Goal: Task Accomplishment & Management: Manage account settings

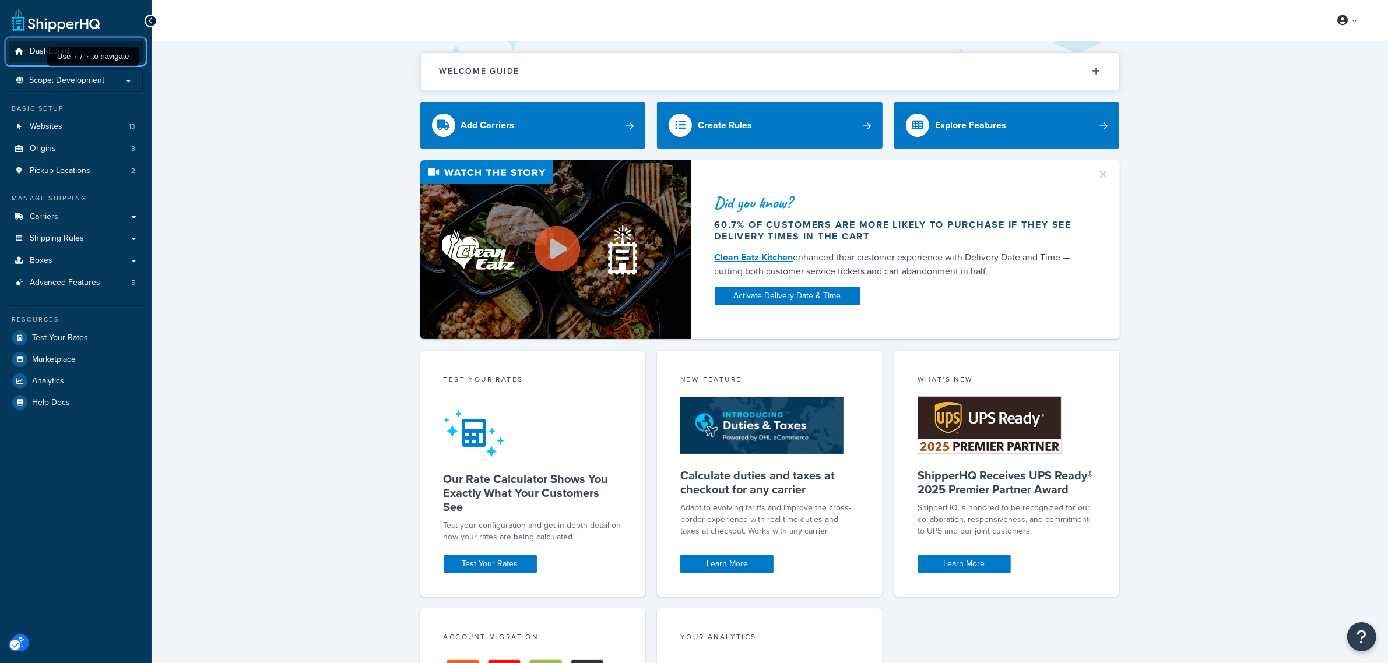
click at [45, 52] on span "Dashboard" at bounding box center [50, 52] width 40 height 10
click at [54, 240] on span "Shipping Rules" at bounding box center [57, 239] width 54 height 10
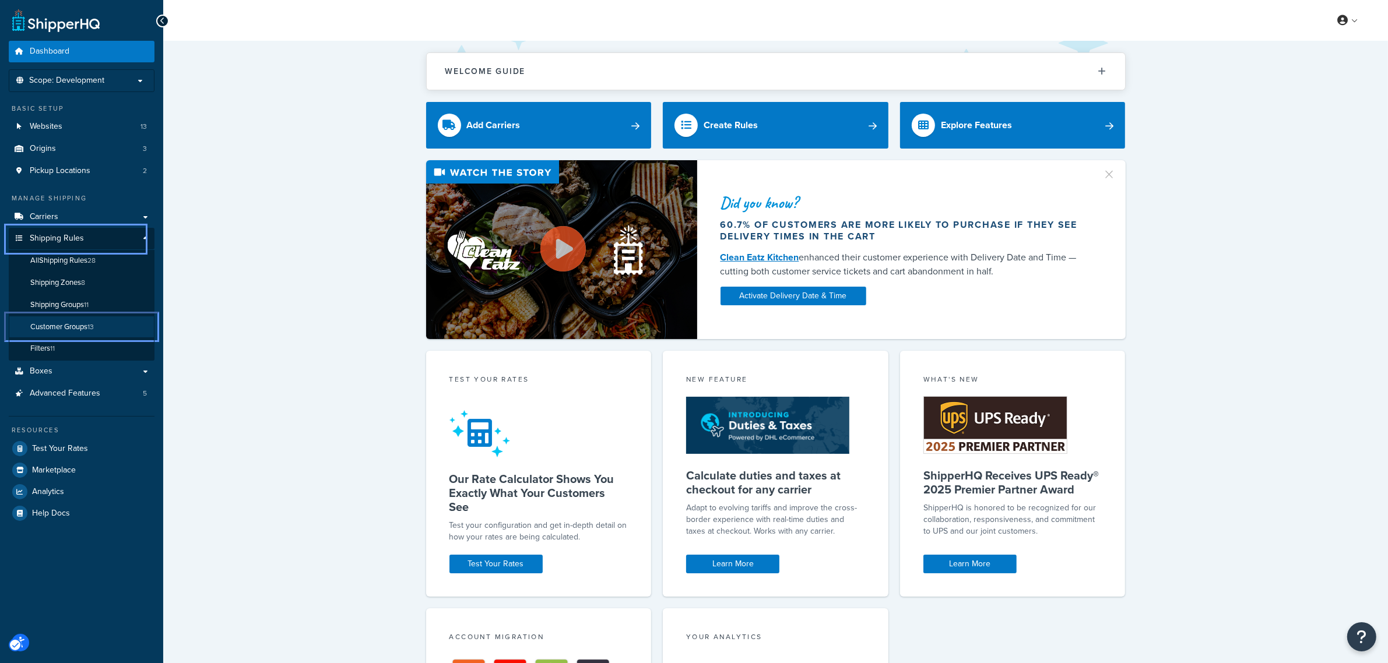
click at [54, 323] on span "Customer Groups" at bounding box center [58, 327] width 57 height 10
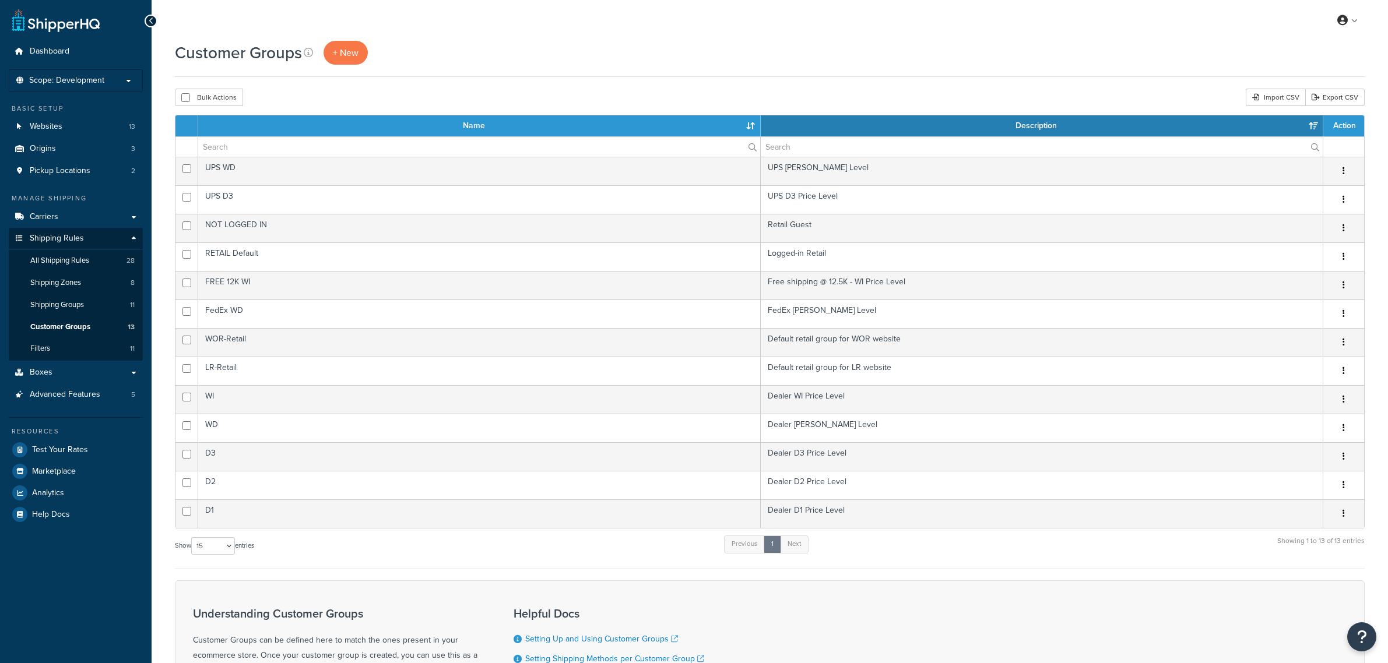
select select "15"
click at [57, 80] on span "Scope: Development" at bounding box center [66, 81] width 75 height 10
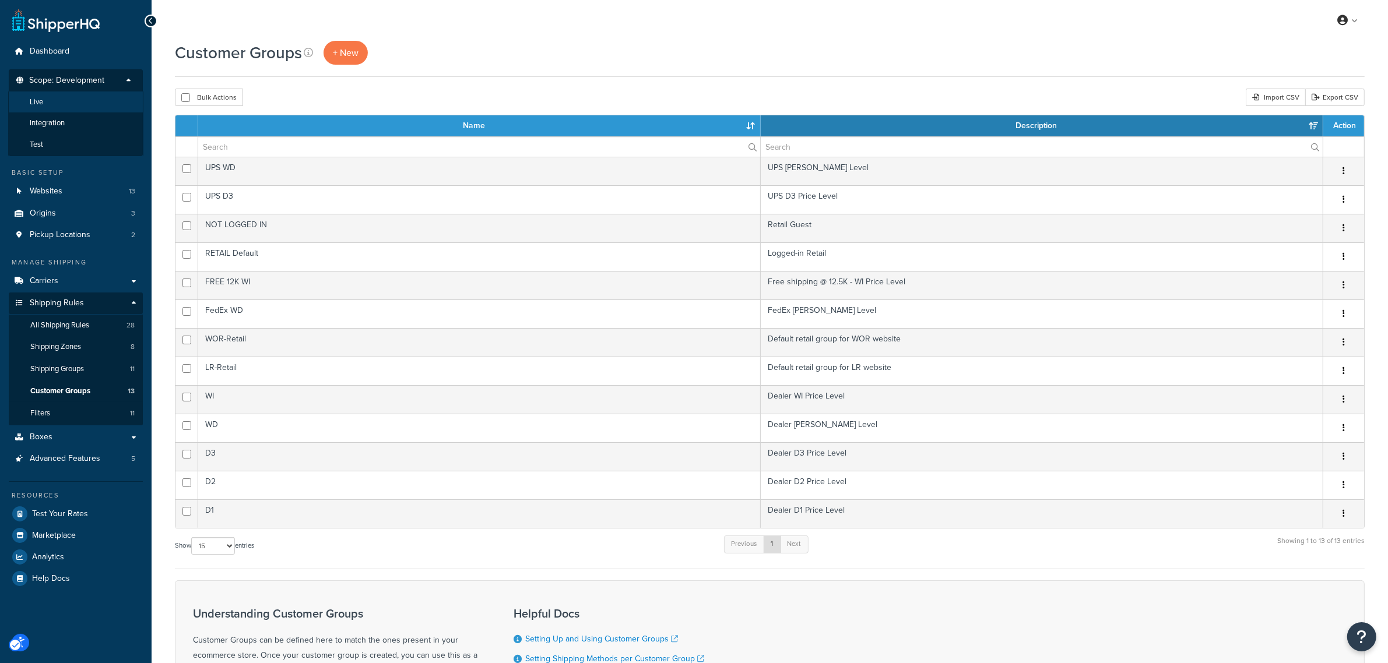
click at [54, 96] on li "Live" at bounding box center [75, 103] width 135 height 22
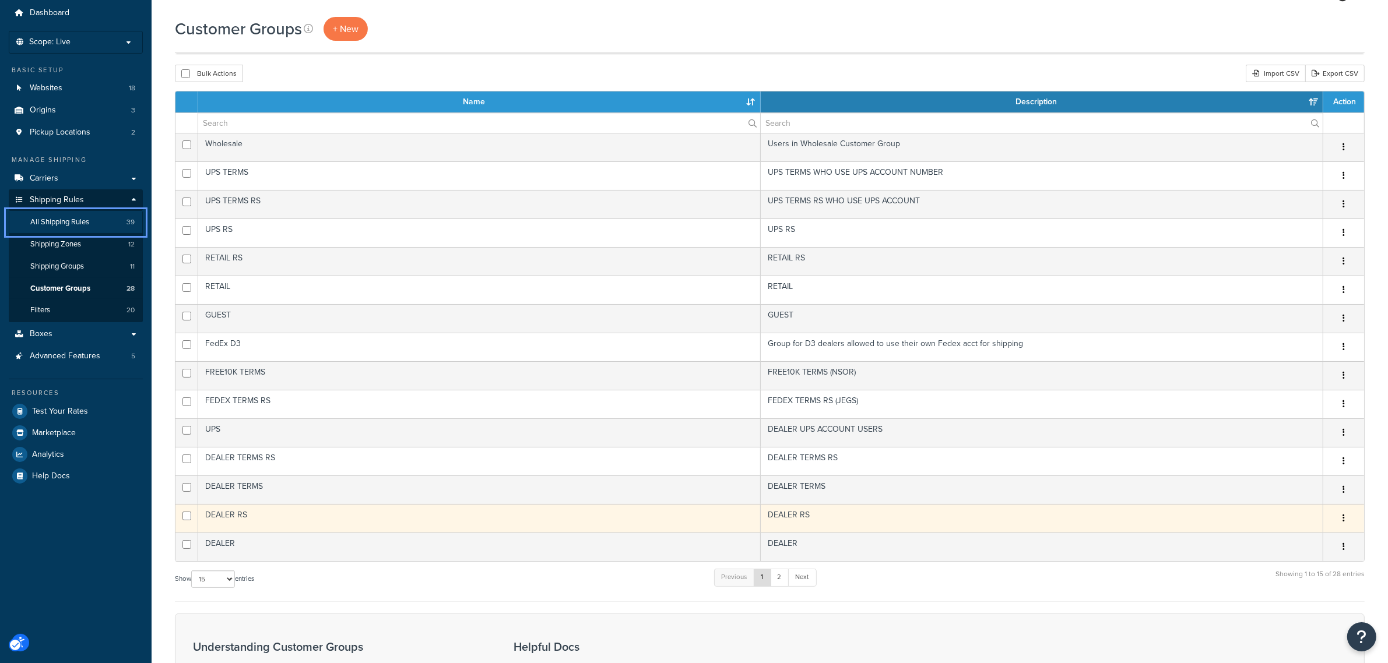
scroll to position [73, 0]
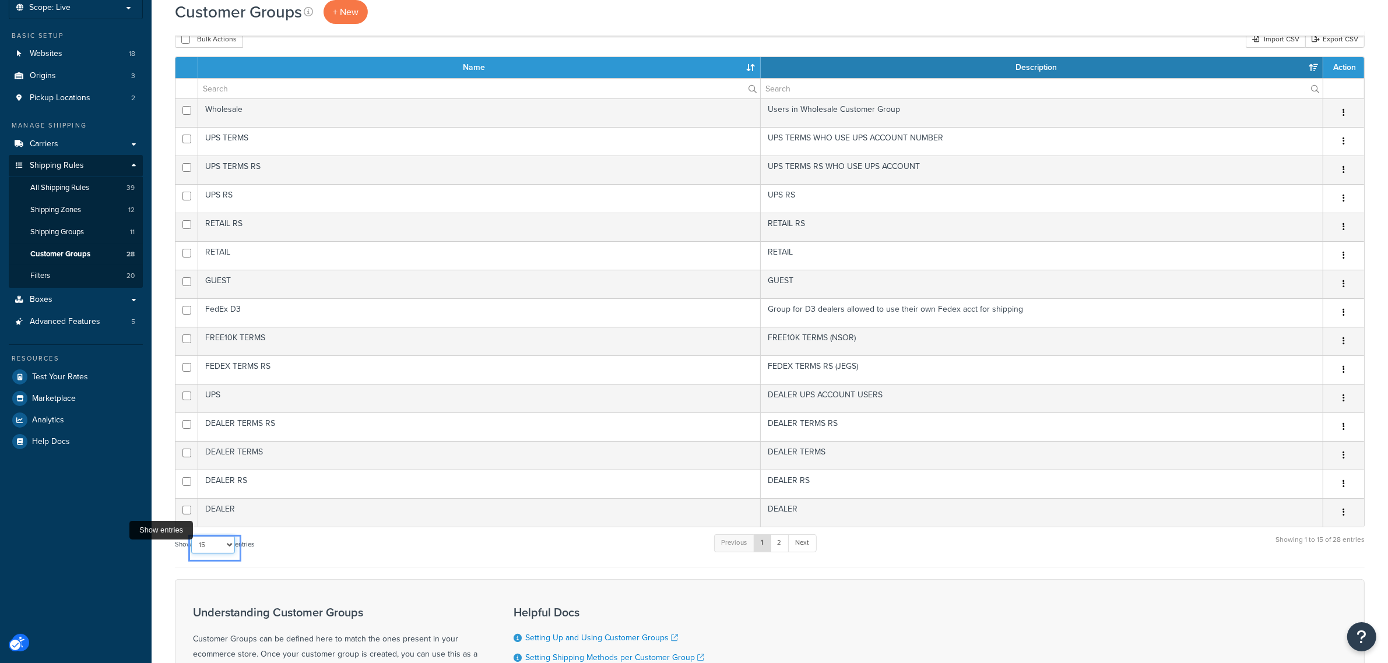
click at [224, 549] on select "10 15 25 50 100" at bounding box center [213, 544] width 44 height 17
select select "50"
click at [192, 554] on select "10 15 25 50 100" at bounding box center [213, 544] width 44 height 17
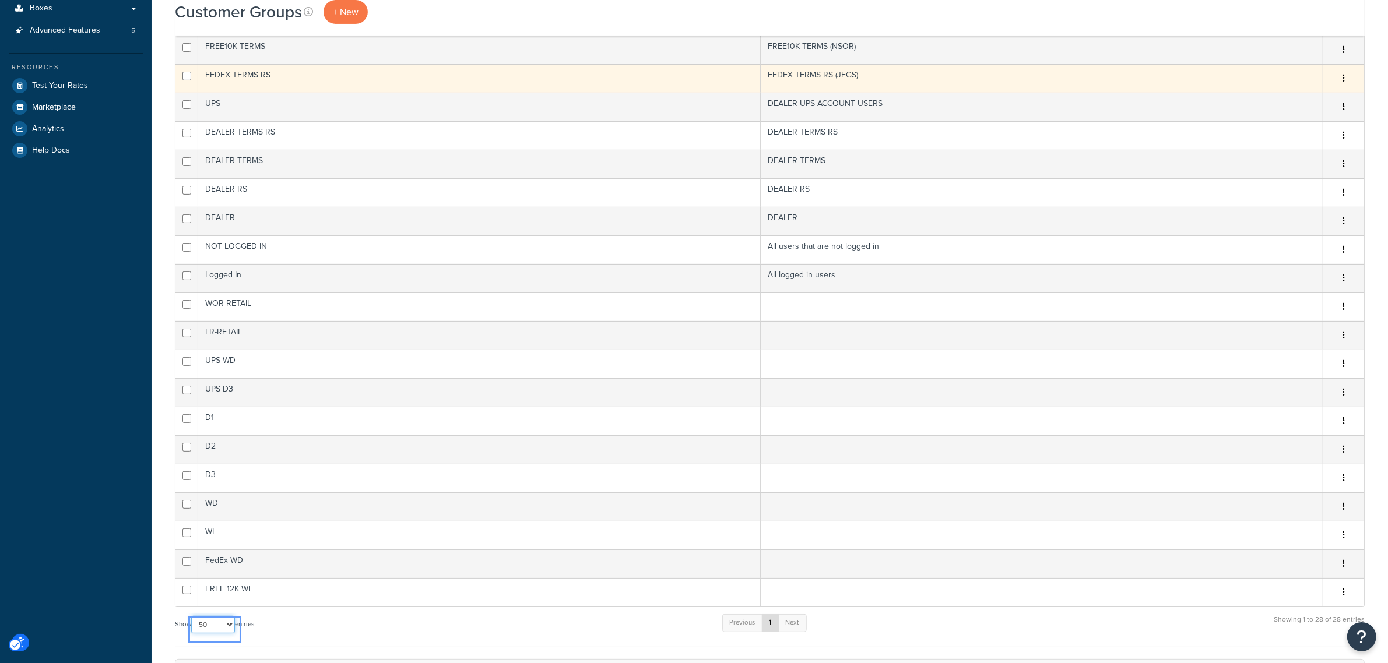
scroll to position [0, 0]
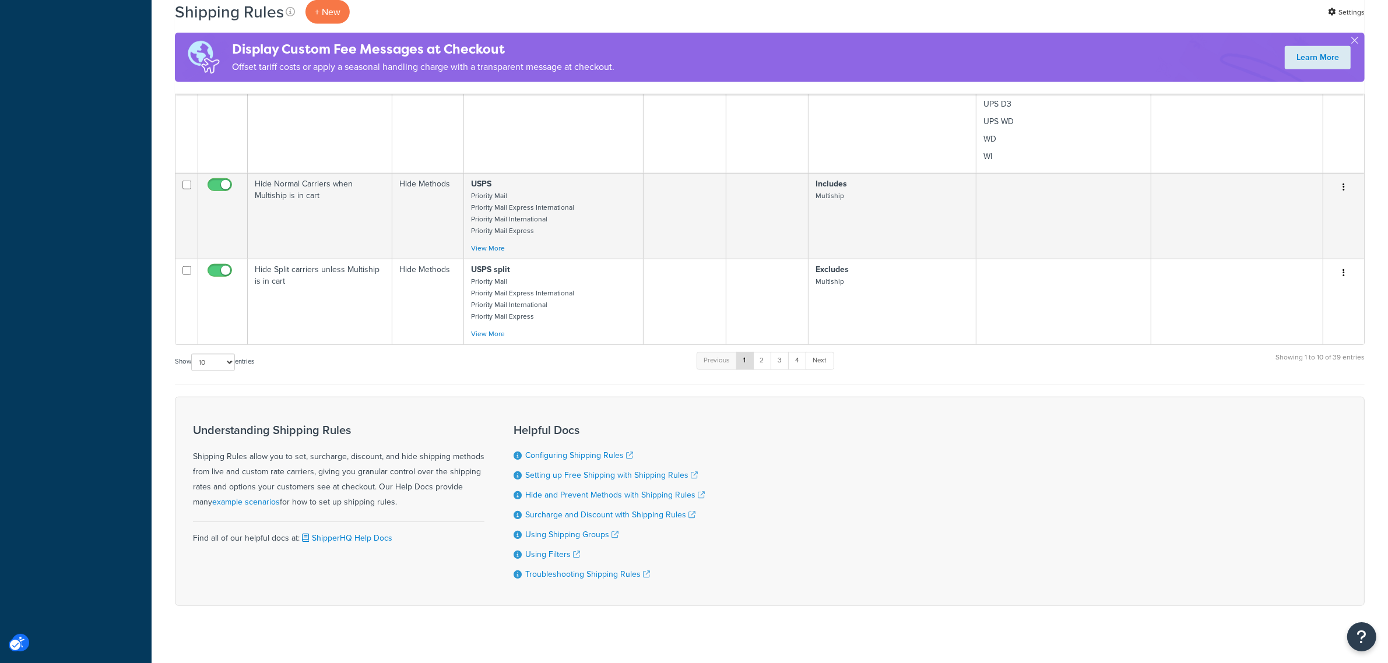
scroll to position [1252, 0]
click at [234, 351] on select "10 15 25 50 100 1000" at bounding box center [213, 359] width 44 height 17
select select "100"
click at [192, 351] on select "10 15 25 50 100 1000" at bounding box center [213, 359] width 44 height 17
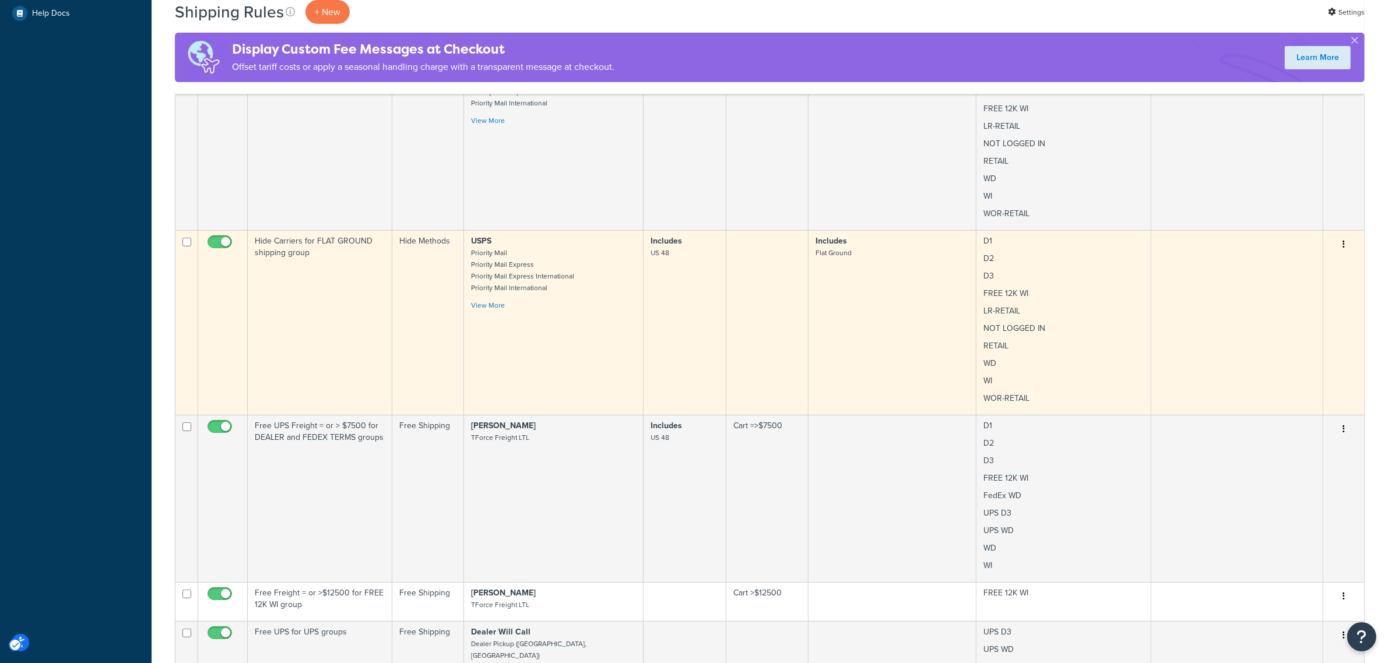
scroll to position [510, 0]
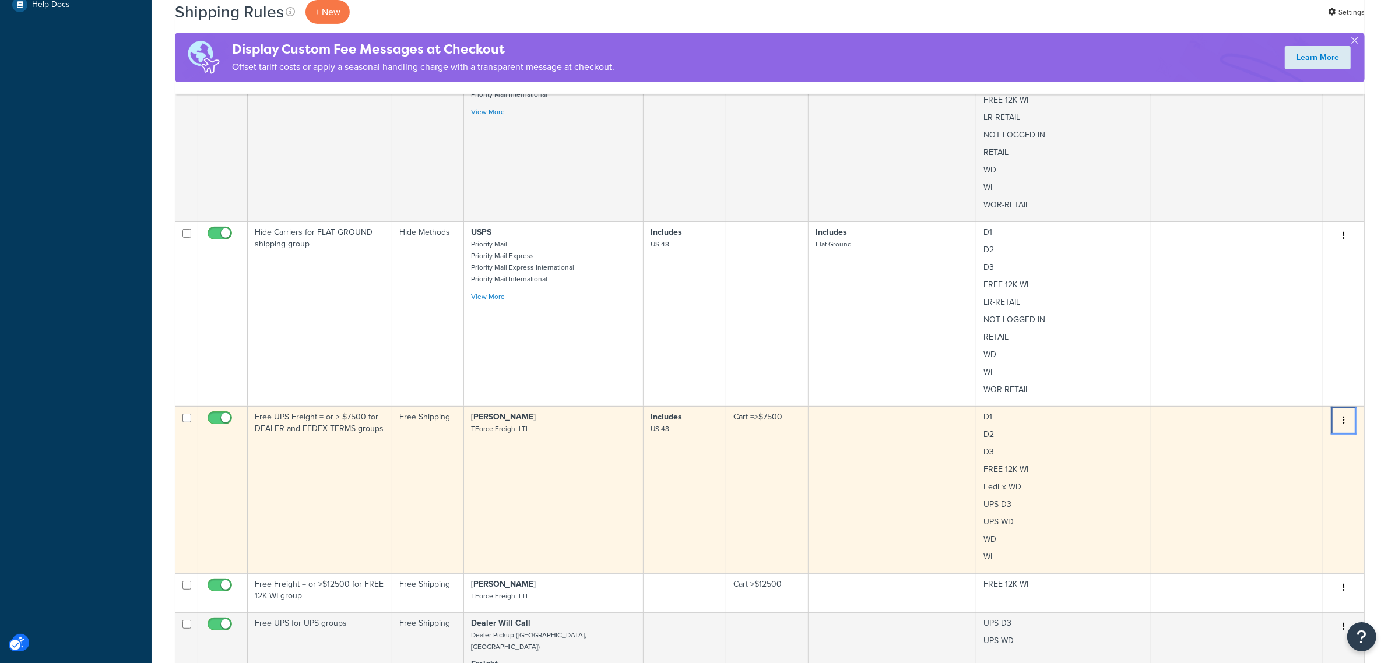
click at [1341, 421] on button "Menu" at bounding box center [1343, 420] width 16 height 19
click at [1295, 446] on link "Edit Edit" at bounding box center [1305, 443] width 92 height 24
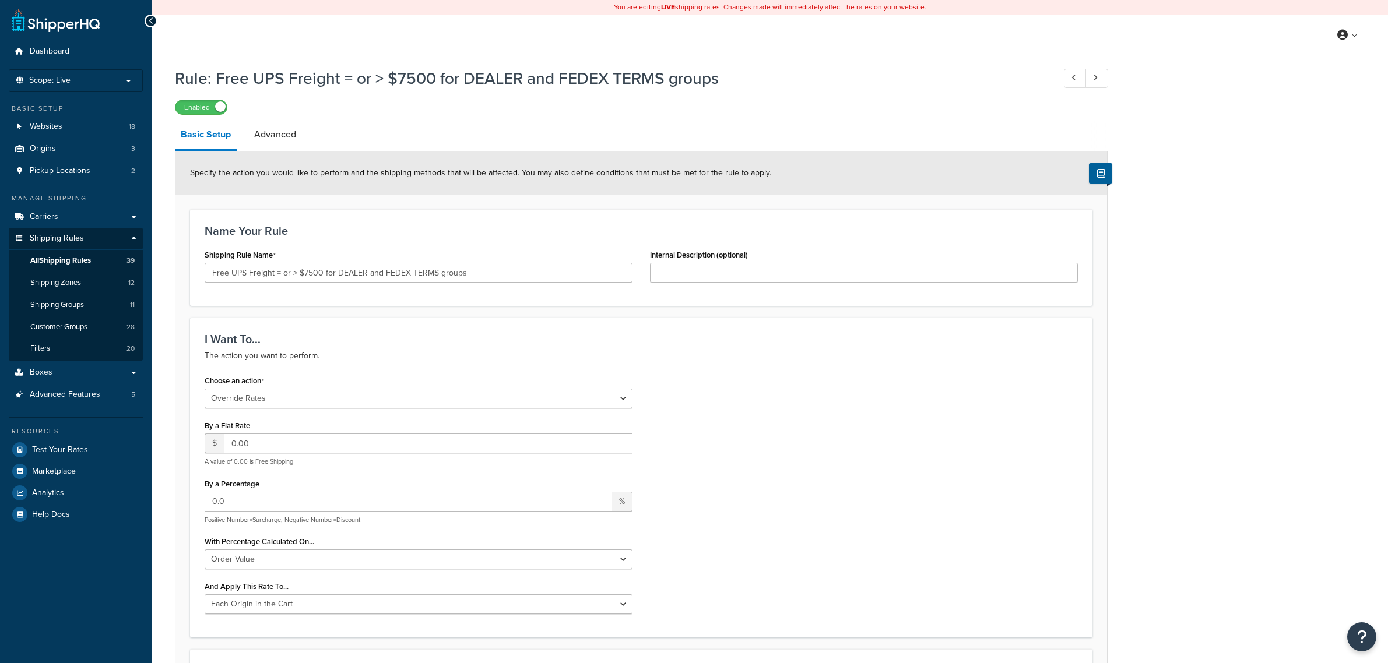
select select "OVERRIDE"
select select "LOCATION"
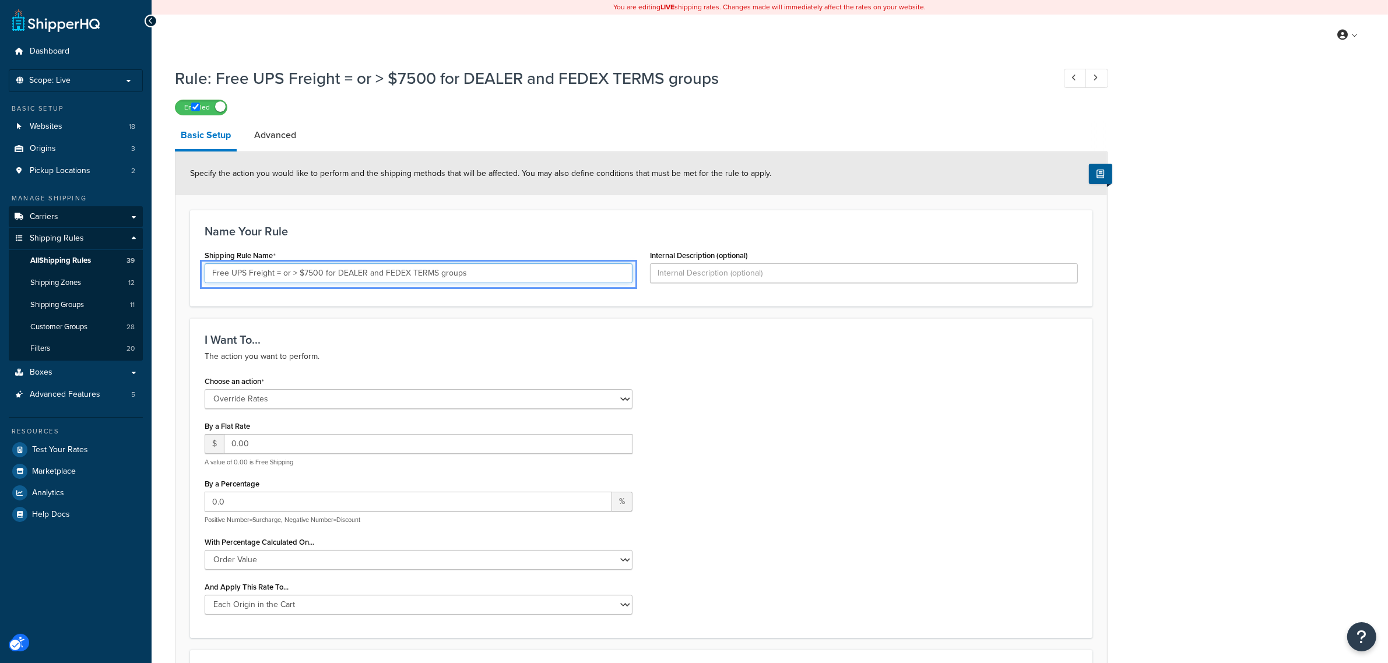
drag, startPoint x: 508, startPoint y: 275, endPoint x: 63, endPoint y: 214, distance: 449.5
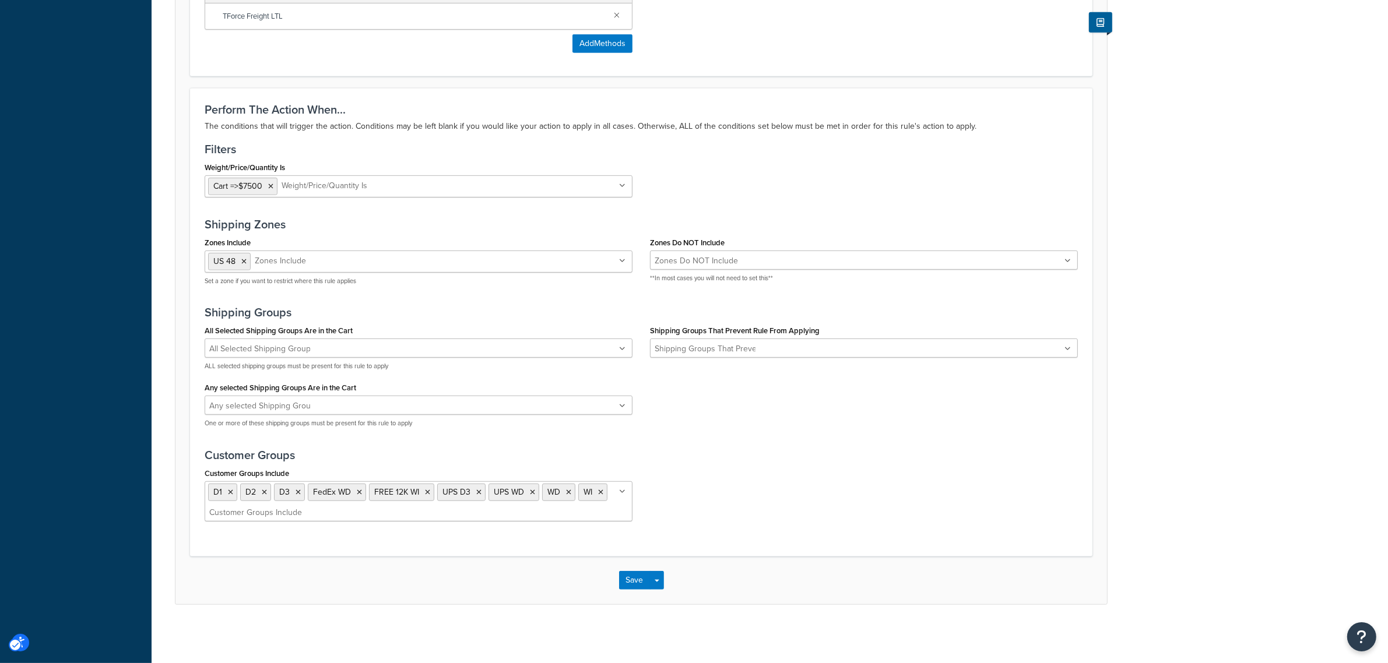
scroll to position [775, 0]
click at [622, 490] on icon "Unlabelled" at bounding box center [622, 491] width 5 height 7
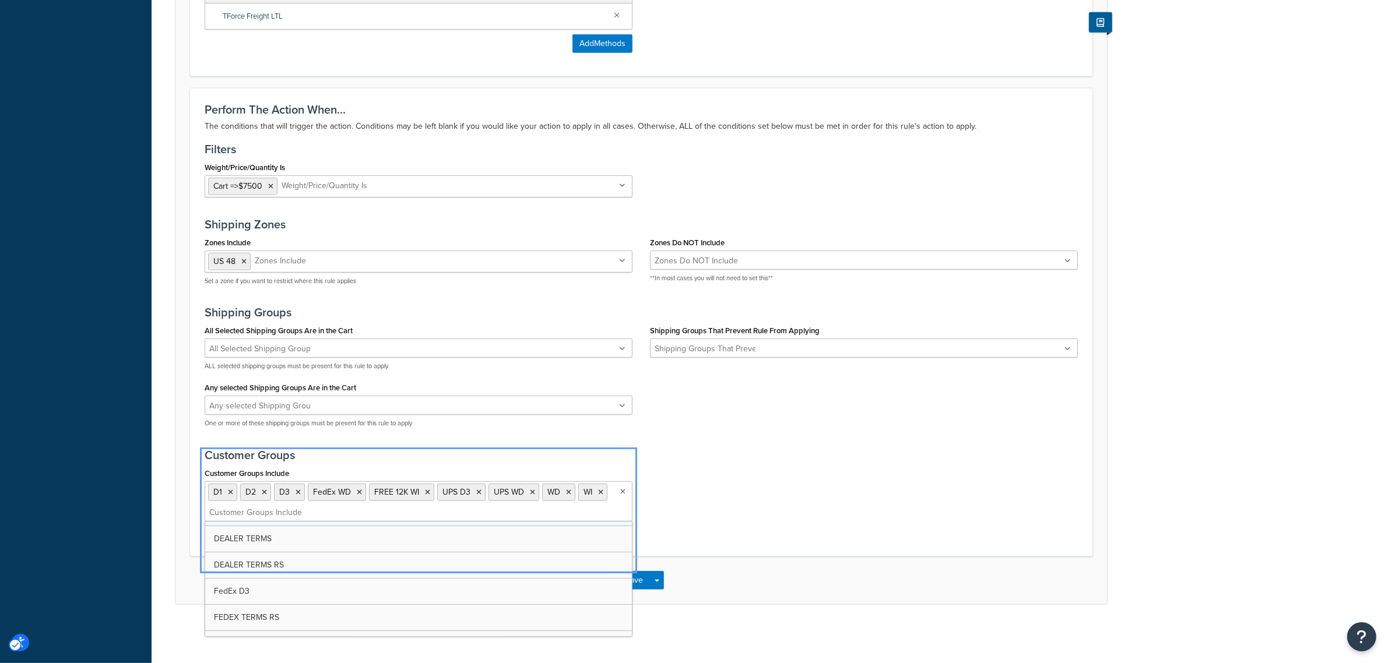
scroll to position [73, 0]
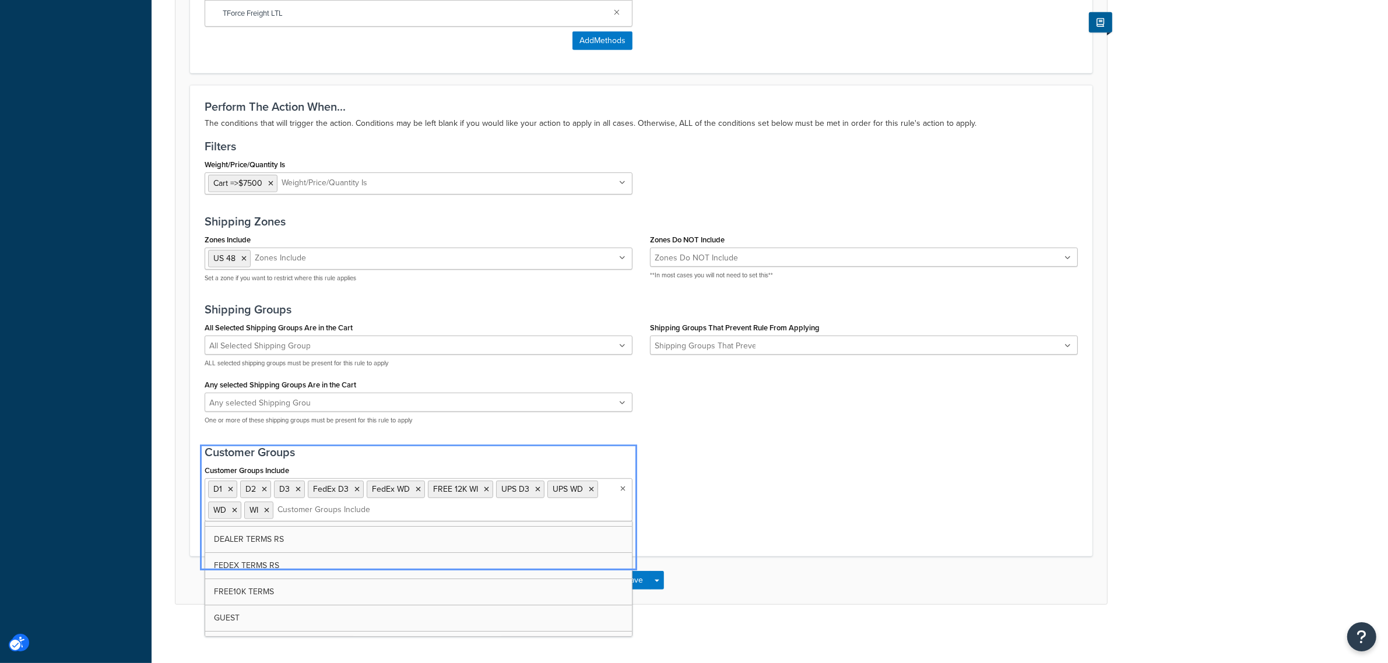
click at [682, 541] on div "Perform The Action When... The conditions that will trigger the action. Conditi…" at bounding box center [641, 321] width 902 height 472
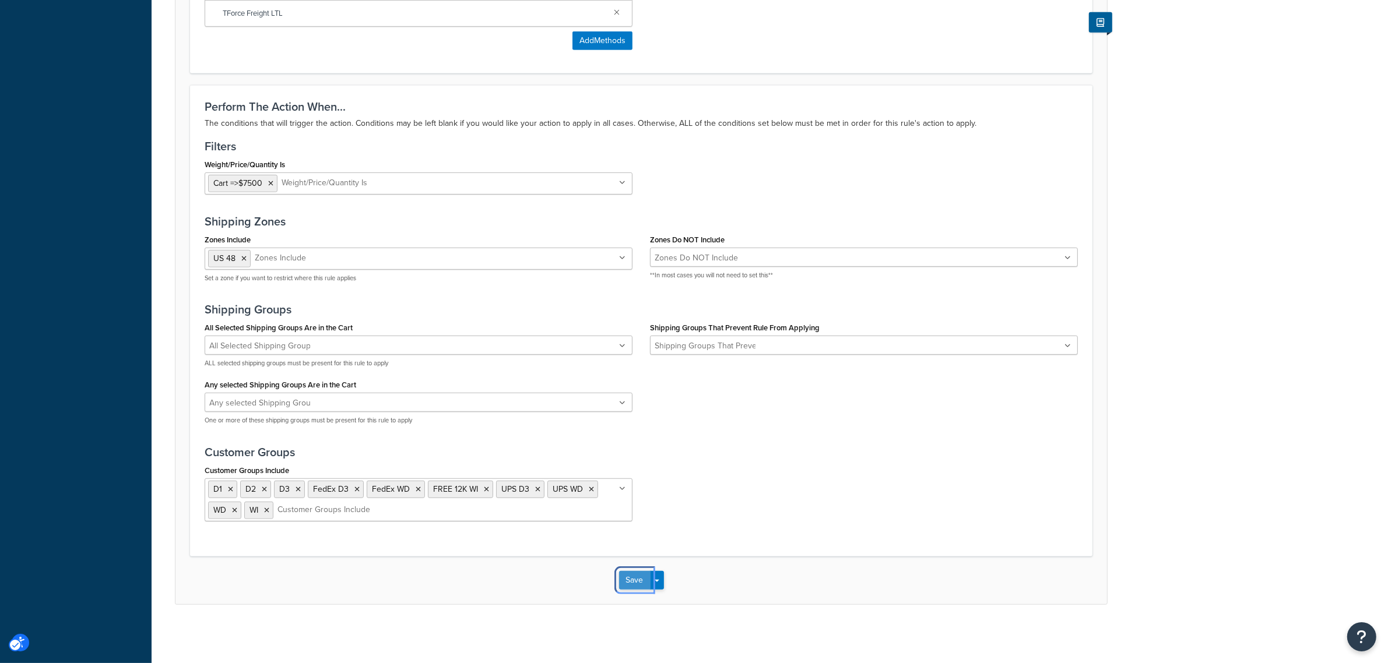
click at [625, 583] on button "Save" at bounding box center [634, 580] width 31 height 19
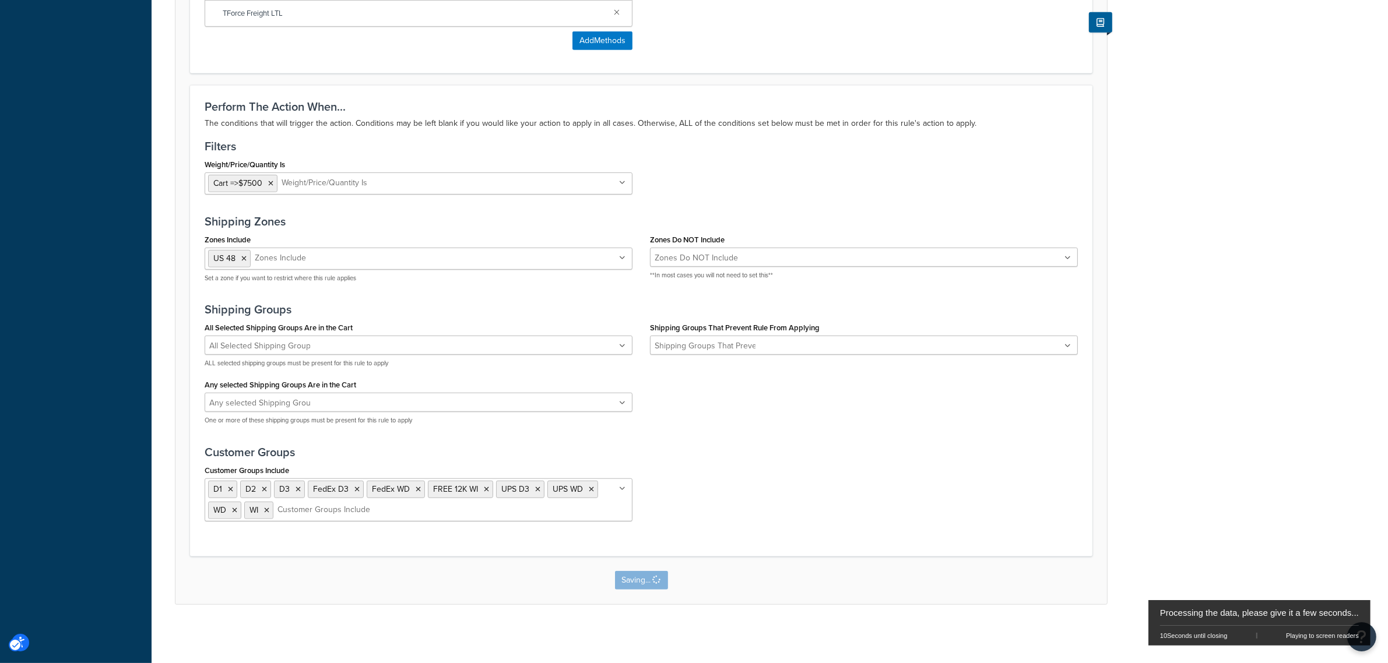
scroll to position [0, 0]
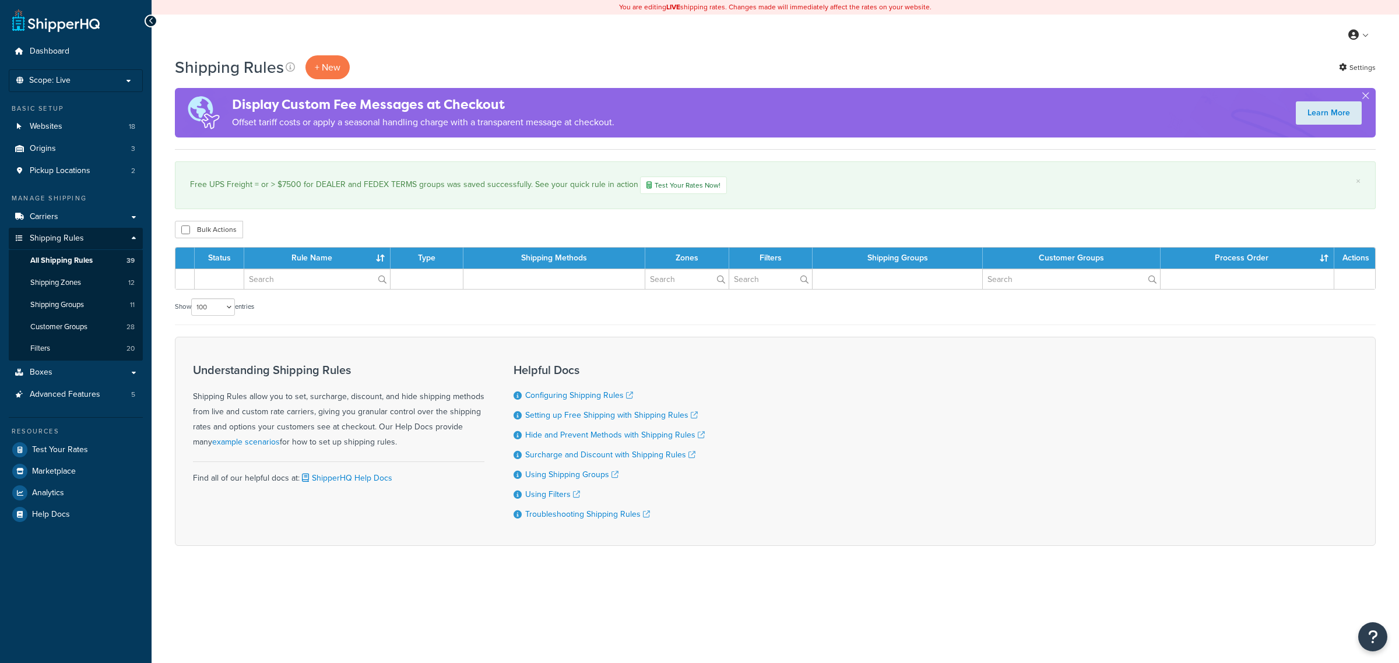
select select "100"
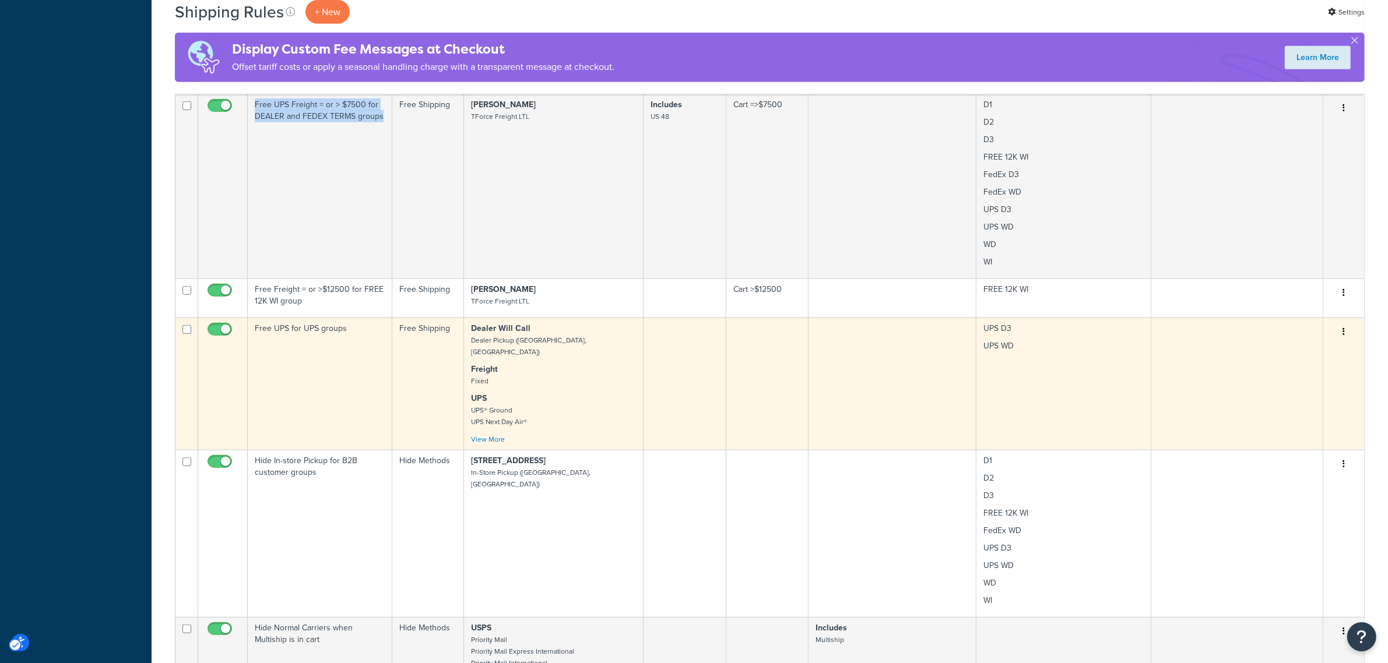
scroll to position [955, 0]
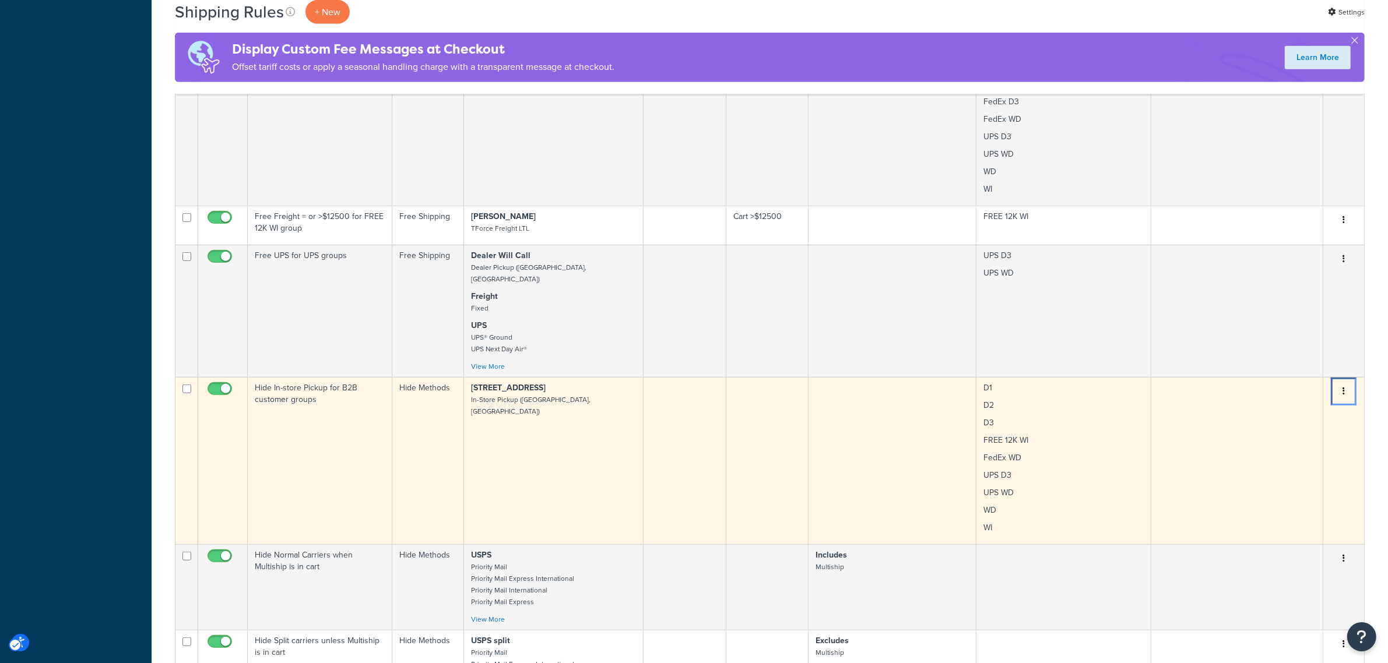
click at [1345, 382] on button "Menu" at bounding box center [1343, 391] width 16 height 19
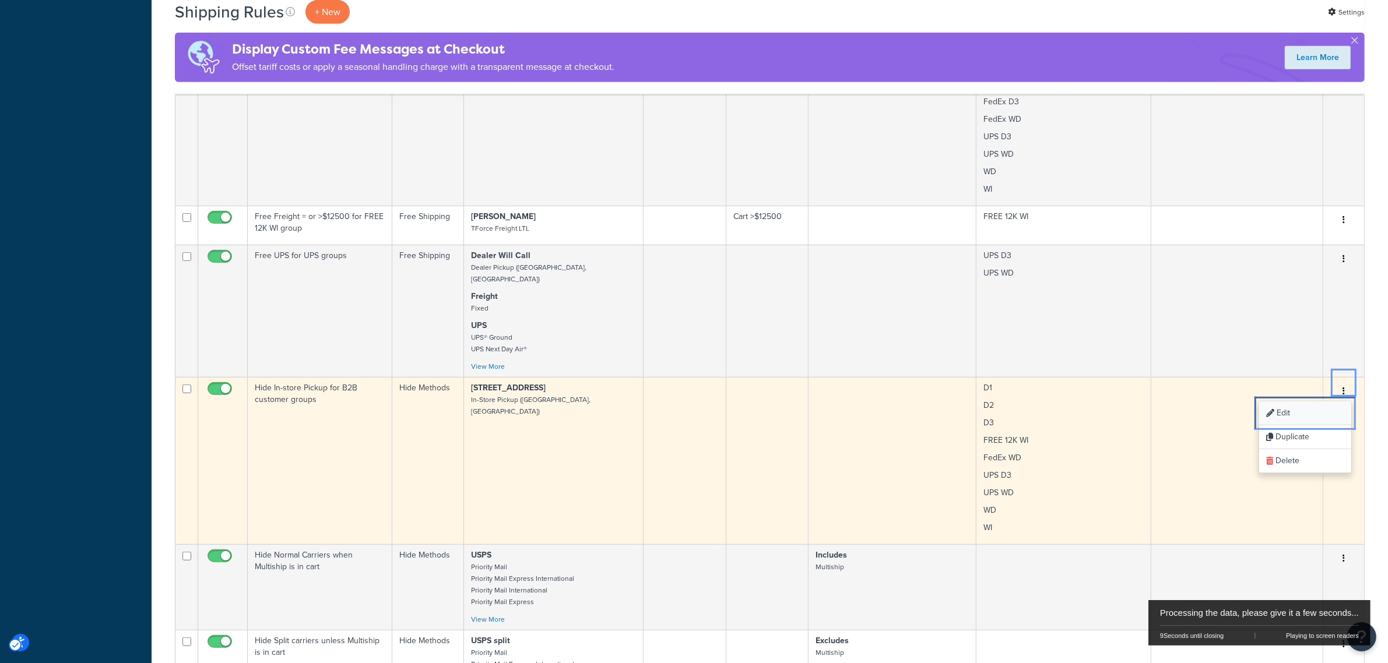
click at [1281, 404] on link "Edit Edit" at bounding box center [1305, 414] width 92 height 24
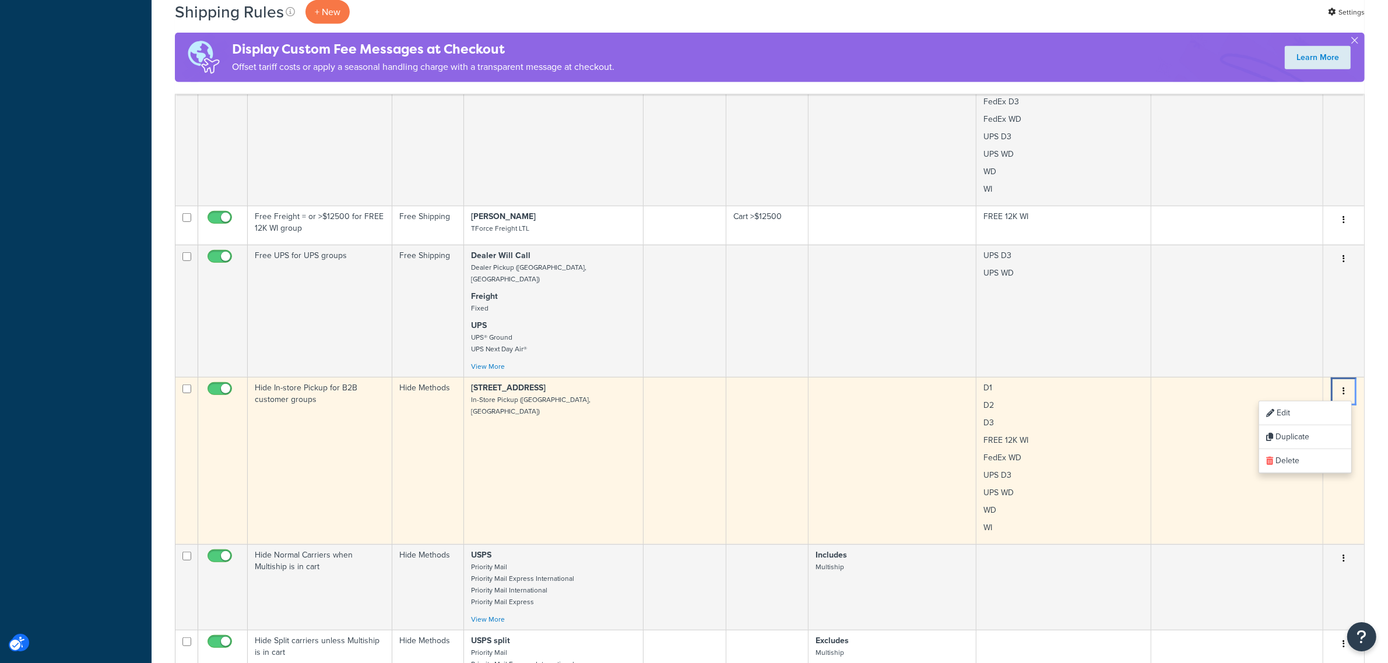
scroll to position [1006, 0]
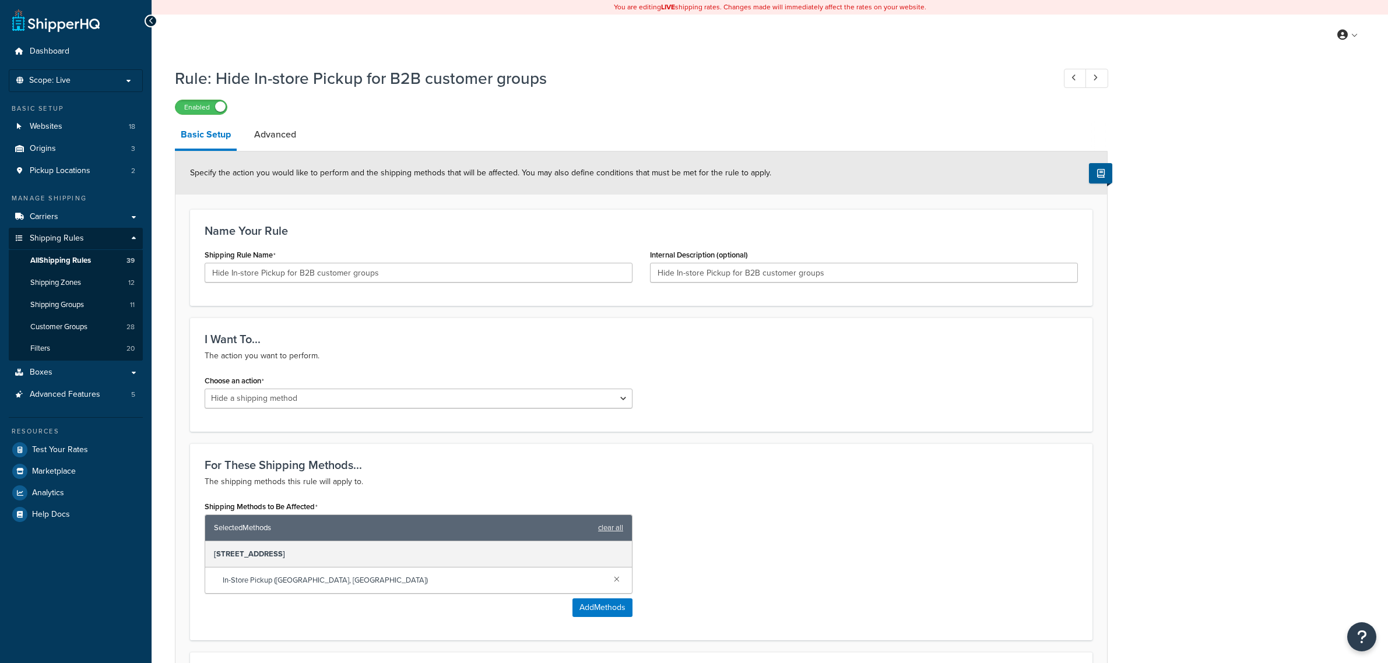
select select "HIDE"
click at [373, 275] on input "Hide In-store Pickup for B2B customer groups" at bounding box center [419, 273] width 428 height 20
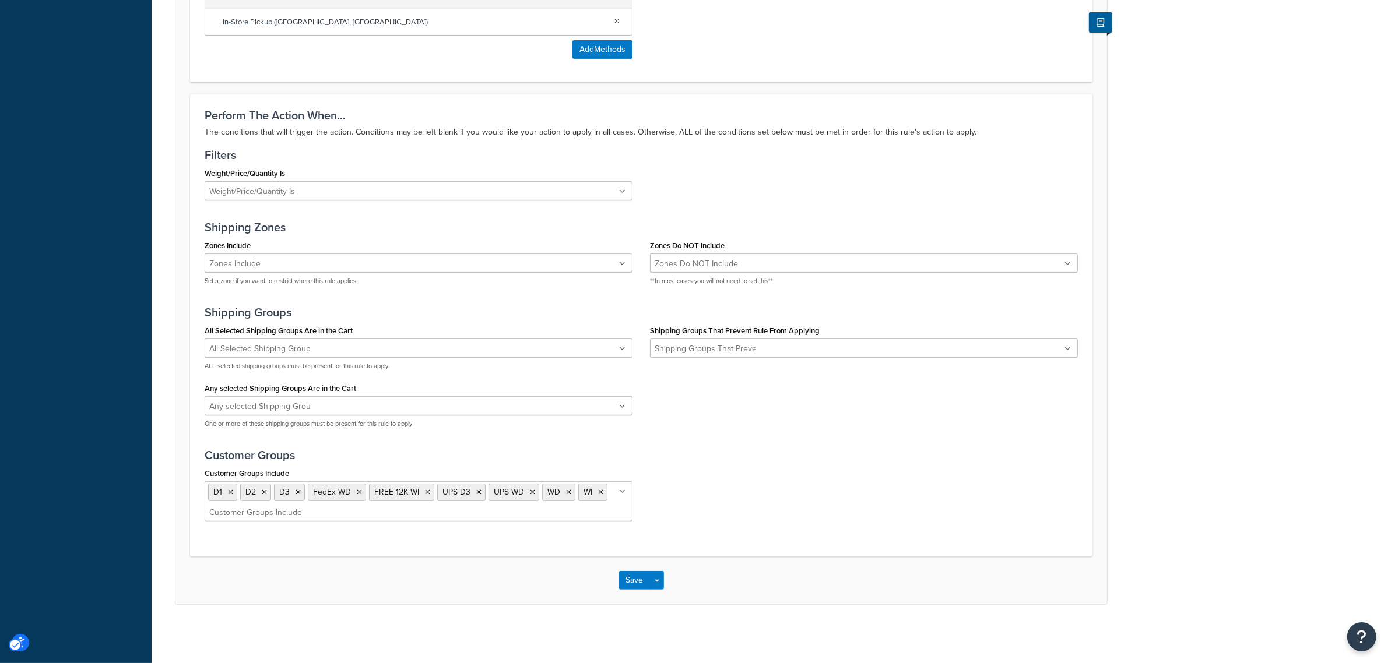
scroll to position [563, 0]
click at [621, 492] on icon "Unlabelled" at bounding box center [622, 491] width 6 height 7
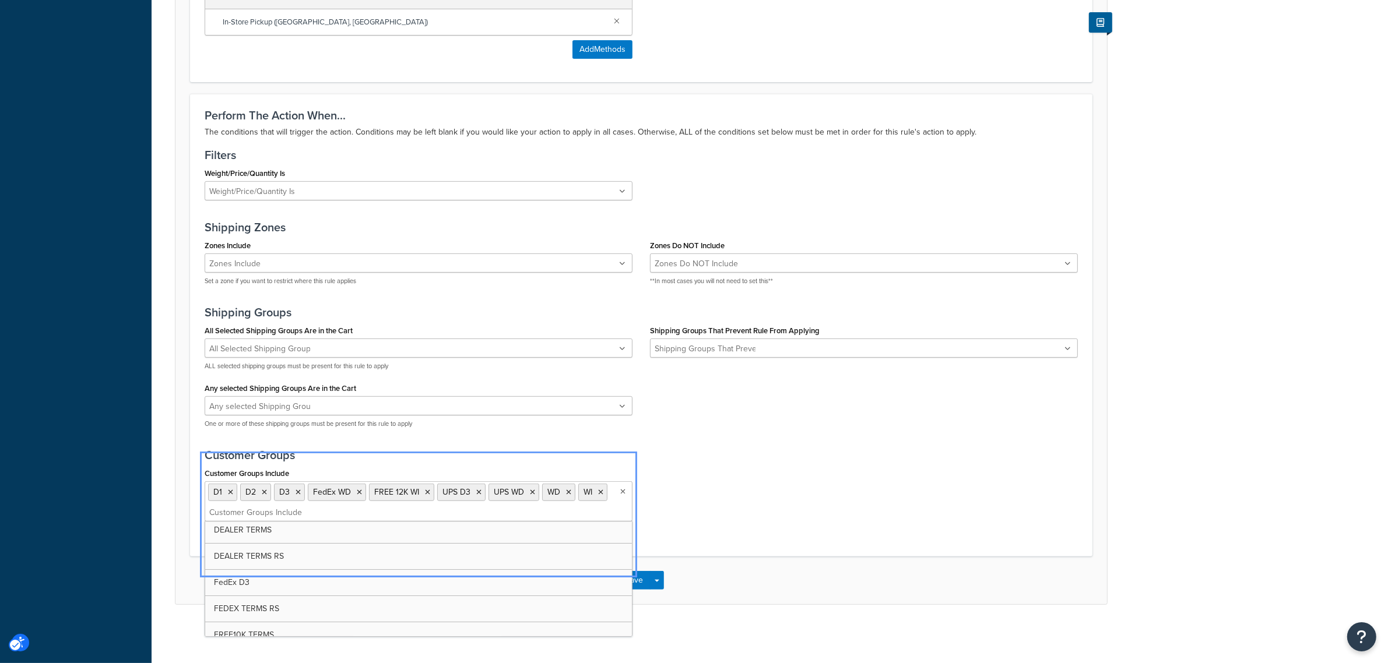
scroll to position [73, 0]
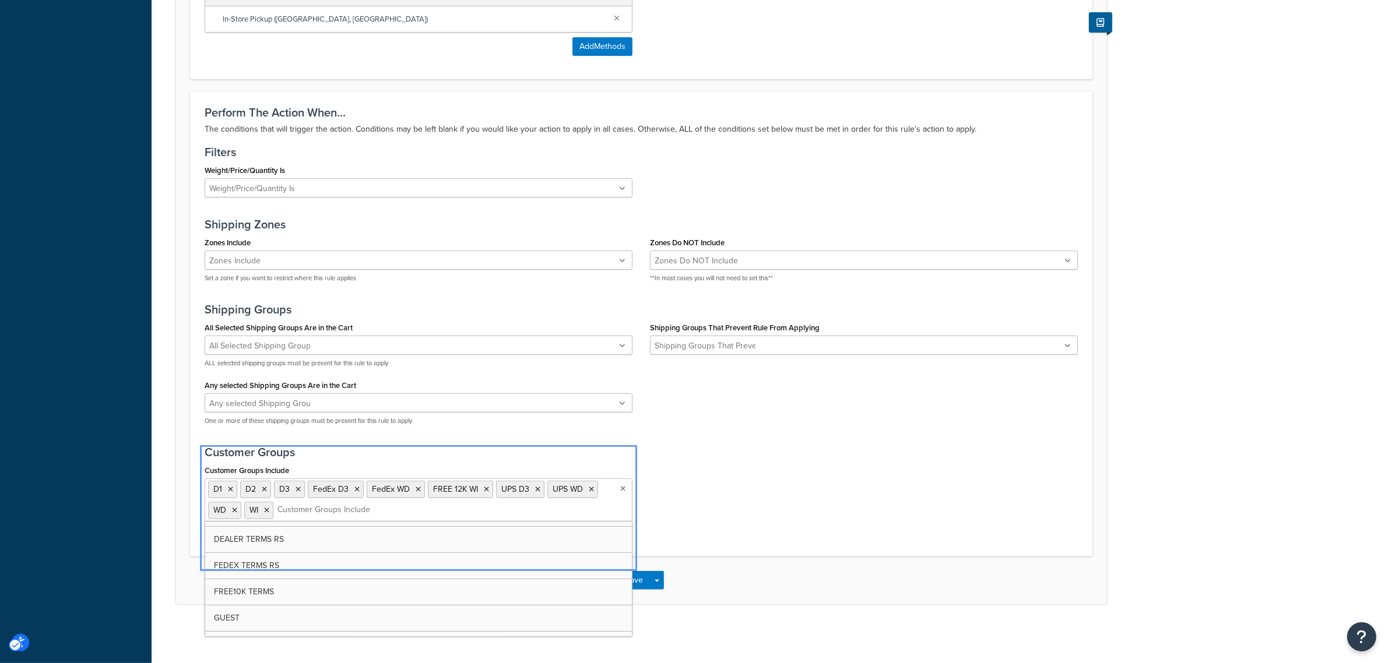
click at [703, 491] on div "Customer Groups Include D1 D2 D3 FedEx D3 FedEx WD FREE 12K WI UPS D3 UPS WD WD…" at bounding box center [641, 496] width 891 height 68
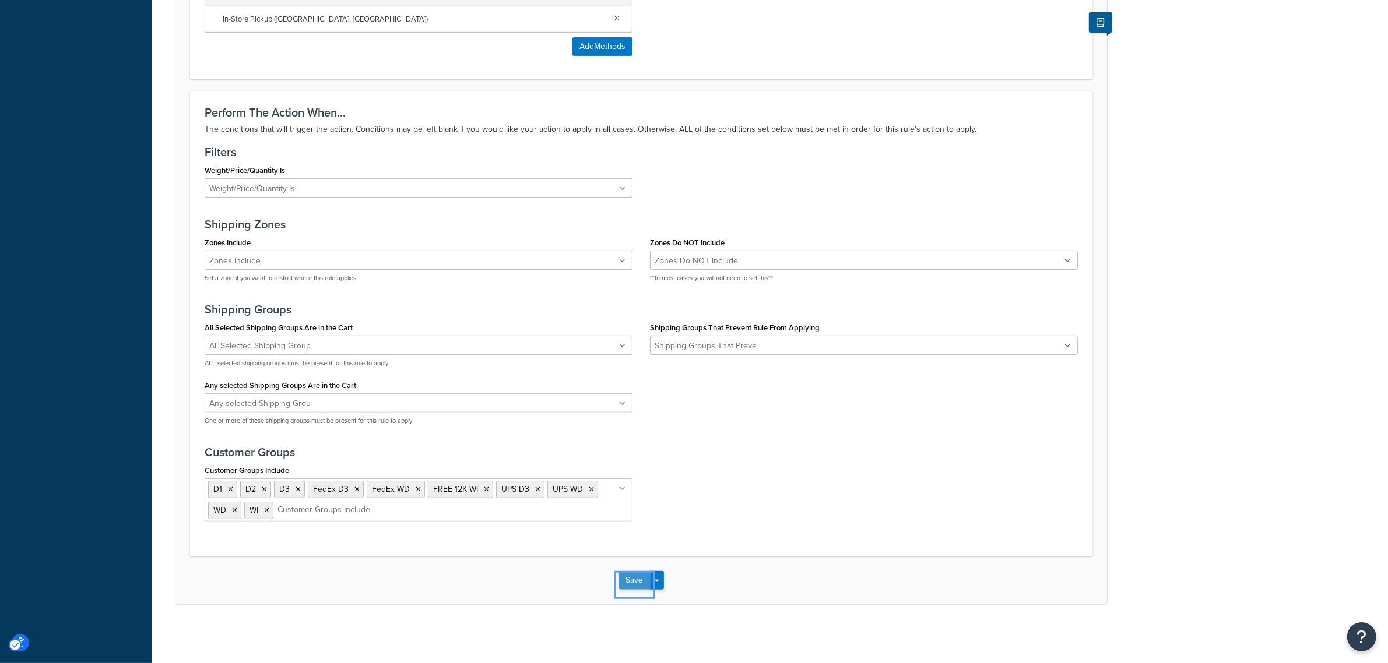
click at [633, 575] on button "Save" at bounding box center [634, 580] width 31 height 19
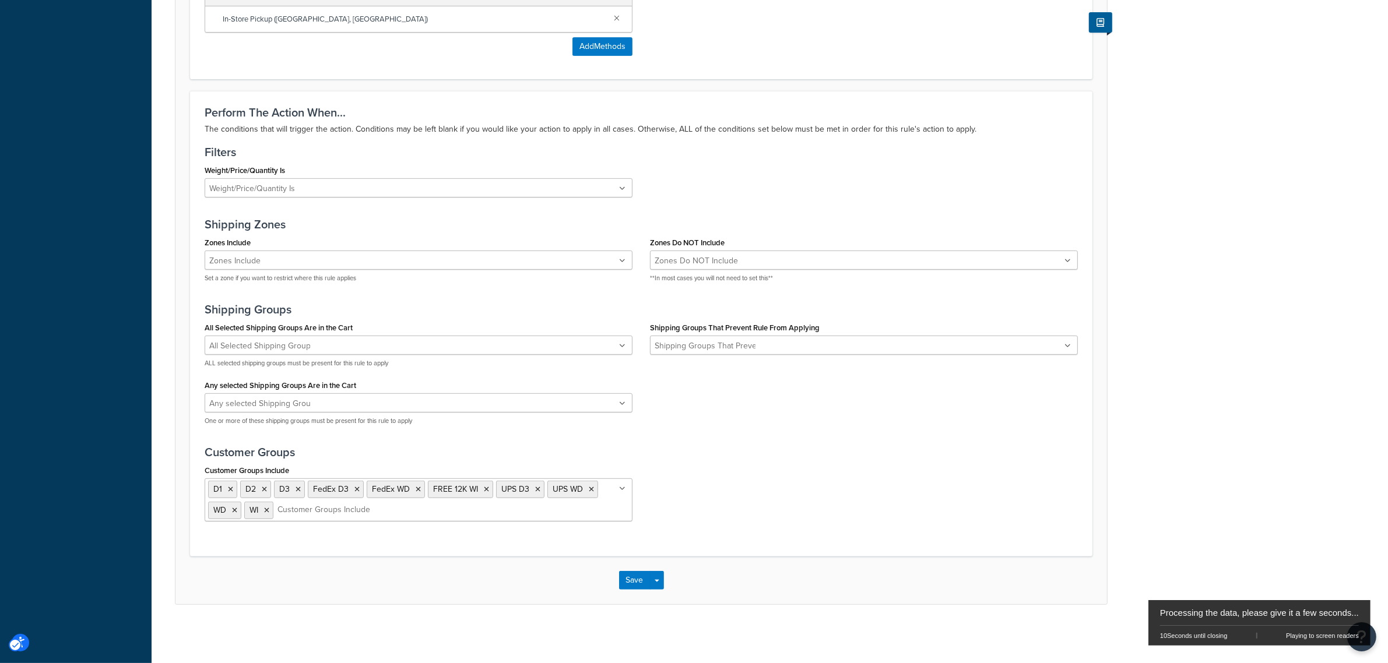
scroll to position [0, 0]
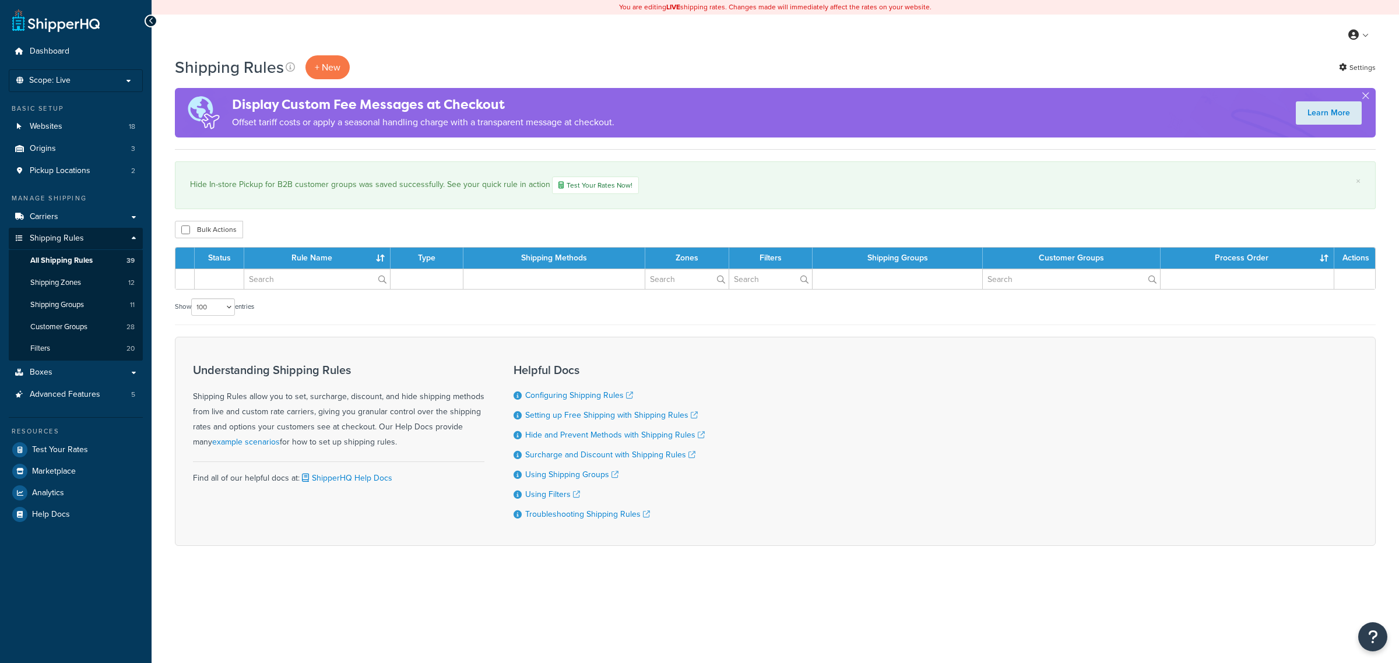
select select "100"
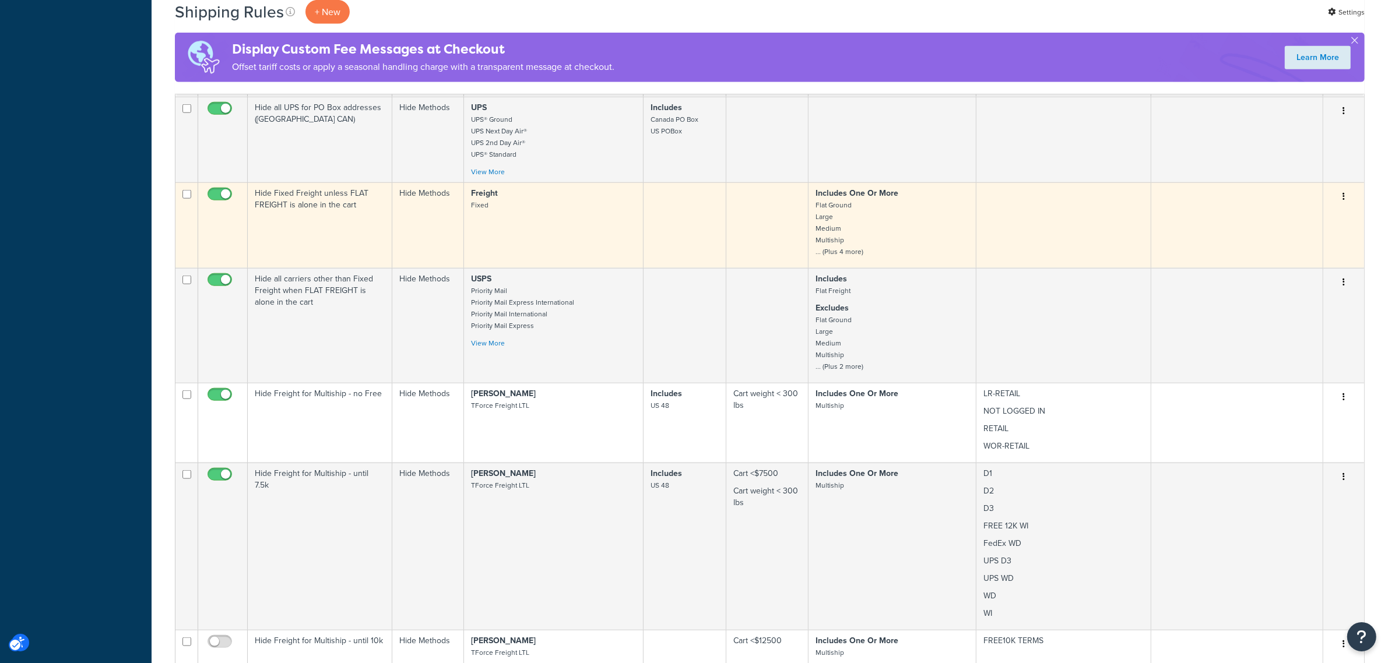
scroll to position [1664, 0]
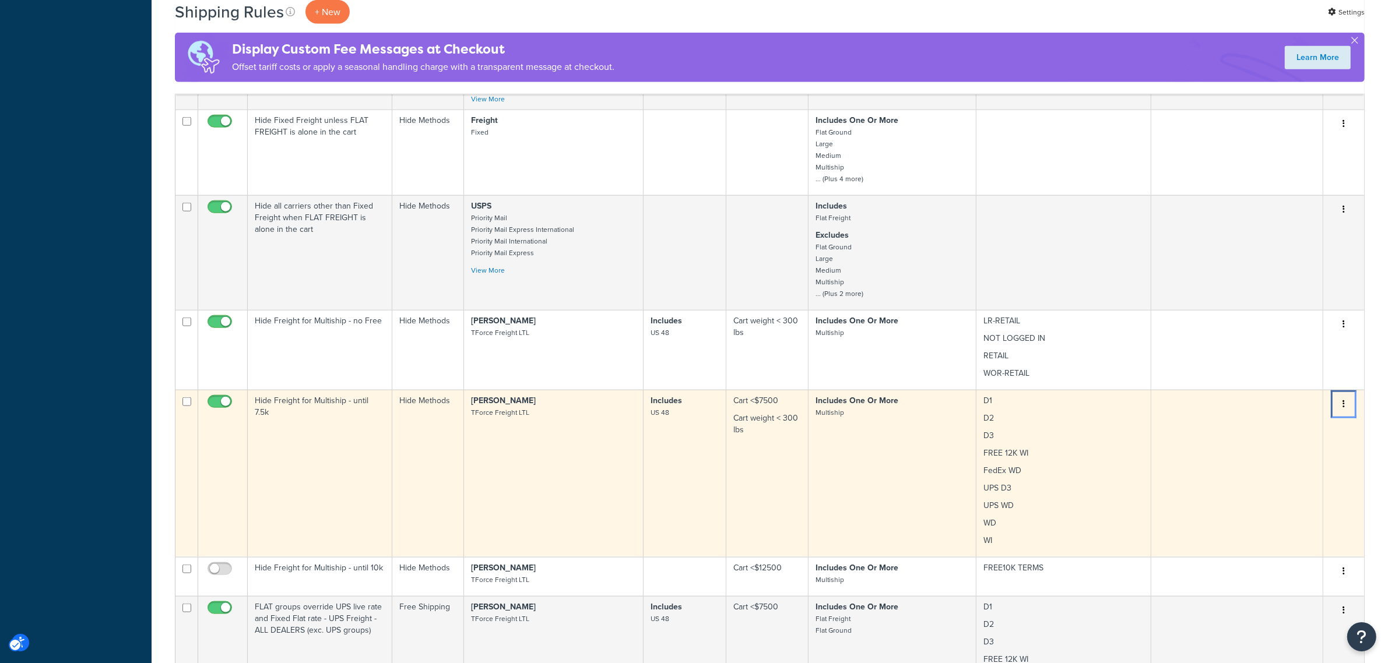
click at [1345, 397] on button "Menu" at bounding box center [1343, 404] width 16 height 19
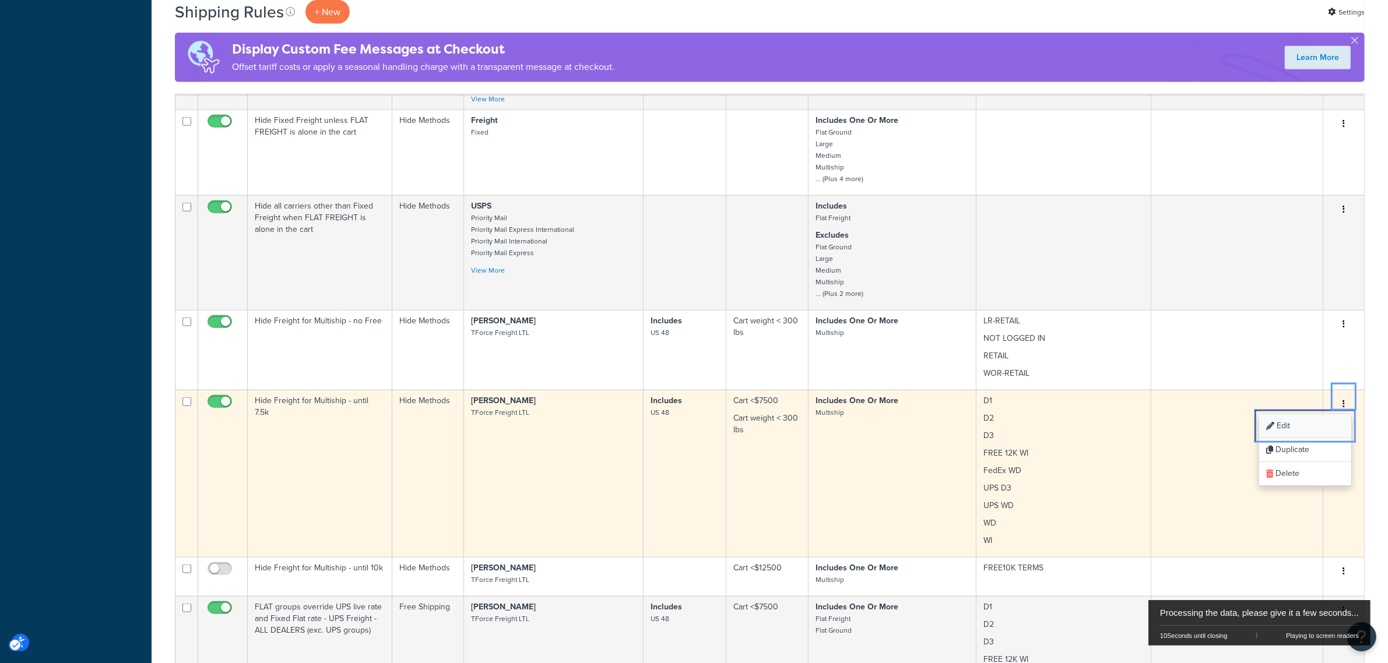
click at [1308, 417] on link "Edit Edit" at bounding box center [1305, 426] width 92 height 24
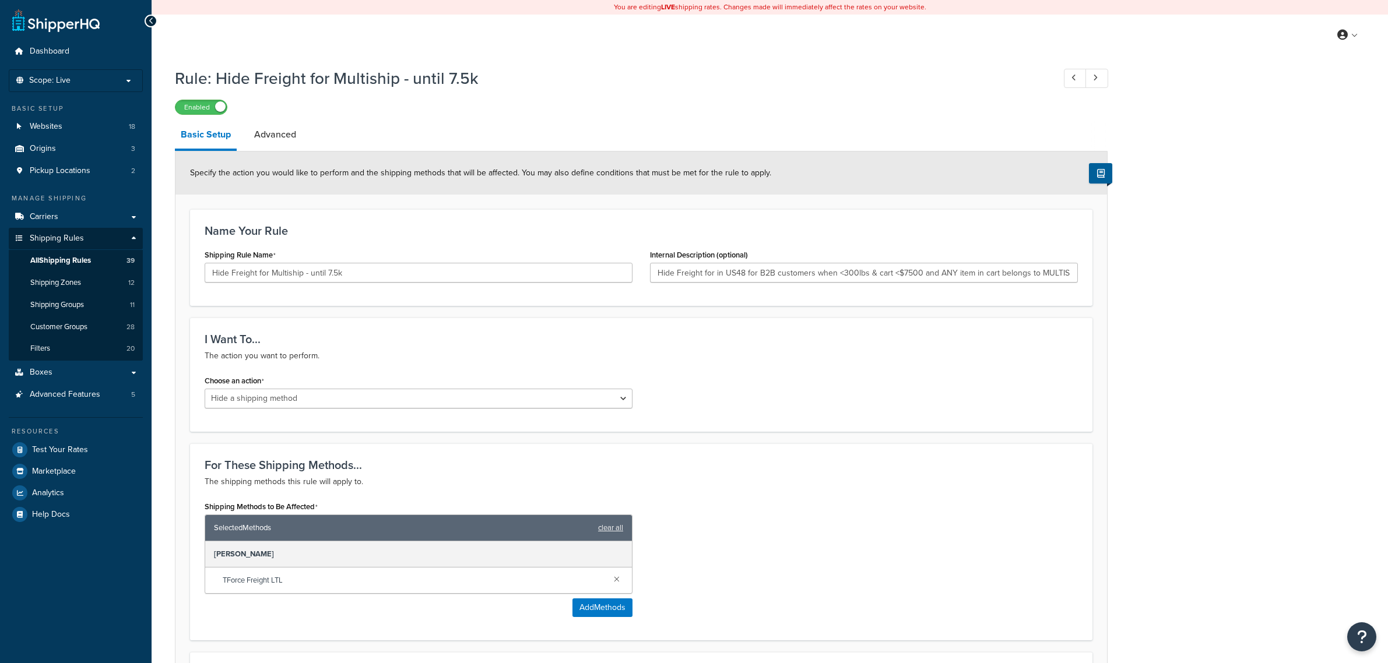
select select "HIDE"
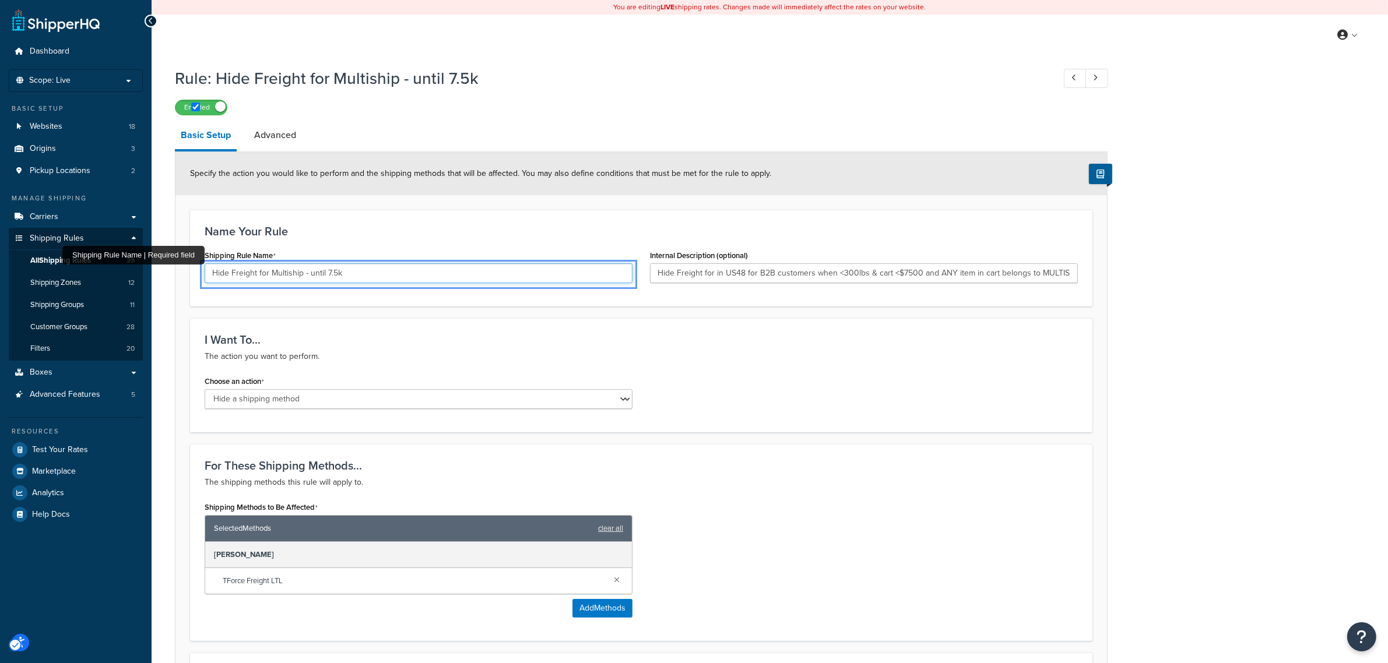
click at [404, 272] on input "Hide Freight for Multiship - until 7.5k" at bounding box center [419, 273] width 428 height 20
click at [406, 244] on div "Name Your Rule Shipping Rule Name Suggestions available. Use up and down arrow …" at bounding box center [641, 258] width 902 height 97
click at [361, 279] on input "Hide Freight for Multiship - until 7.5k" at bounding box center [419, 273] width 428 height 20
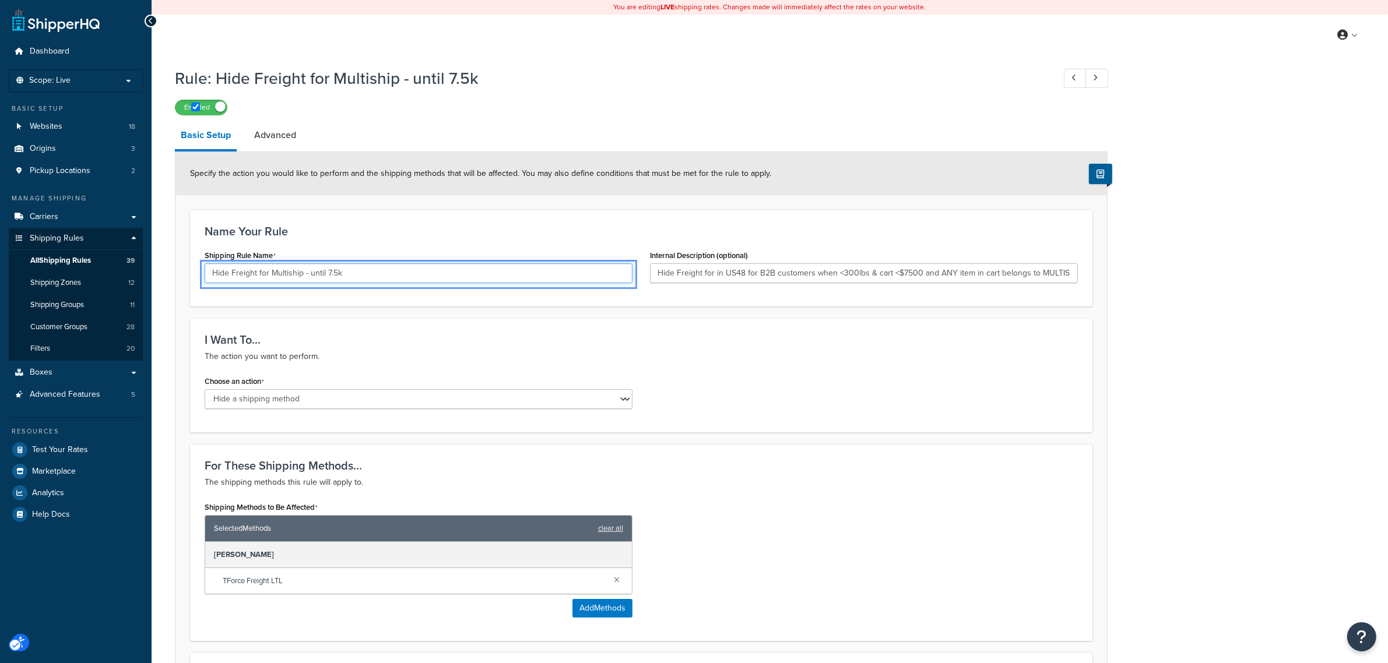
click at [361, 279] on input "Hide Freight for Multiship - until 7.5k" at bounding box center [419, 273] width 428 height 20
click at [787, 349] on div "I Want To... The action you want to perform." at bounding box center [641, 348] width 873 height 30
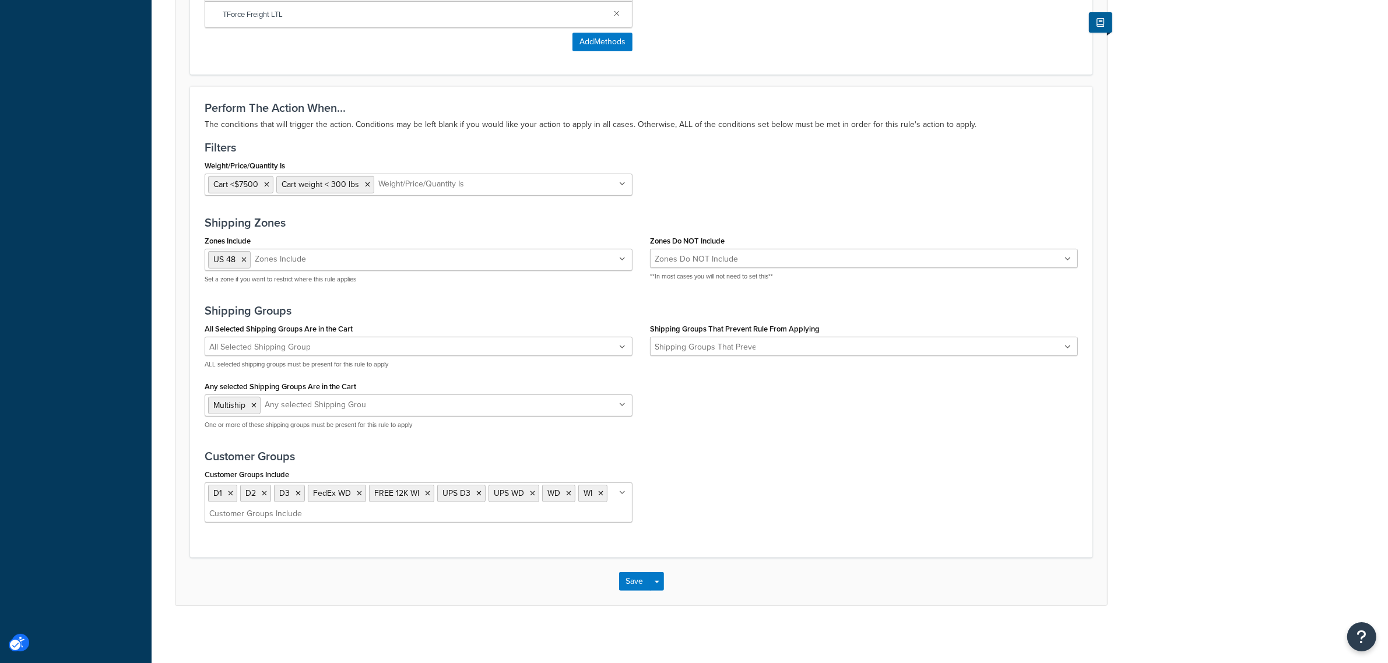
scroll to position [572, 0]
click at [622, 490] on icon "Unlabelled" at bounding box center [622, 491] width 6 height 7
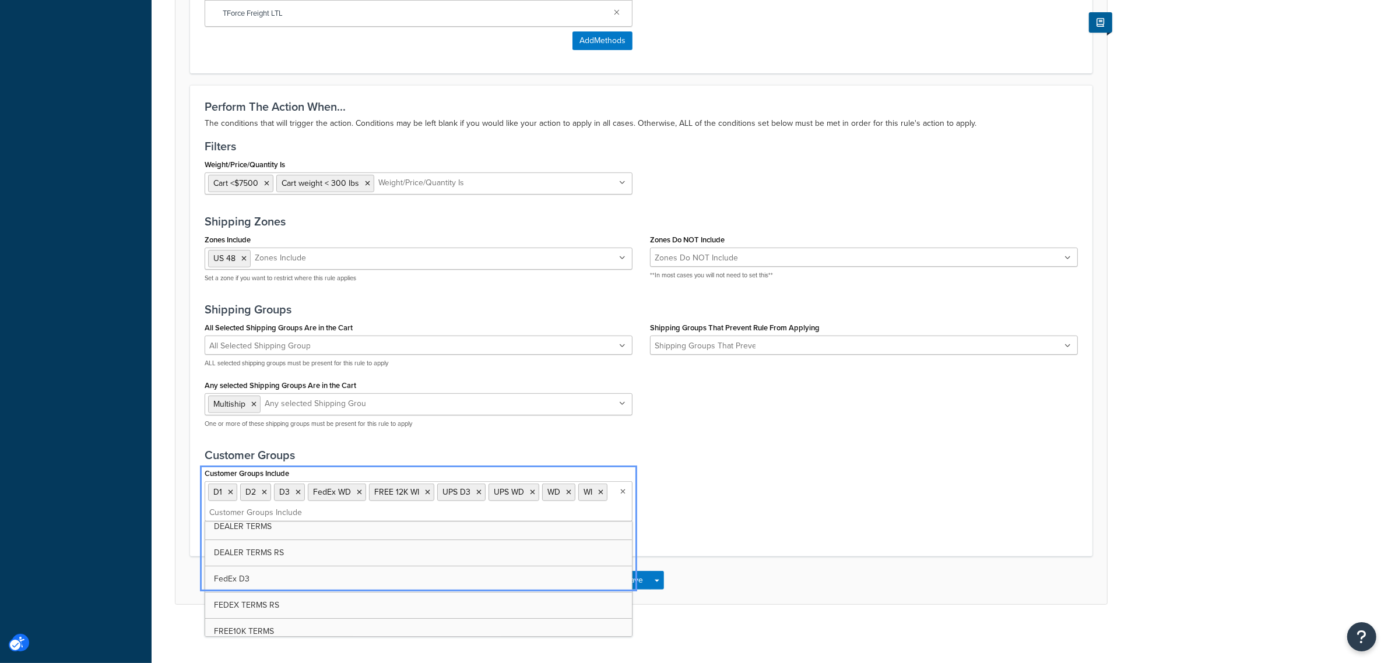
scroll to position [73, 0]
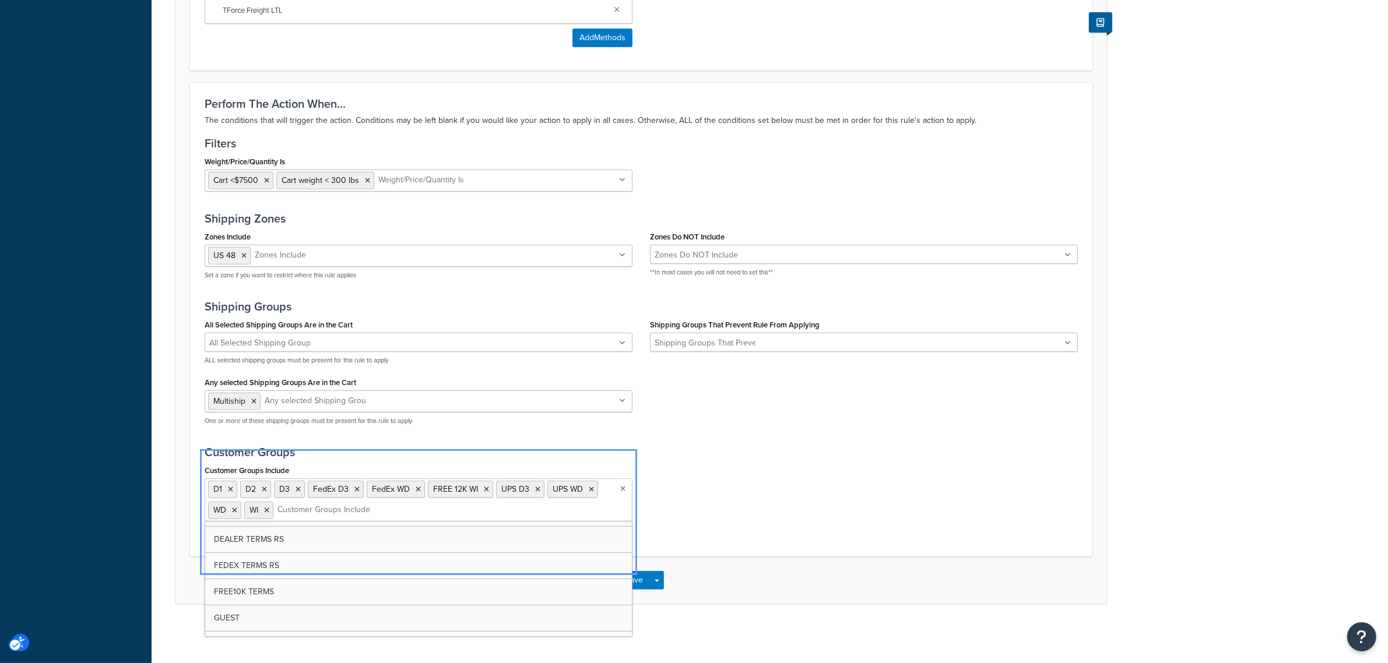
click at [723, 505] on div "Customer Groups Include D1 D2 D3 FedEx D3 FedEx WD FREE 12K WI UPS D3 UPS WD WD…" at bounding box center [641, 496] width 891 height 68
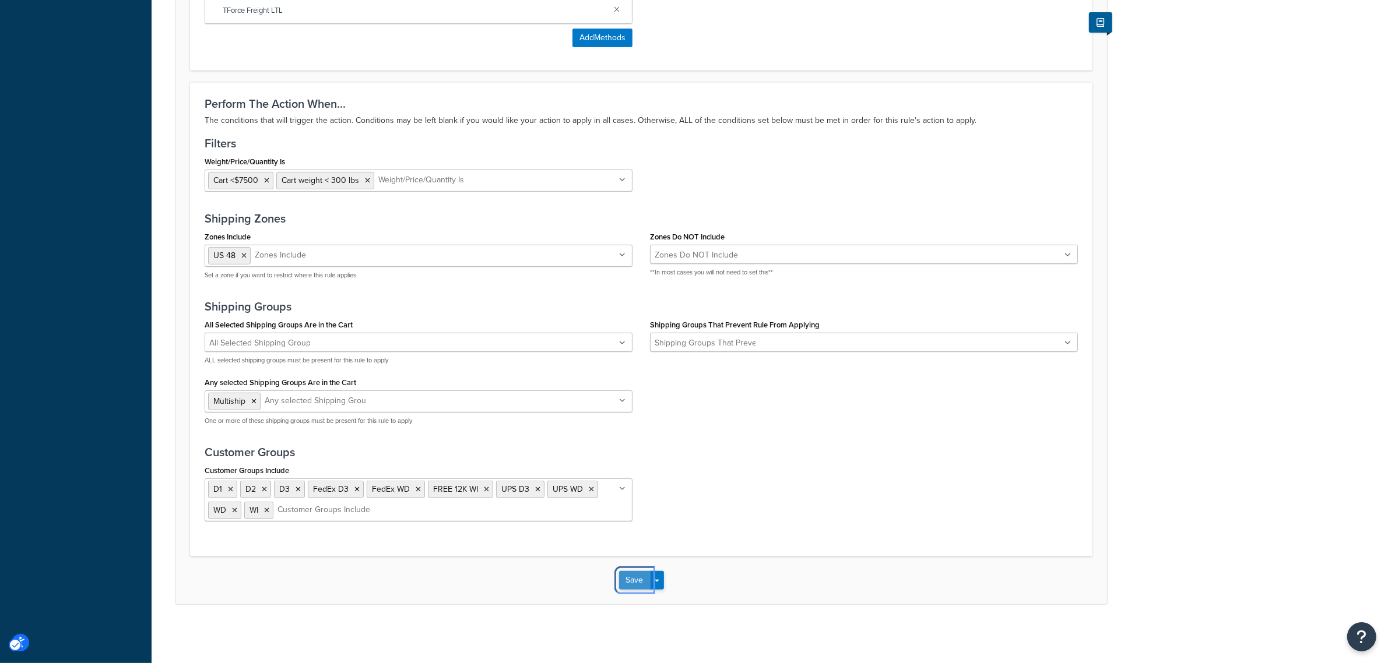
click at [630, 586] on button "Save" at bounding box center [634, 580] width 31 height 19
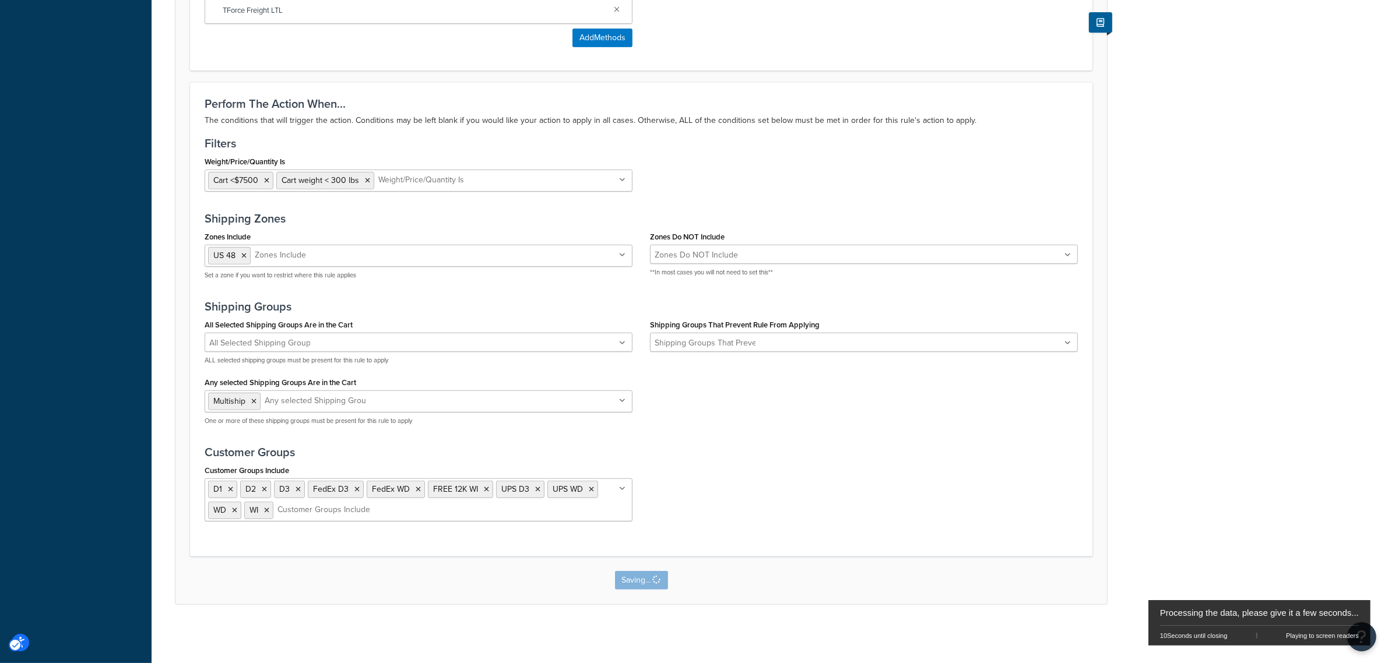
scroll to position [0, 0]
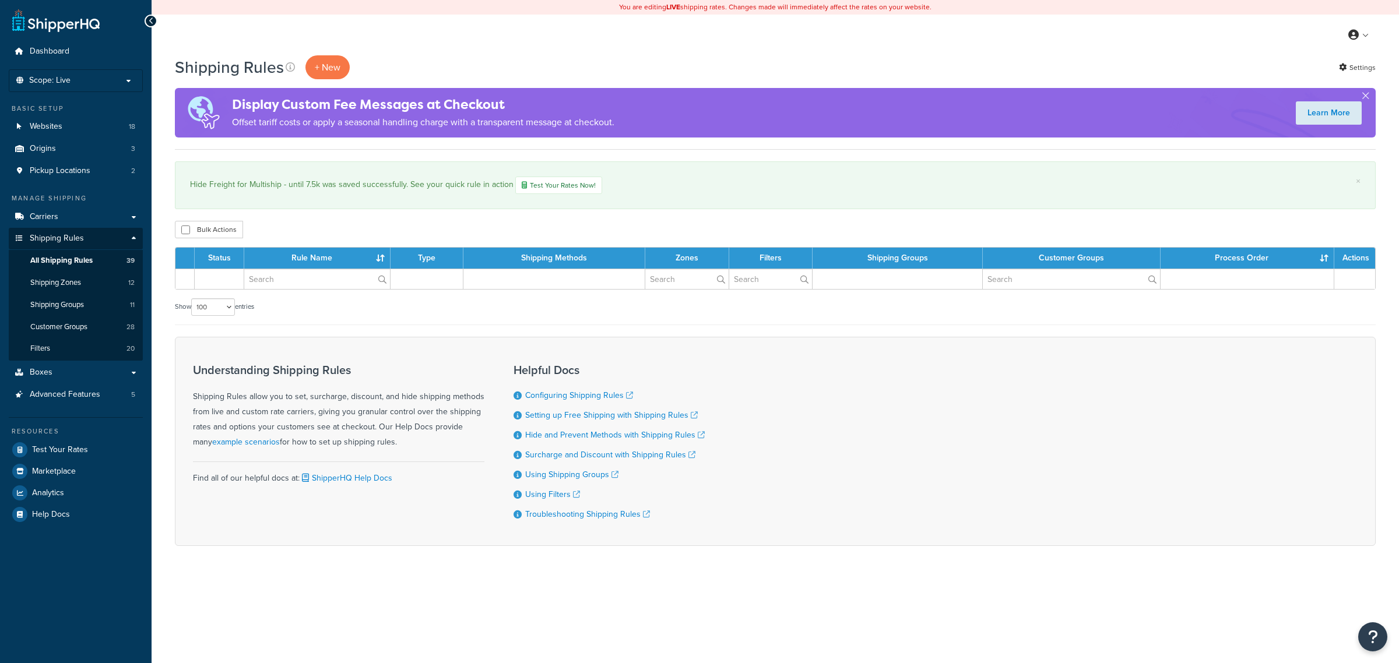
select select "100"
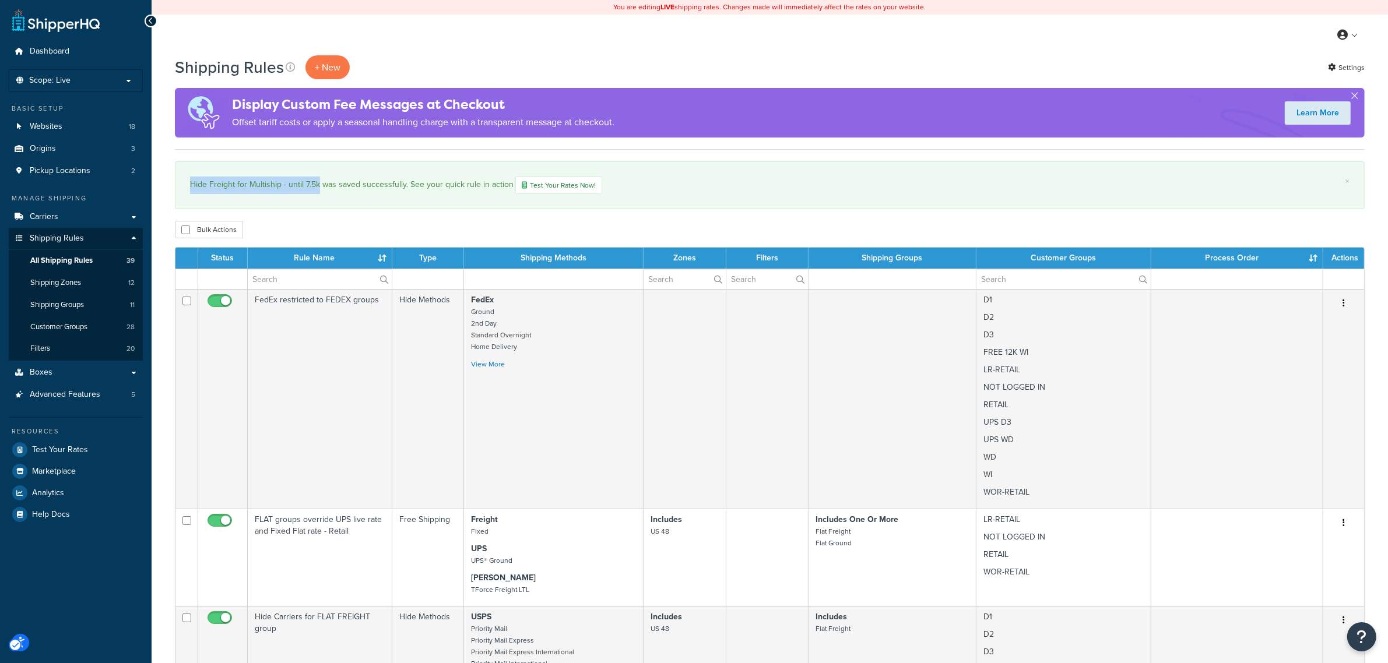
drag, startPoint x: 190, startPoint y: 185, endPoint x: 316, endPoint y: 203, distance: 127.7
click at [316, 203] on div "× Hide Freight for Multiship - until 7.5k was saved successfully. See your quic…" at bounding box center [770, 185] width 1190 height 48
copy div "Hide Freight for Multiship - until 7.5k"
click at [346, 166] on div "× Hide Freight for Multiship - until 7.5k was saved successfully. See your quic…" at bounding box center [770, 185] width 1190 height 48
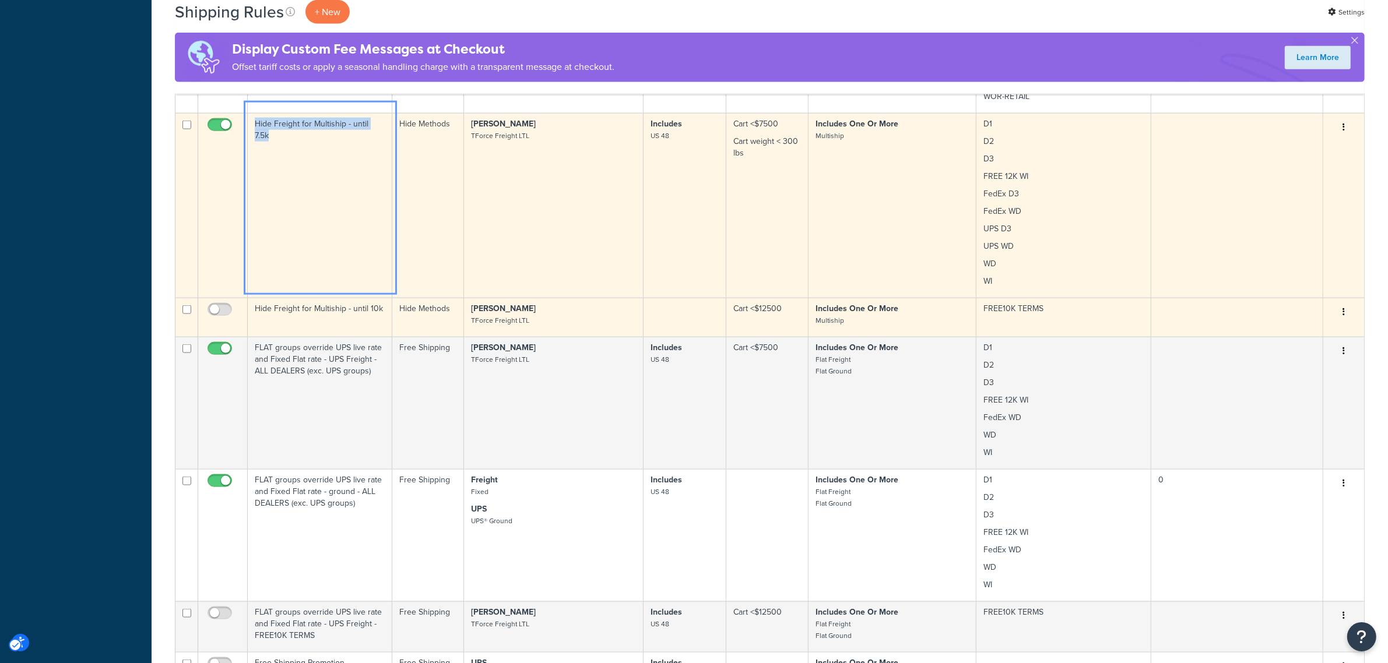
scroll to position [1944, 0]
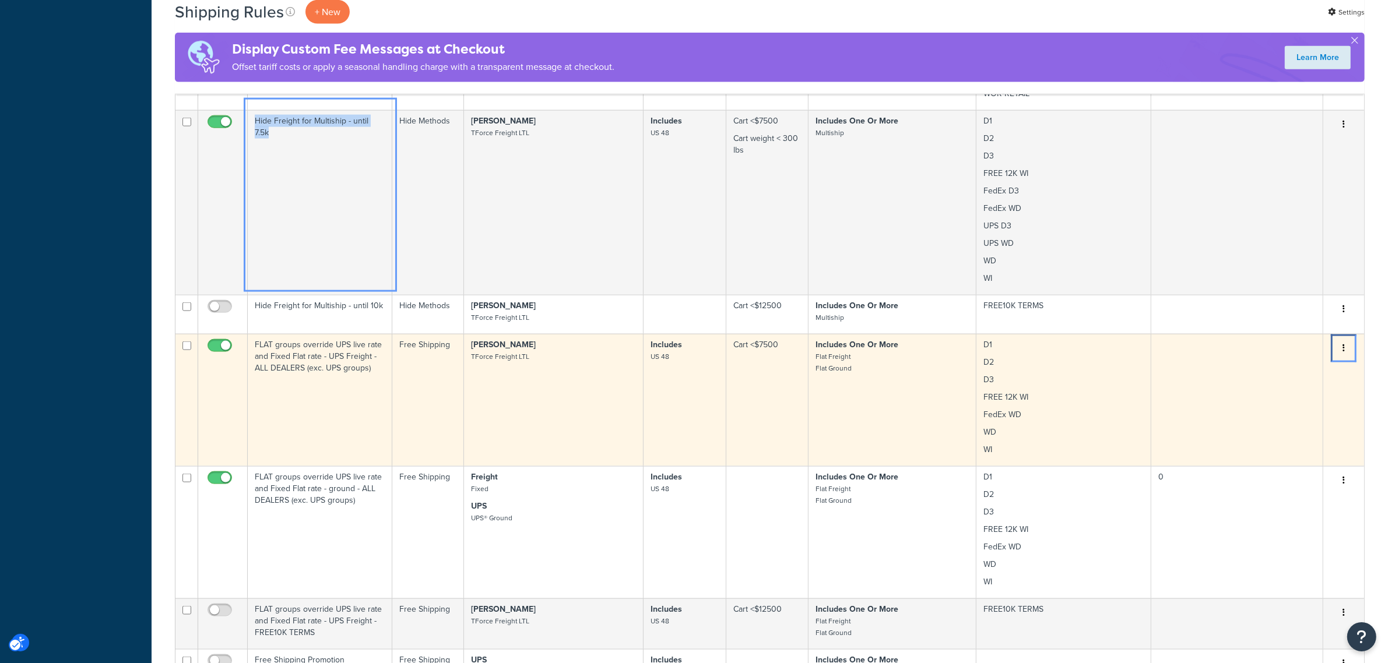
click at [1342, 344] on icon "Menu" at bounding box center [1343, 348] width 2 height 8
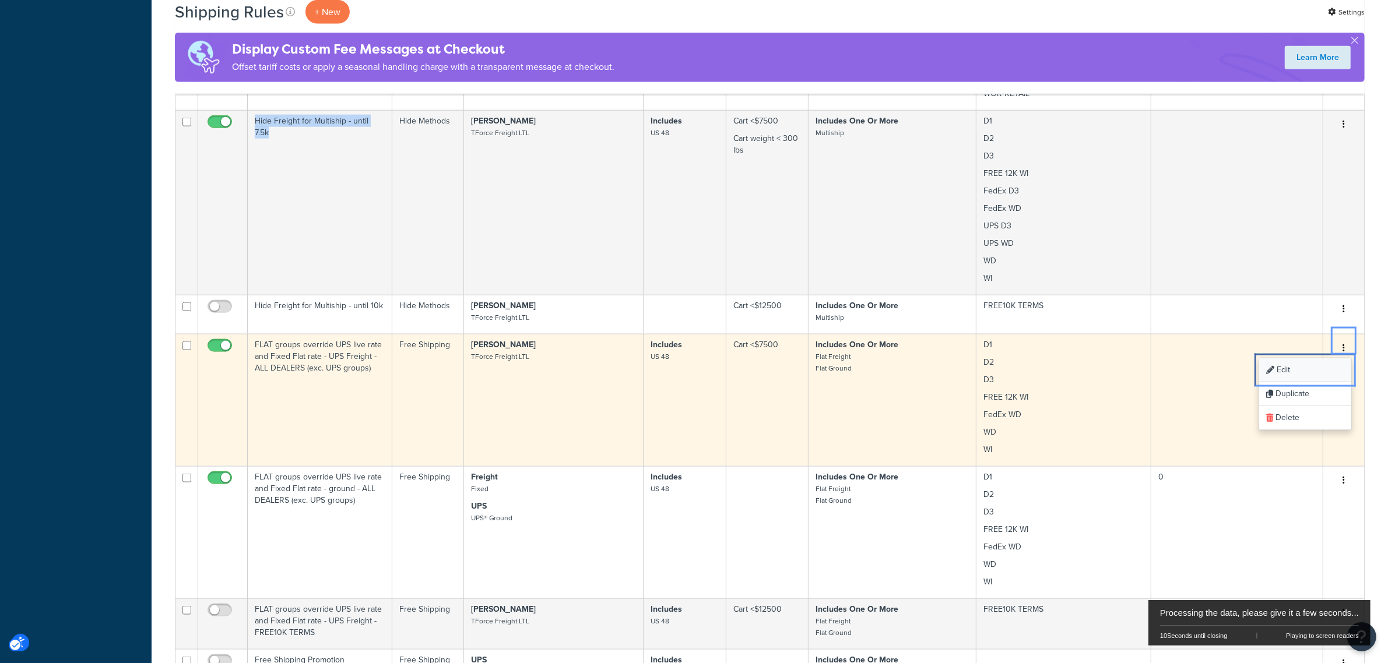
drag, startPoint x: 1307, startPoint y: 362, endPoint x: 837, endPoint y: 311, distance: 472.6
click at [1307, 362] on link "Edit Edit" at bounding box center [1305, 370] width 92 height 24
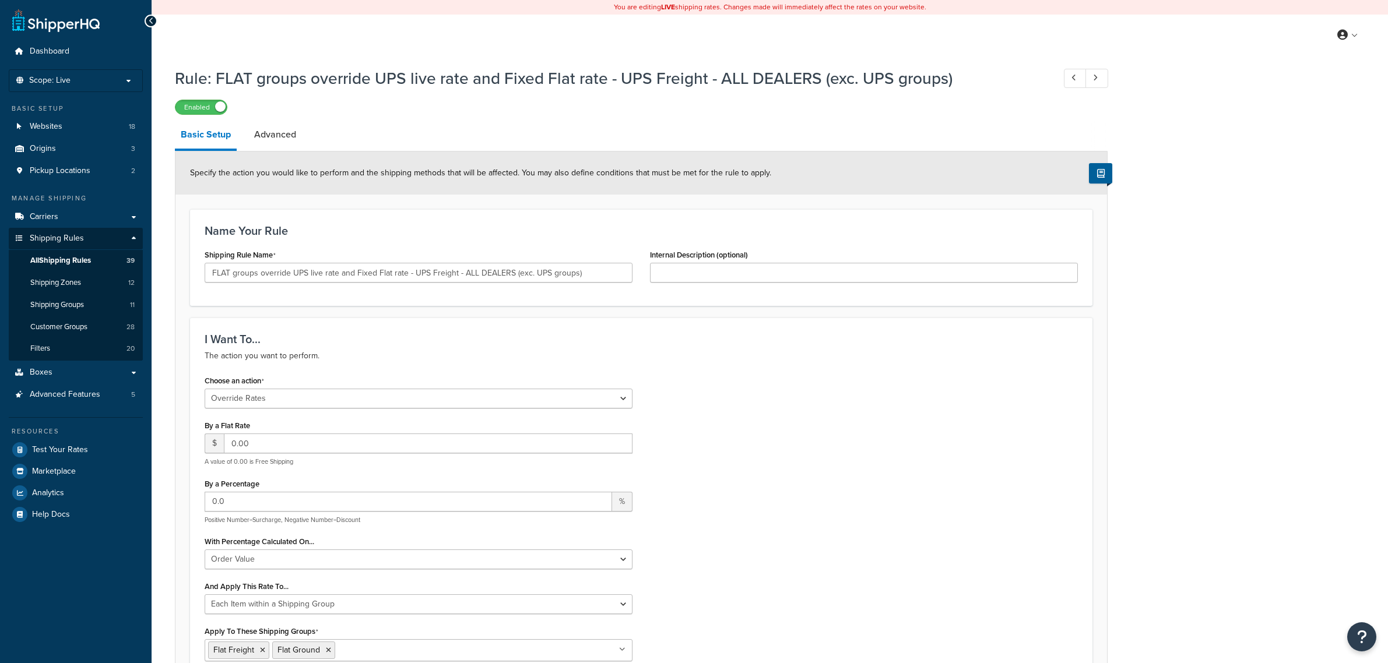
select select "OVERRIDE"
select select "ITEM"
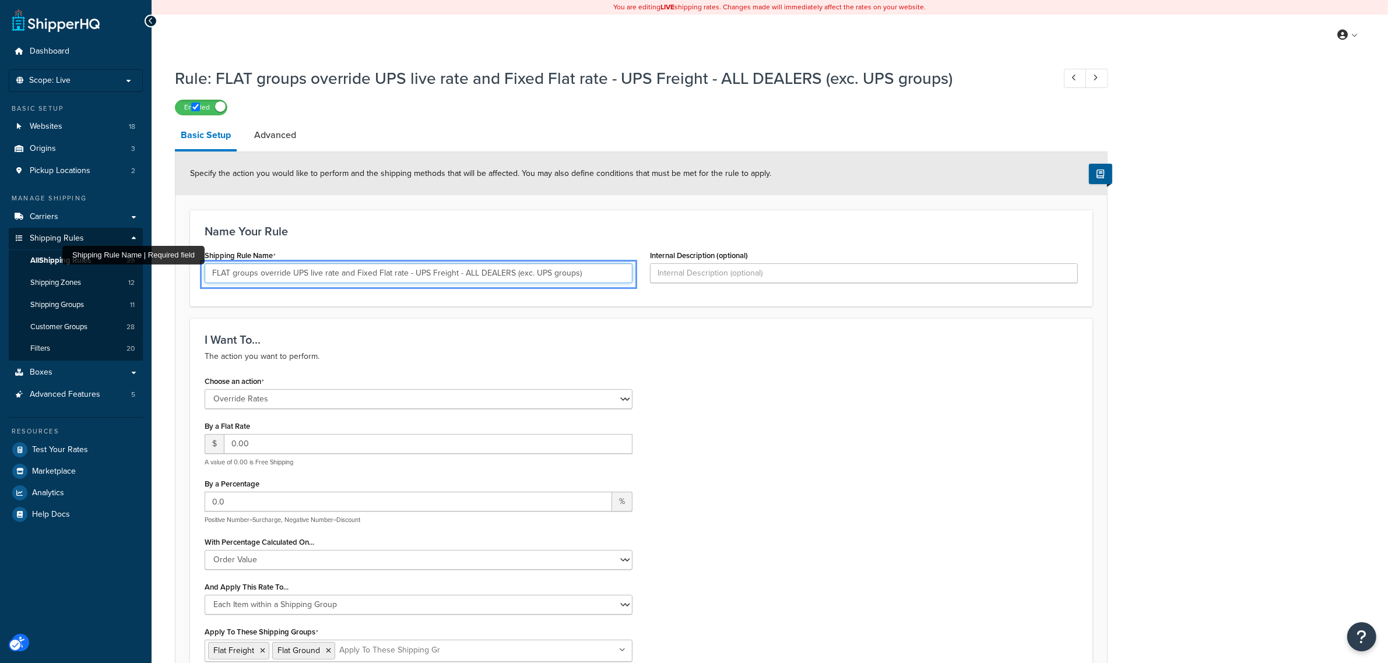
click at [549, 276] on input "FLAT groups override UPS live rate and Fixed Flat rate - UPS Freight - ALL DEAL…" at bounding box center [419, 273] width 428 height 20
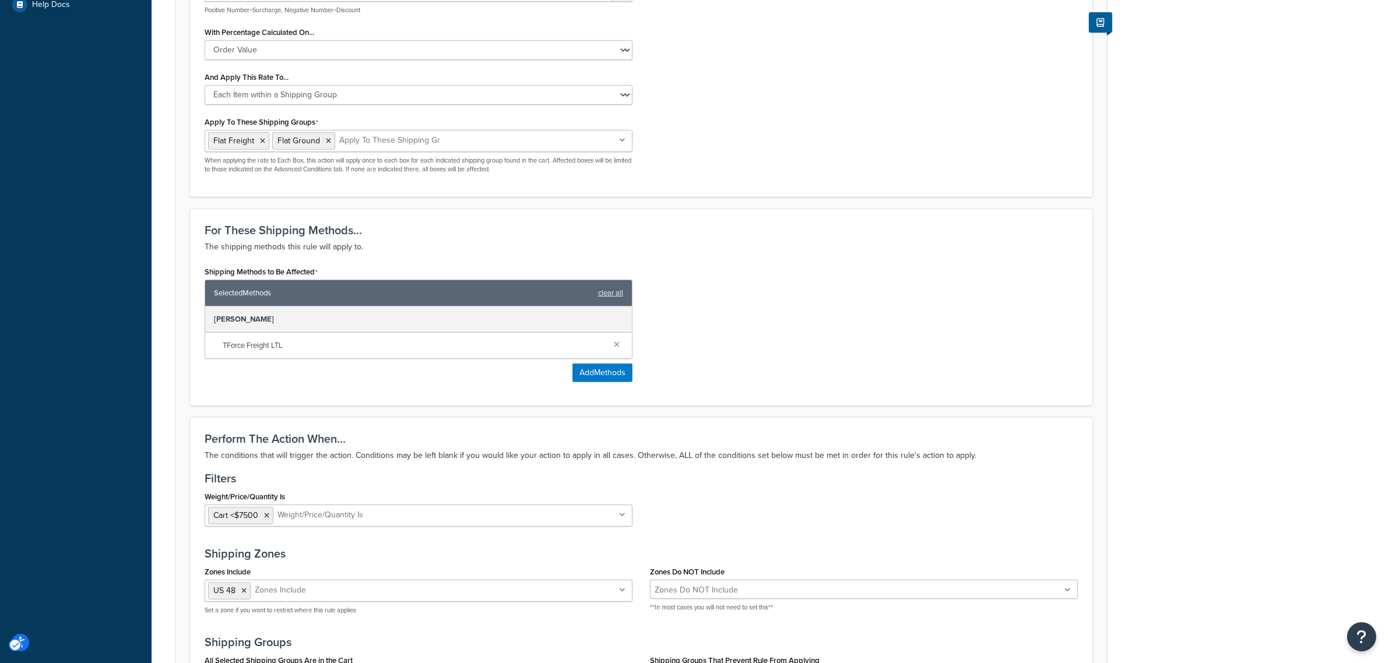
scroll to position [829, 0]
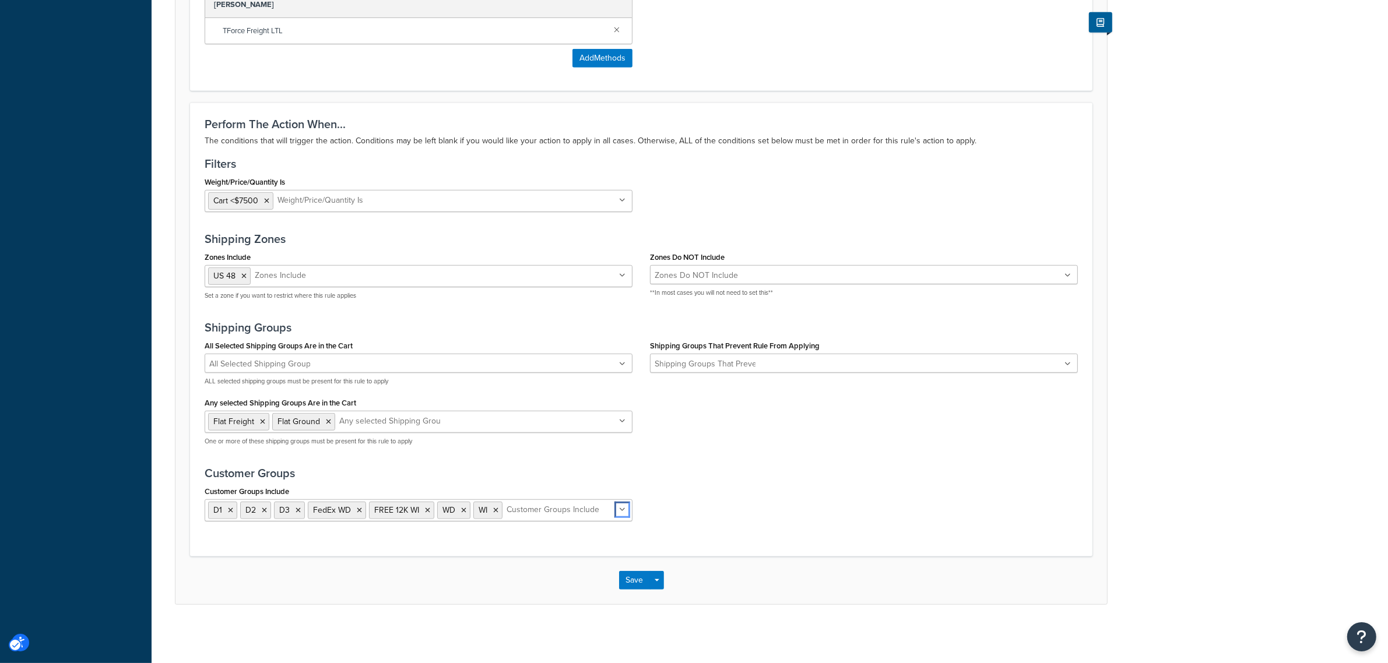
click at [619, 511] on ul "D1 D2 D3 FedEx WD FREE 12K WI WD WI" at bounding box center [419, 510] width 428 height 22
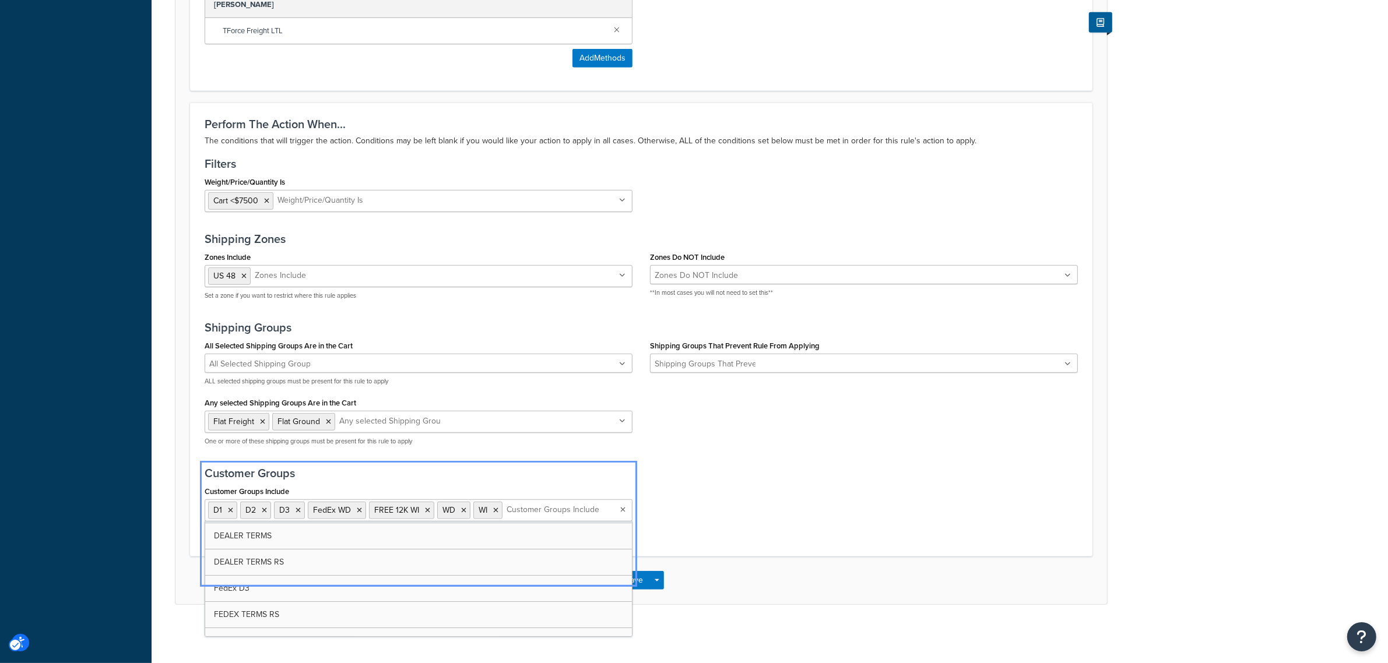
scroll to position [73, 0]
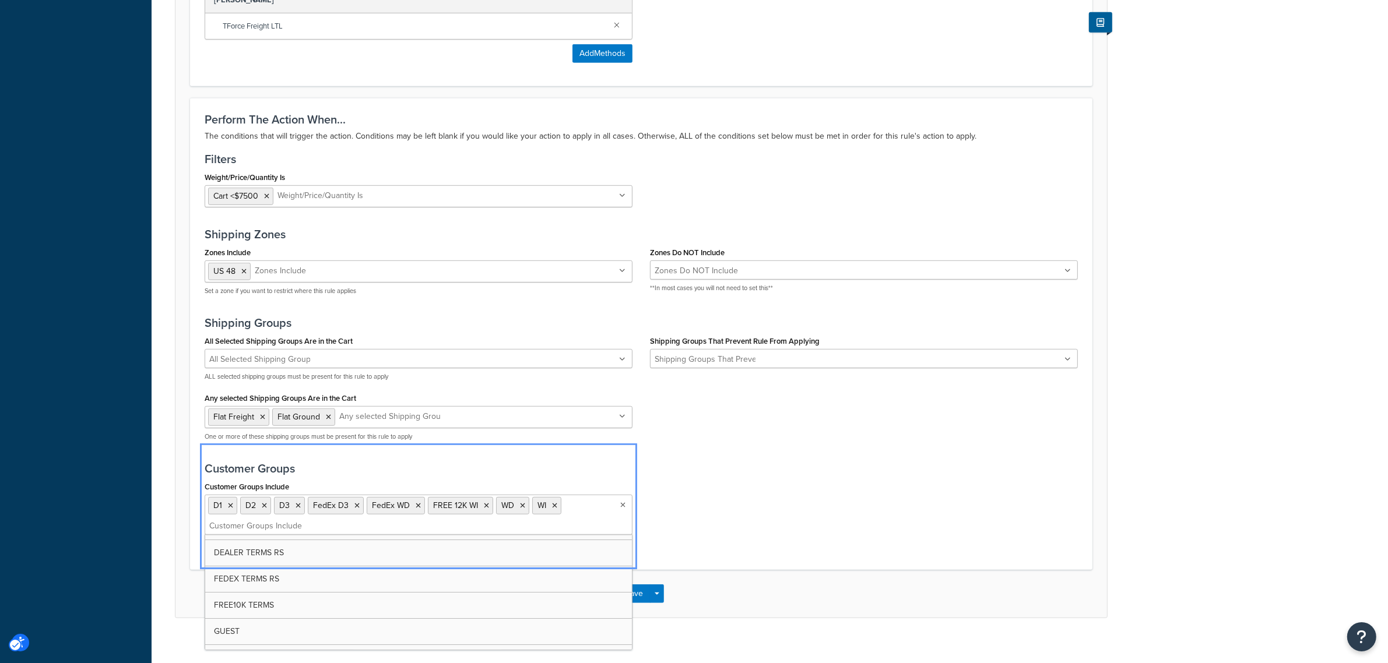
click at [695, 509] on div "Customer Groups Include D1 D2 D3 FedEx D3 FedEx WD FREE 12K WI WD WI DEALER DEA…" at bounding box center [641, 511] width 891 height 65
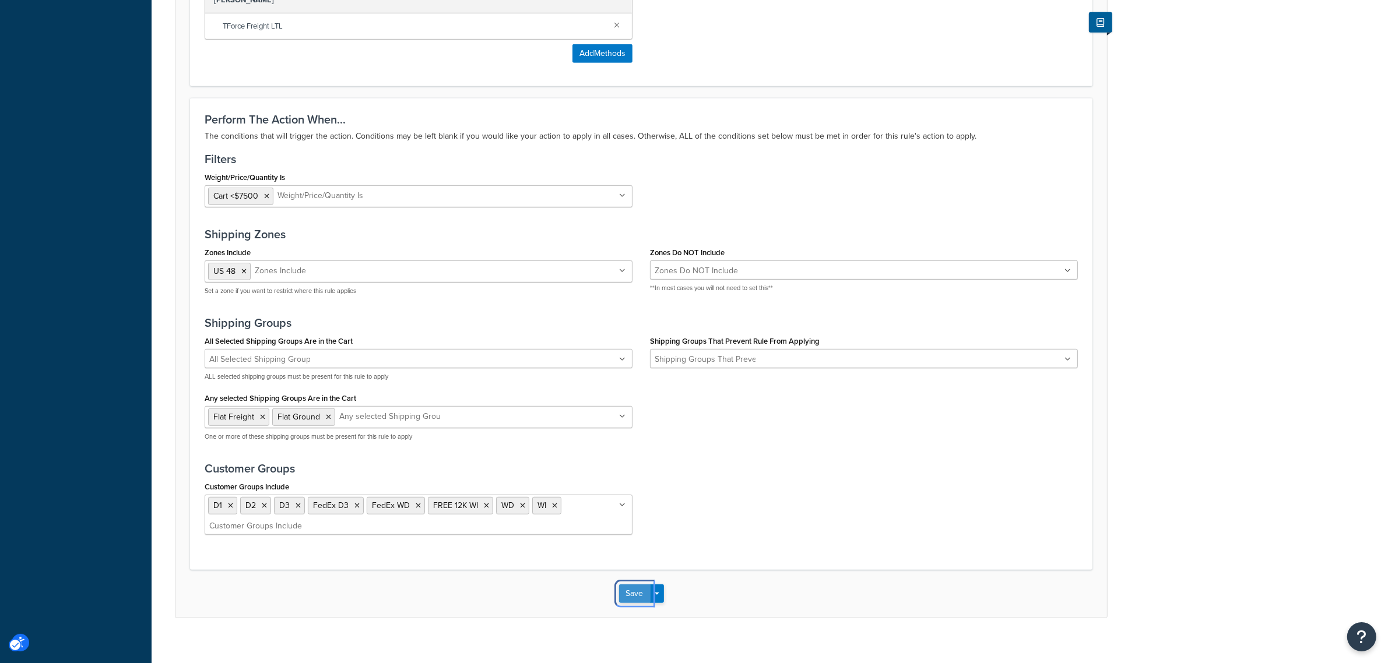
click at [624, 600] on button "Save" at bounding box center [634, 594] width 31 height 19
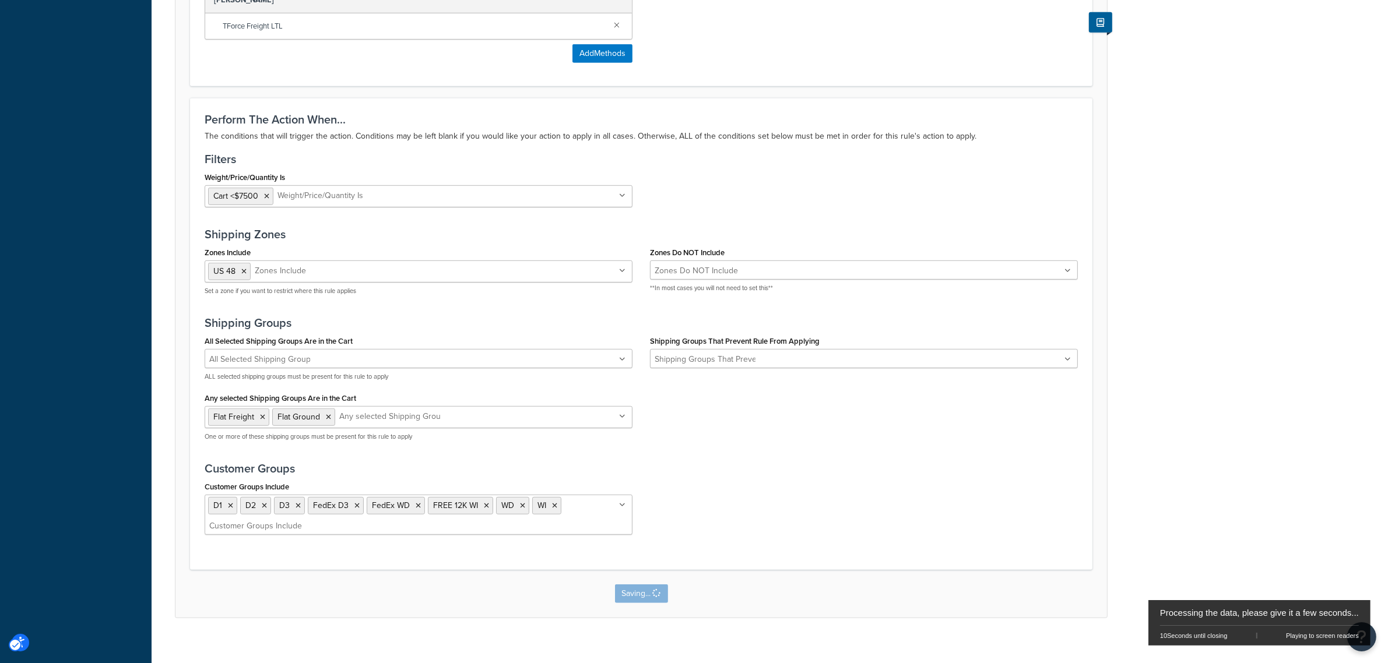
scroll to position [0, 0]
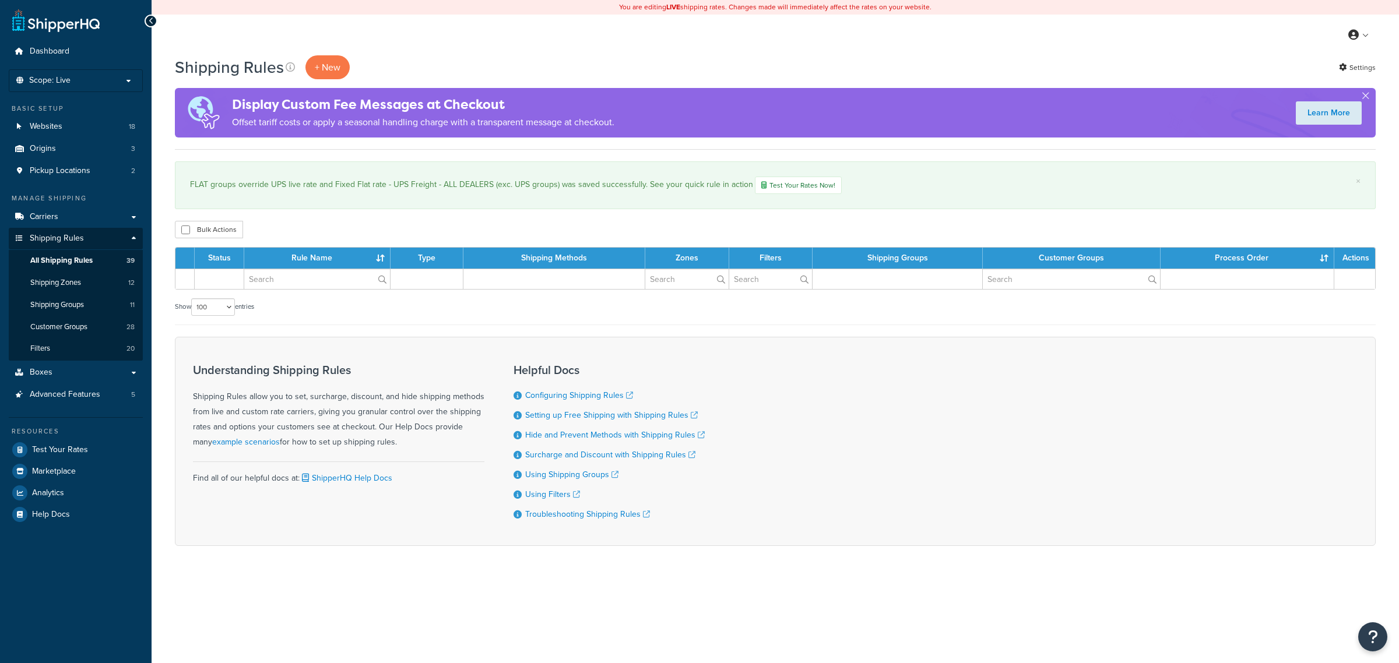
select select "100"
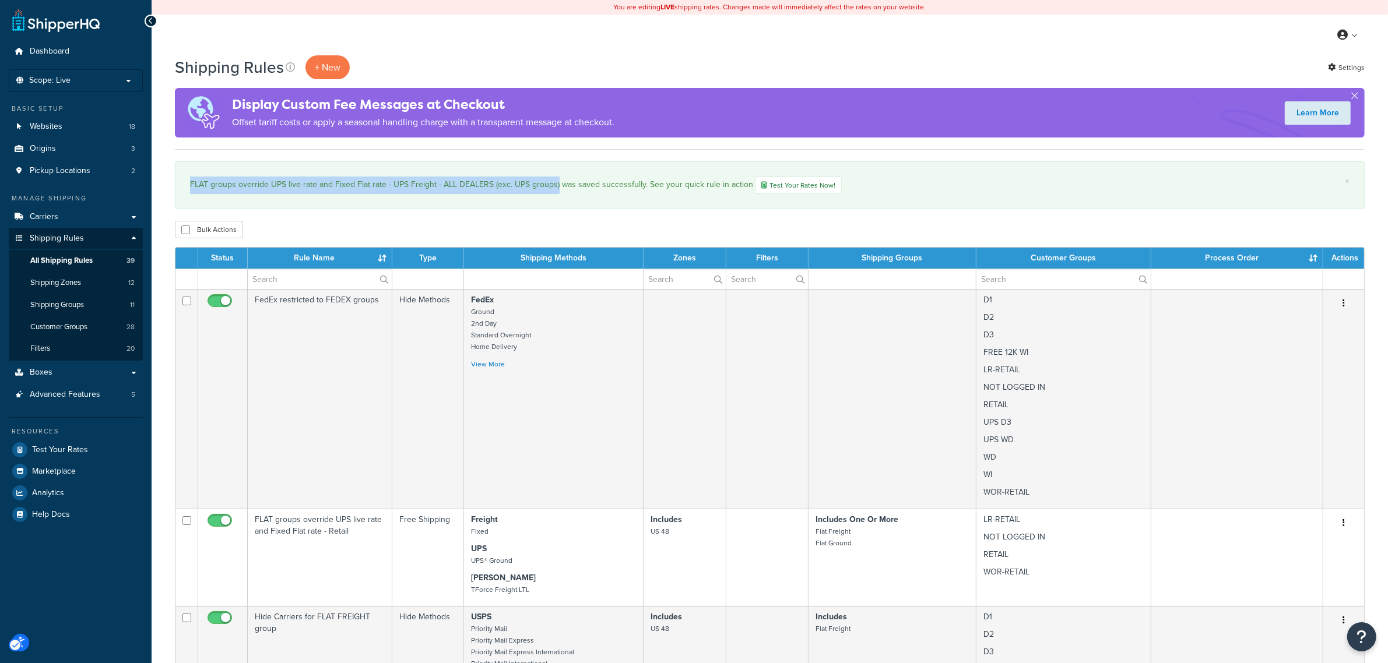
drag, startPoint x: 188, startPoint y: 185, endPoint x: 554, endPoint y: 184, distance: 365.4
click at [554, 184] on div "× FLAT groups override UPS live rate and Fixed Flat rate - UPS Freight - ALL DE…" at bounding box center [770, 185] width 1190 height 48
copy div "FLAT groups override UPS live rate and Fixed Flat rate - UPS Freight - ALL DEAL…"
click at [782, 62] on div "Shipping Rules + New Settings Settings" at bounding box center [770, 67] width 1190 height 24
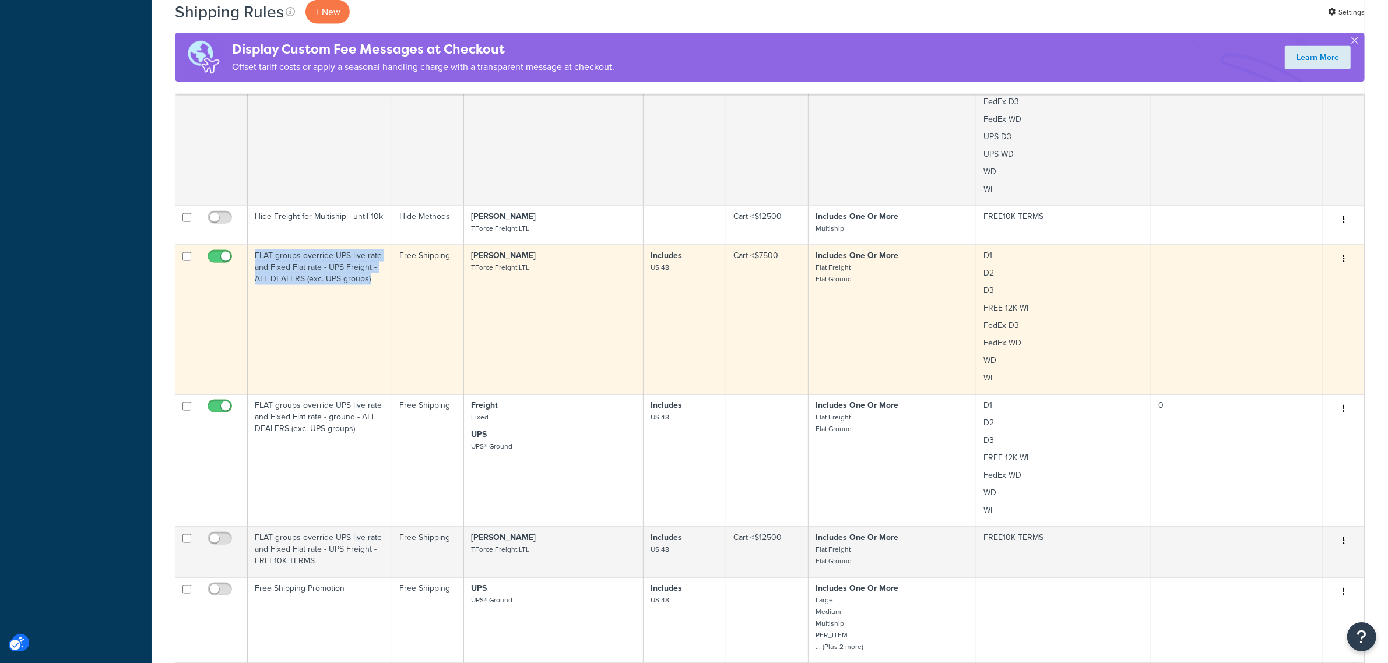
scroll to position [2034, 0]
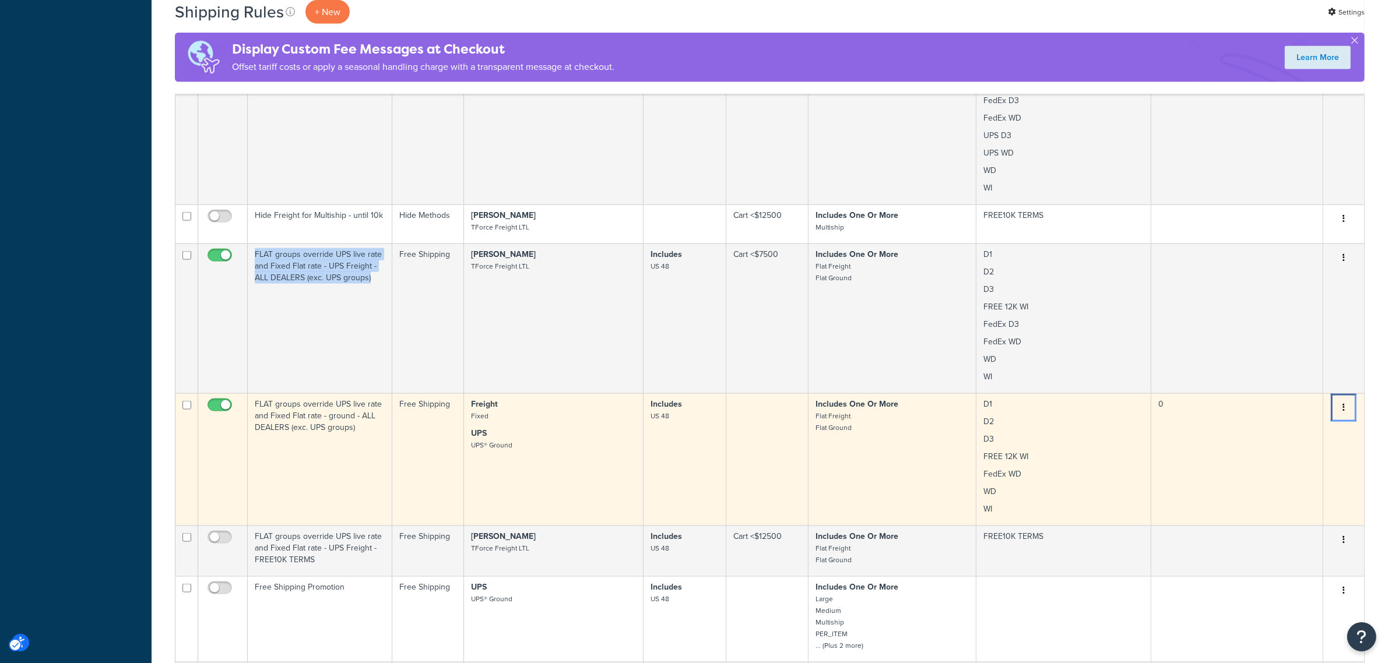
click at [1341, 403] on button "Menu" at bounding box center [1343, 408] width 16 height 19
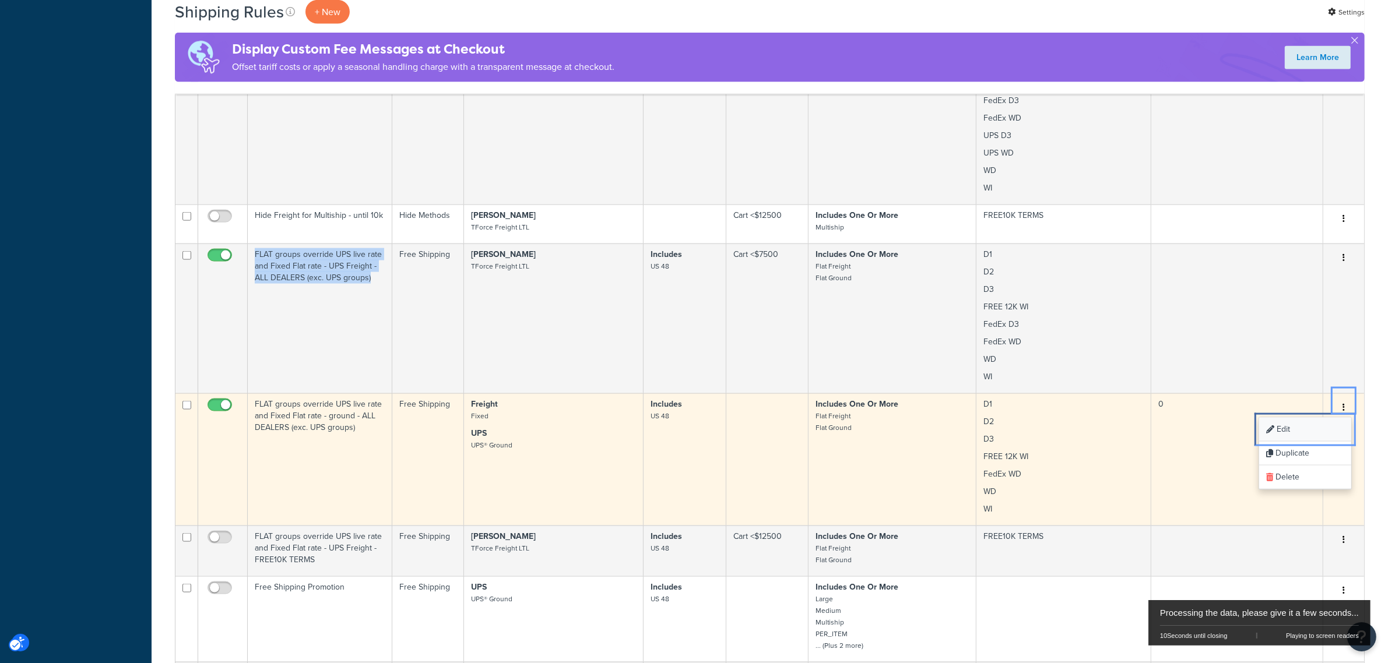
click at [1314, 423] on link "Edit Edit" at bounding box center [1305, 430] width 92 height 24
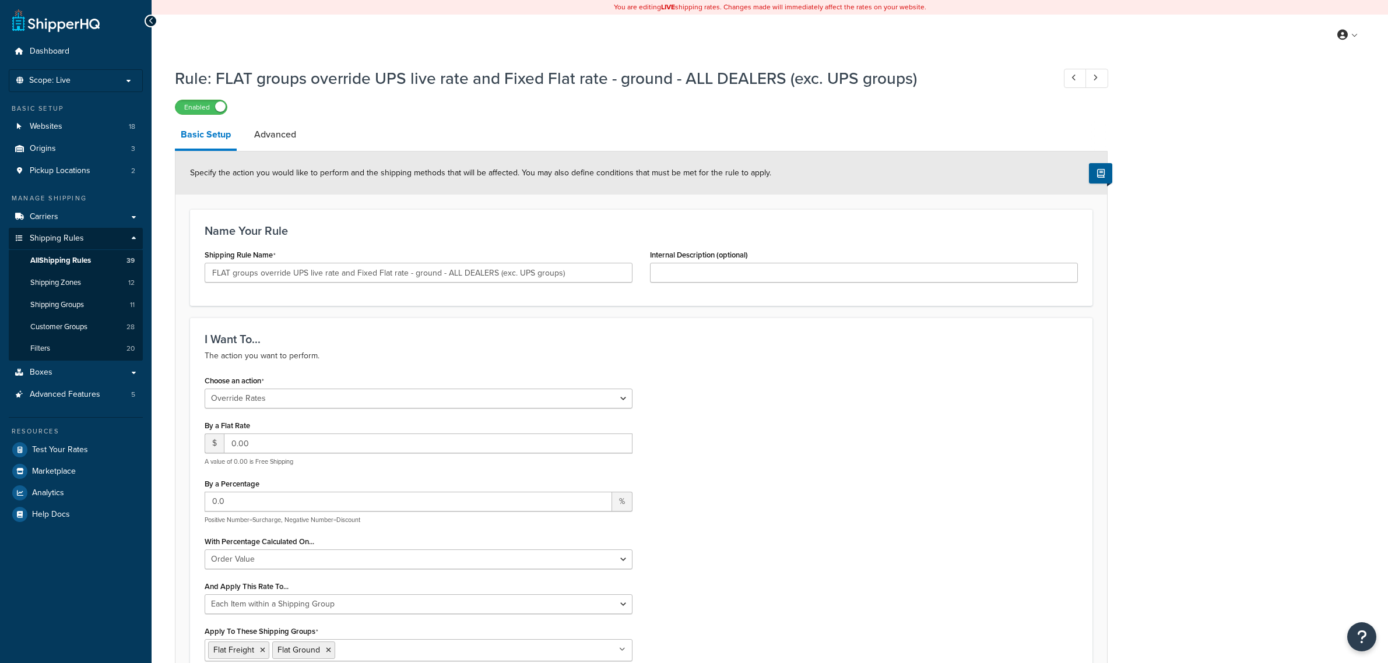
select select "OVERRIDE"
select select "ITEM"
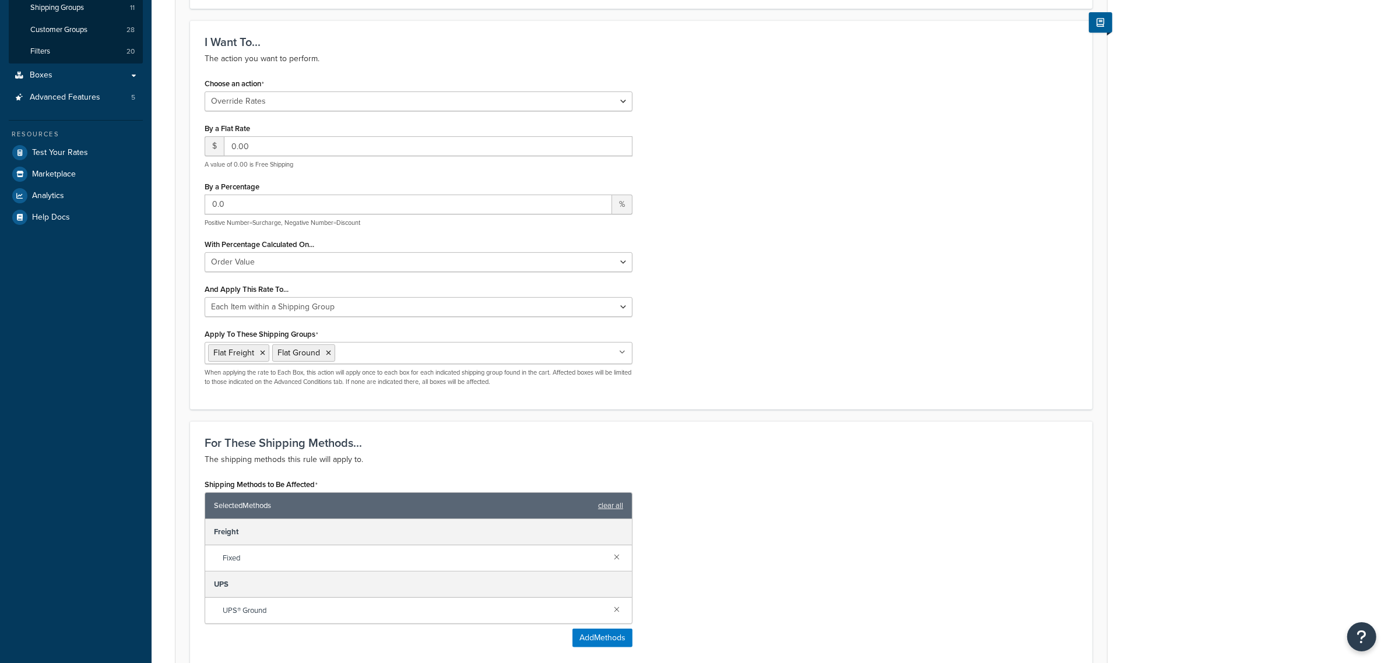
scroll to position [510, 0]
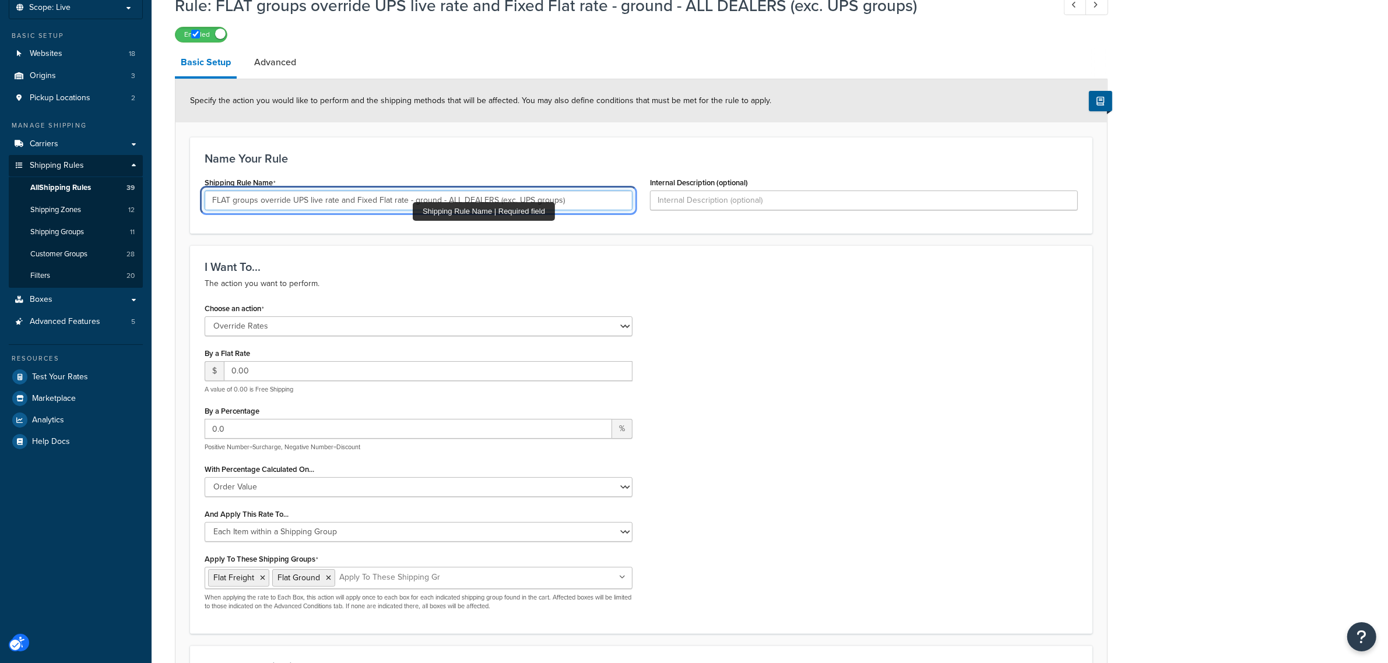
click at [413, 202] on input "FLAT groups override UPS live rate and Fixed Flat rate - ground - ALL DEALERS (…" at bounding box center [419, 201] width 428 height 20
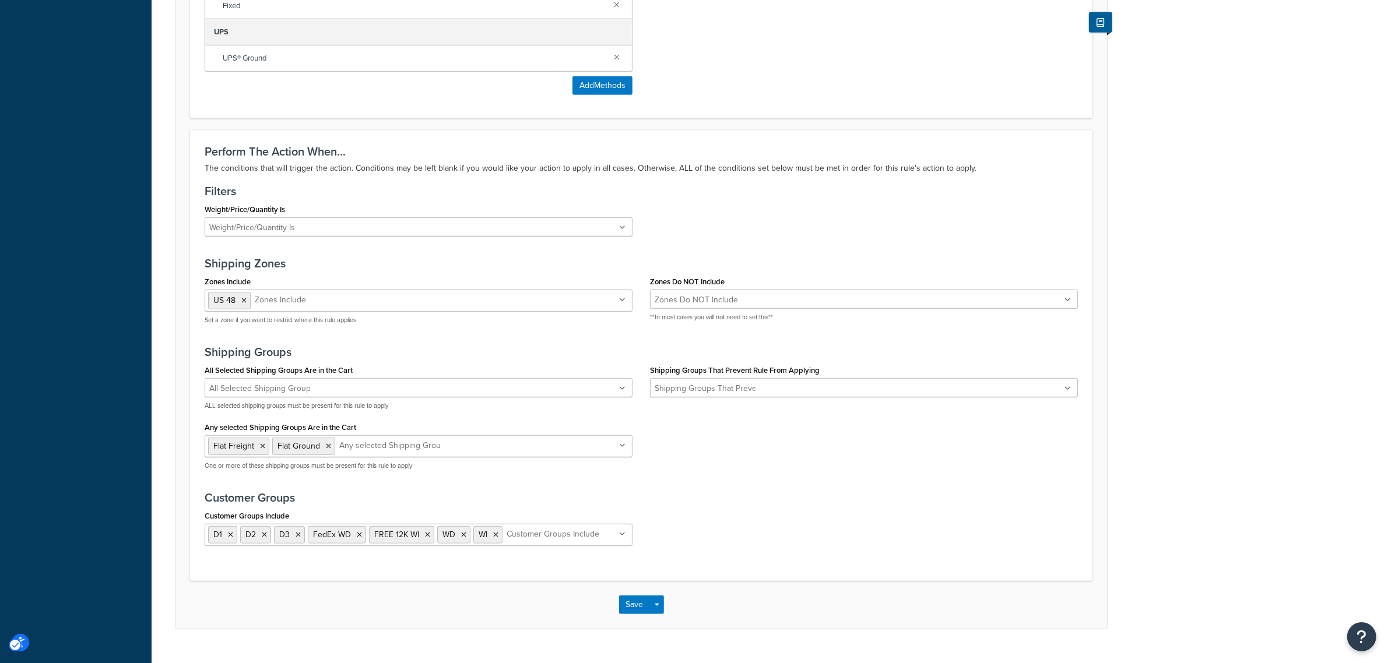
scroll to position [879, 0]
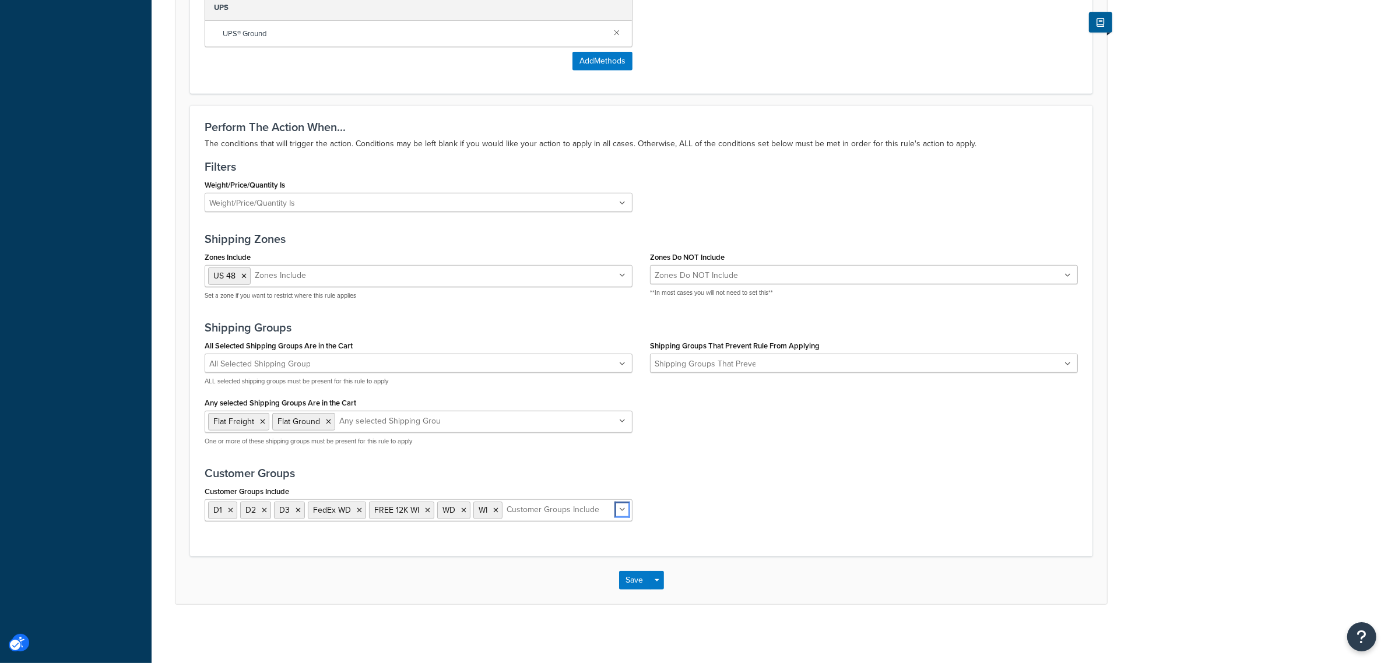
click at [624, 511] on icon "Unlabelled" at bounding box center [622, 509] width 6 height 7
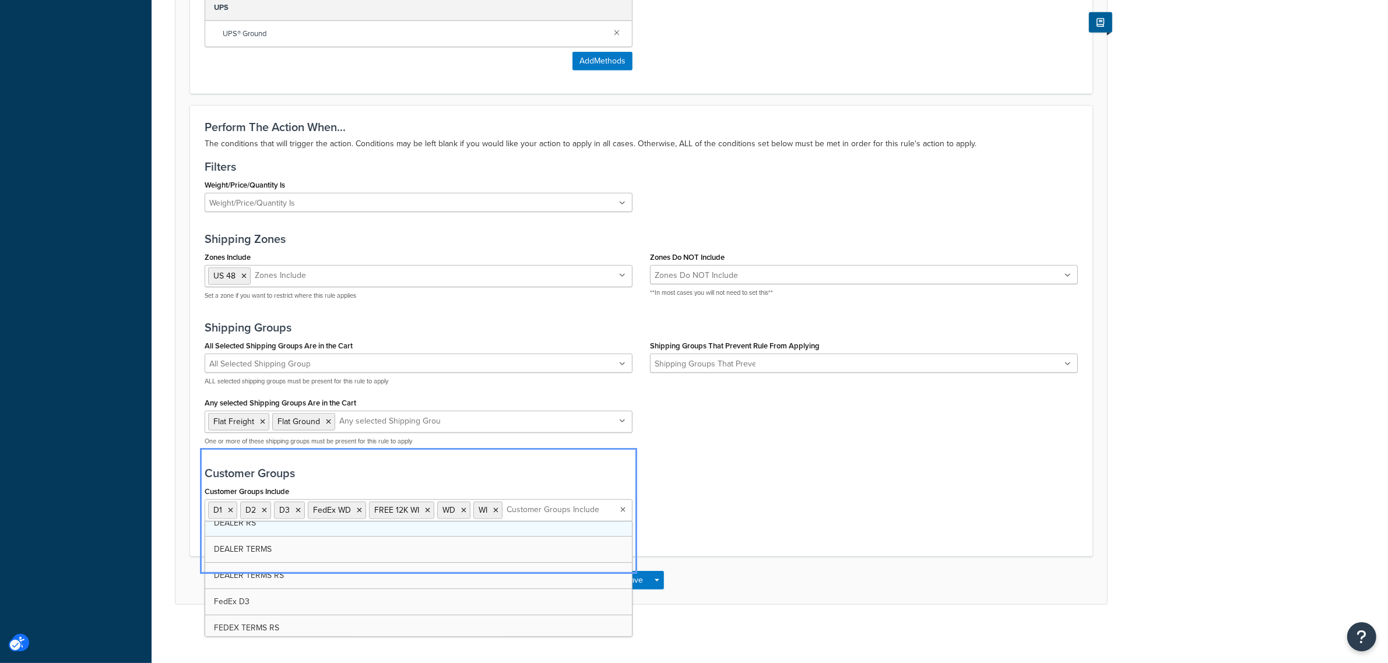
scroll to position [73, 0]
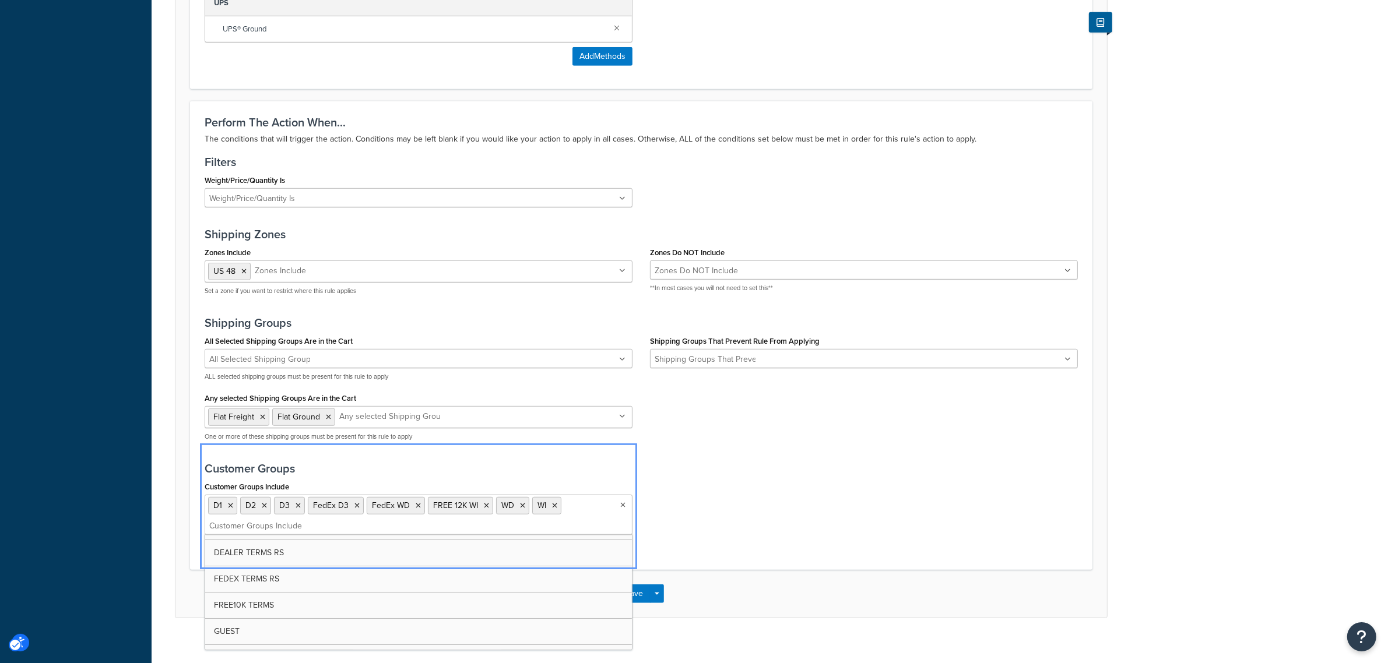
click at [703, 501] on div "Customer Groups Include D1 D2 D3 FedEx D3 FedEx WD FREE 12K WI WD WI DEALER DEA…" at bounding box center [641, 511] width 891 height 65
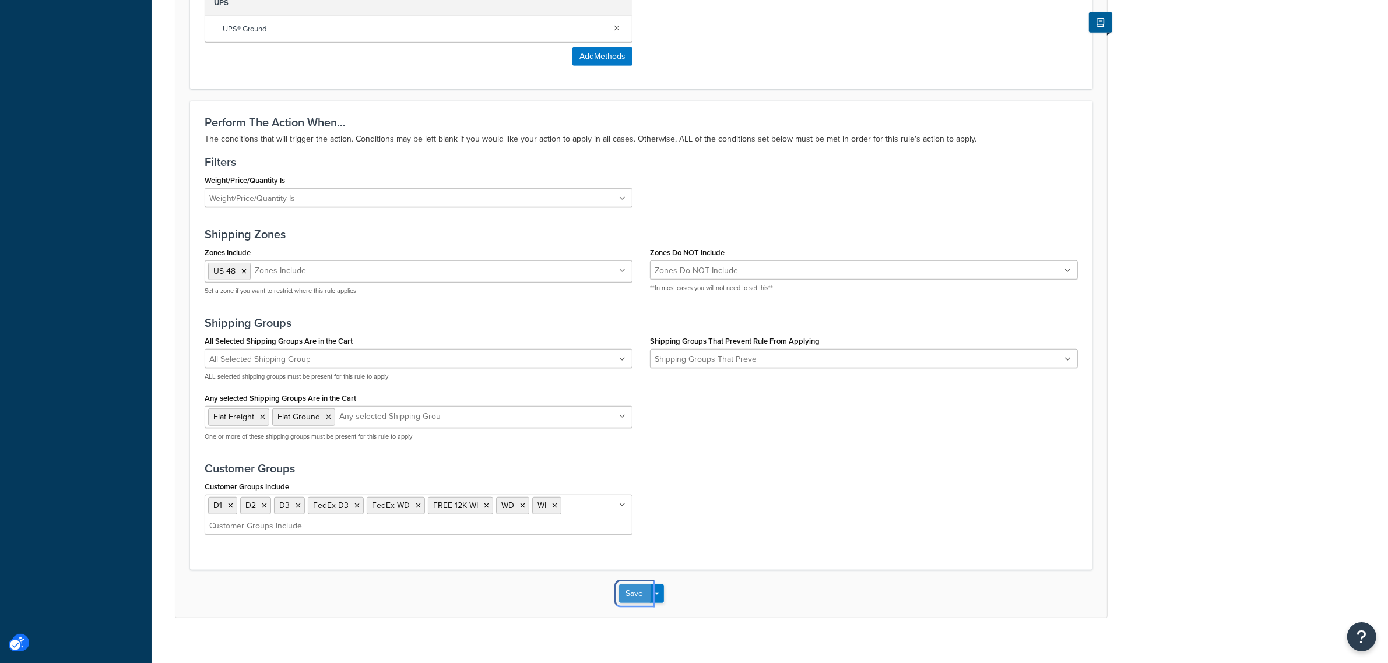
click at [628, 599] on button "Save" at bounding box center [634, 594] width 31 height 19
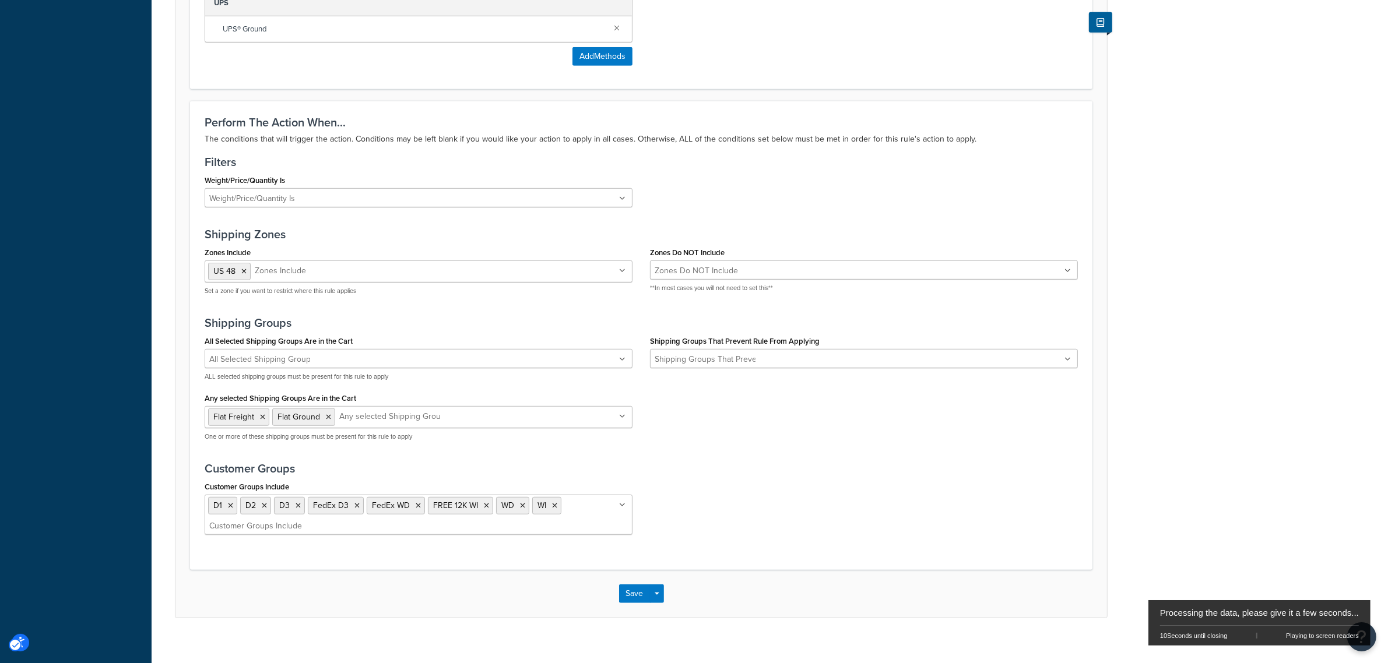
scroll to position [0, 0]
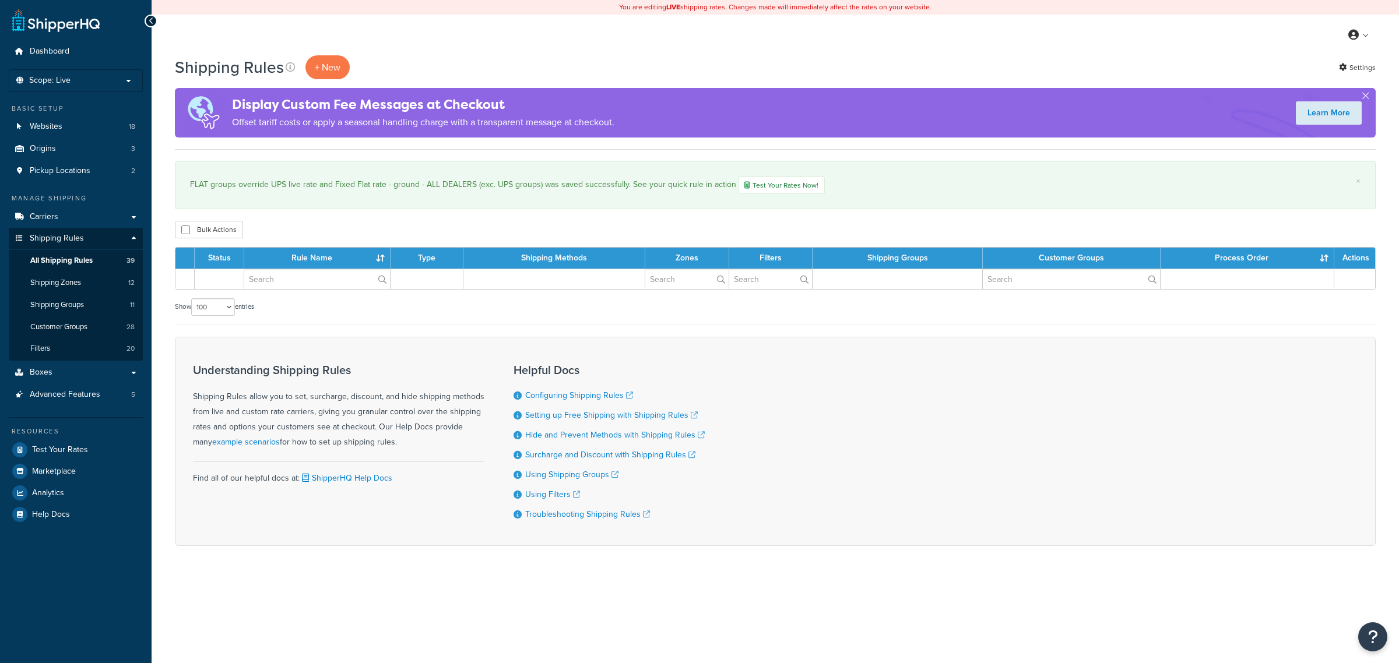
select select "100"
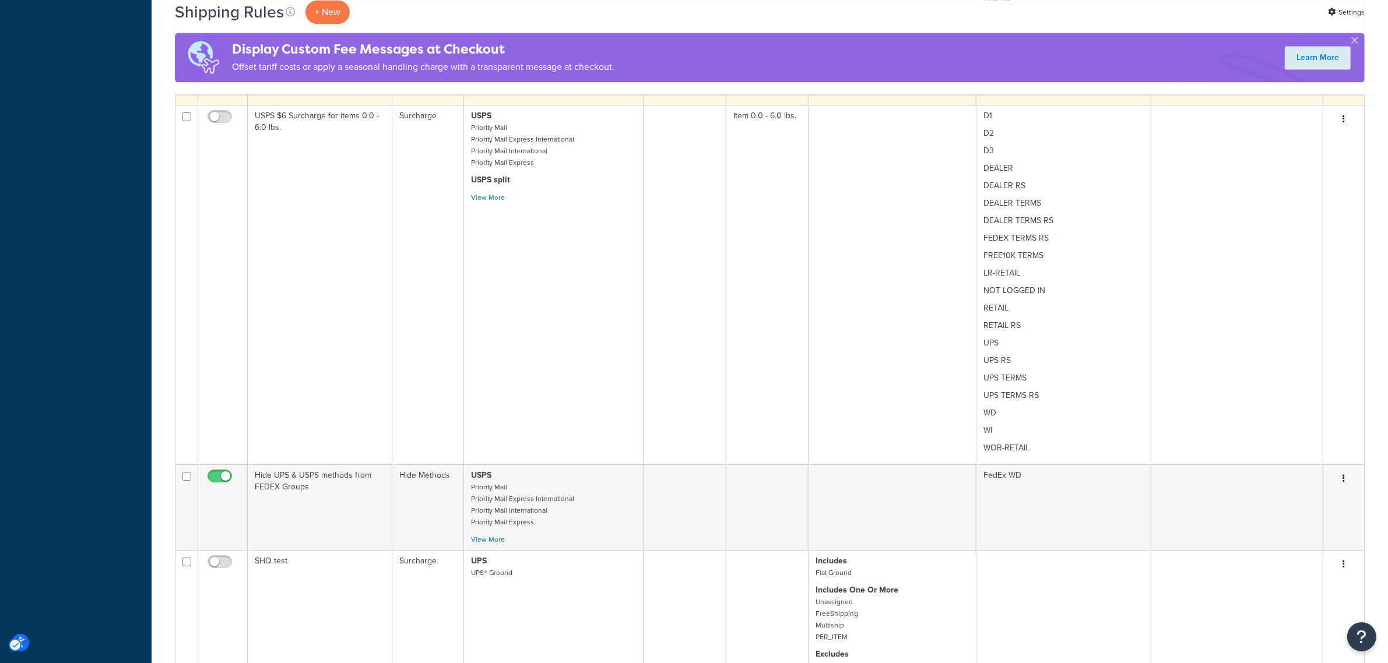
scroll to position [3277, 0]
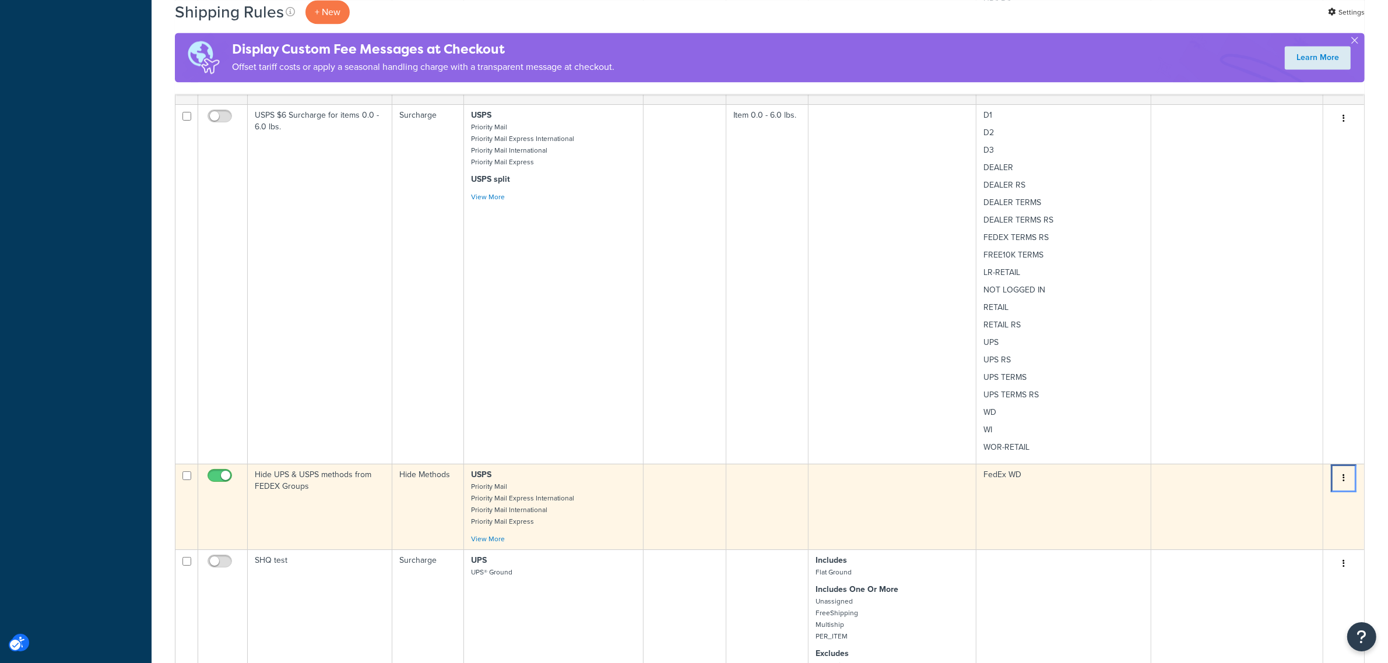
click at [1345, 469] on button "Menu" at bounding box center [1343, 478] width 16 height 19
click at [1303, 488] on link "Edit Edit" at bounding box center [1305, 500] width 92 height 24
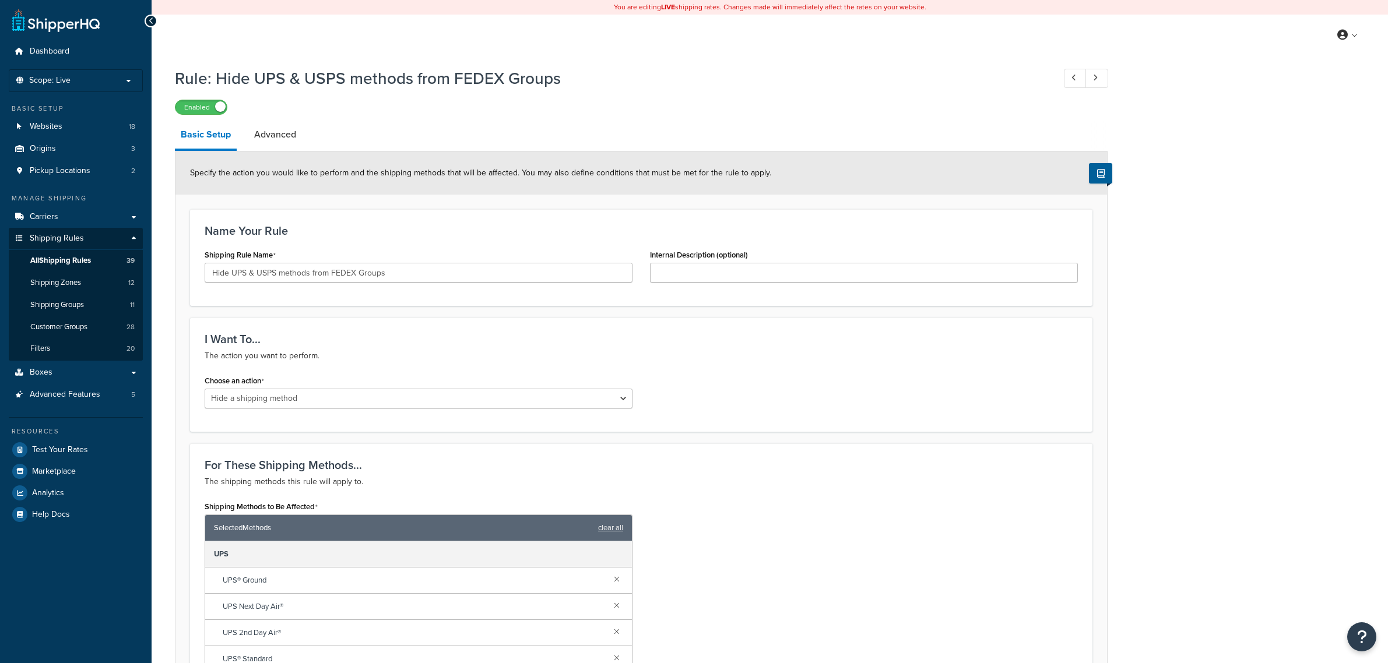
select select "HIDE"
click at [418, 277] on input "Hide UPS & USPS methods from FEDEX Groups" at bounding box center [419, 273] width 428 height 20
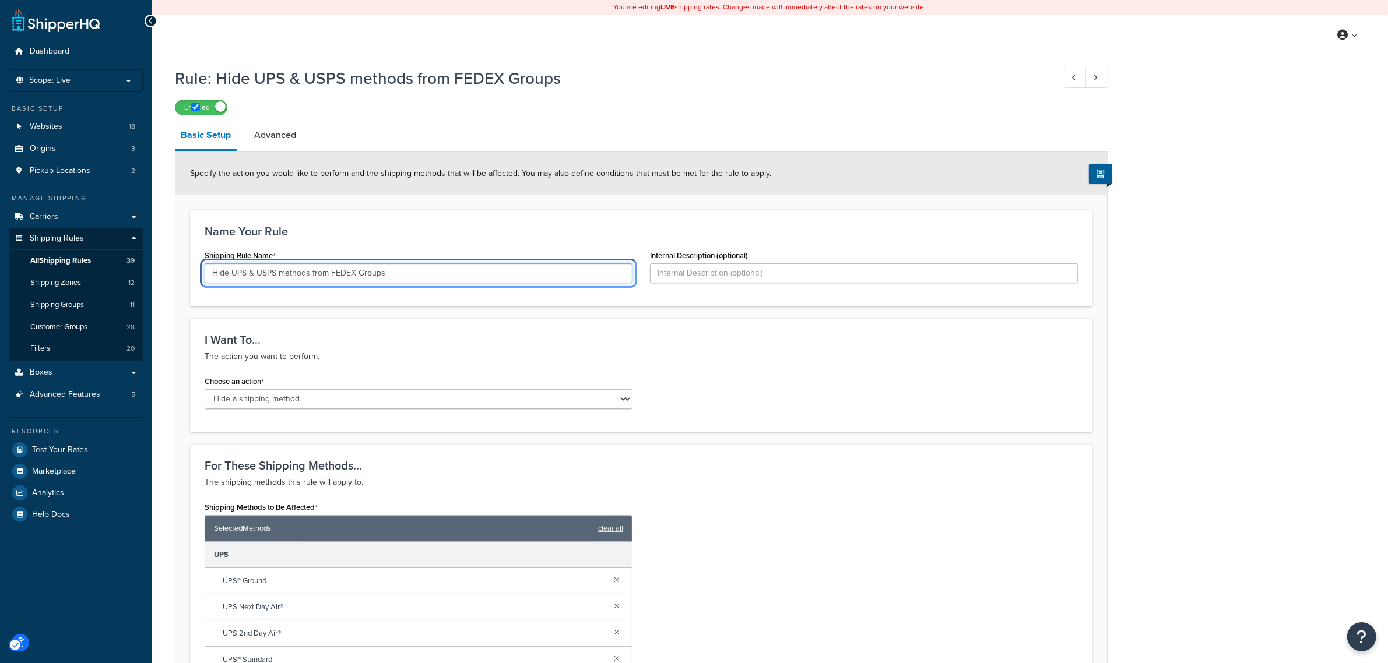
click at [418, 277] on input "Hide UPS & USPS methods from FEDEX Groups" at bounding box center [419, 273] width 428 height 20
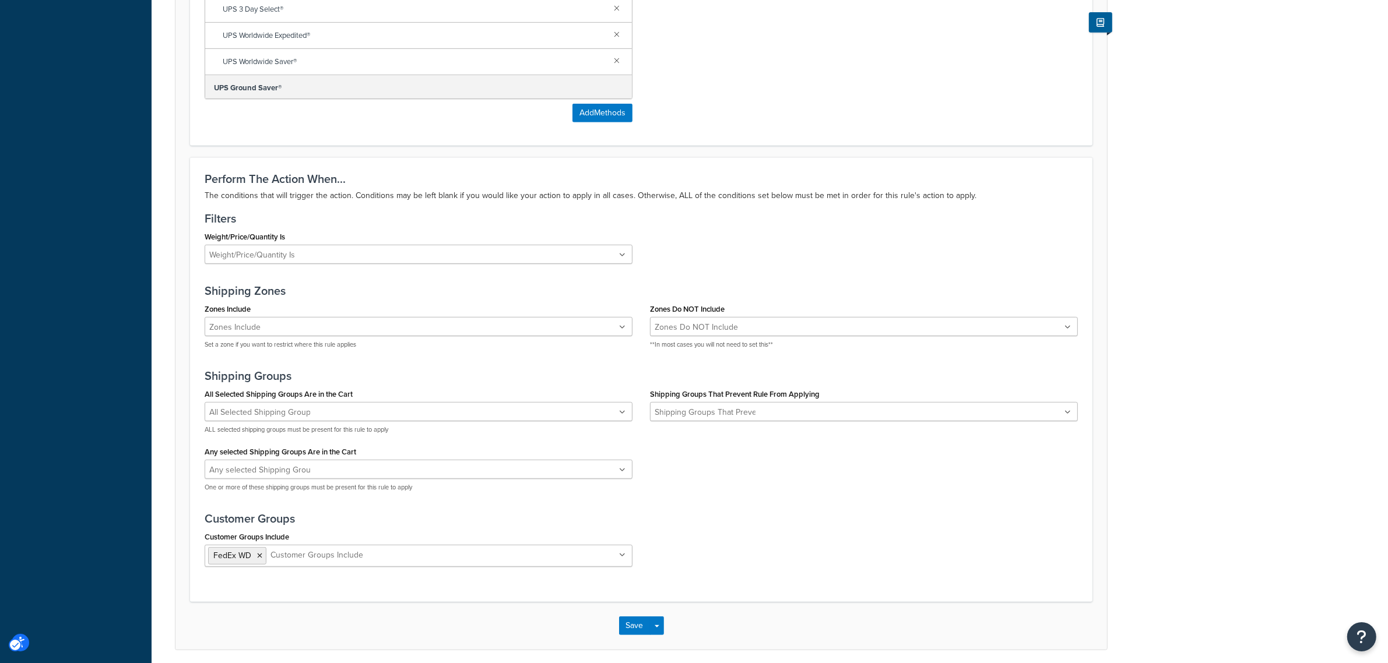
scroll to position [726, 0]
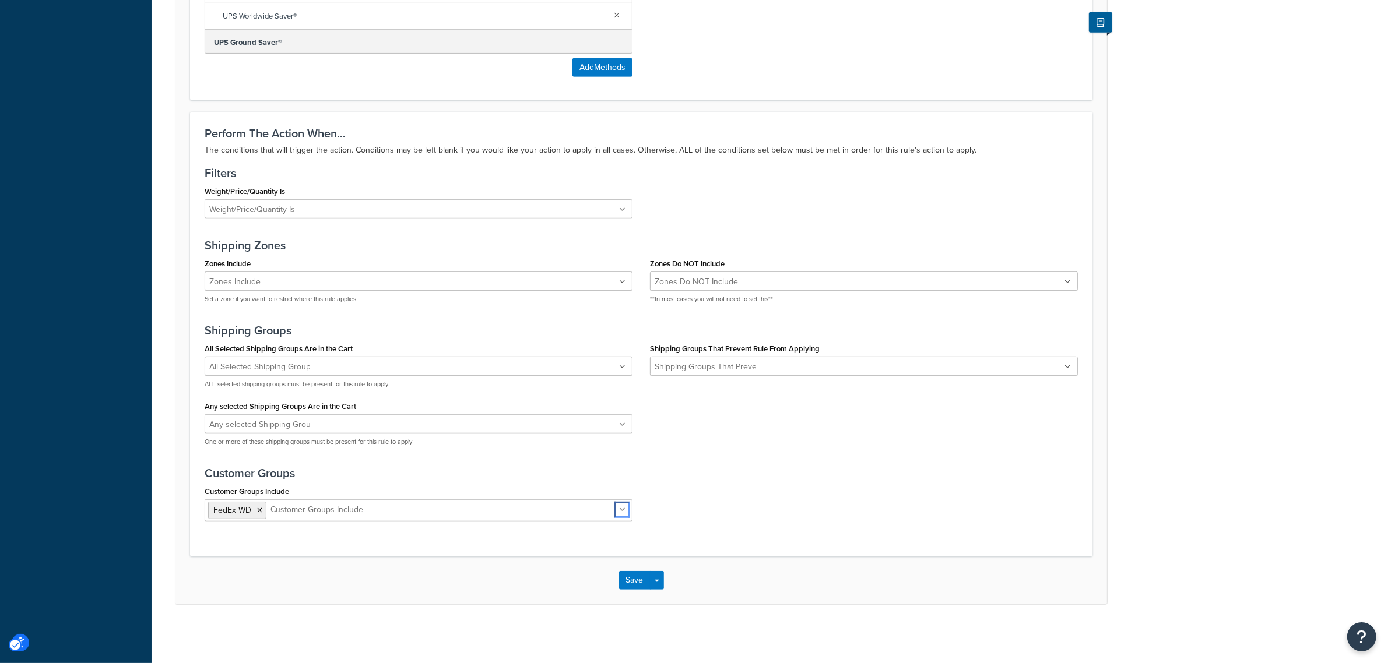
click at [624, 506] on icon "Unlabelled" at bounding box center [622, 509] width 6 height 7
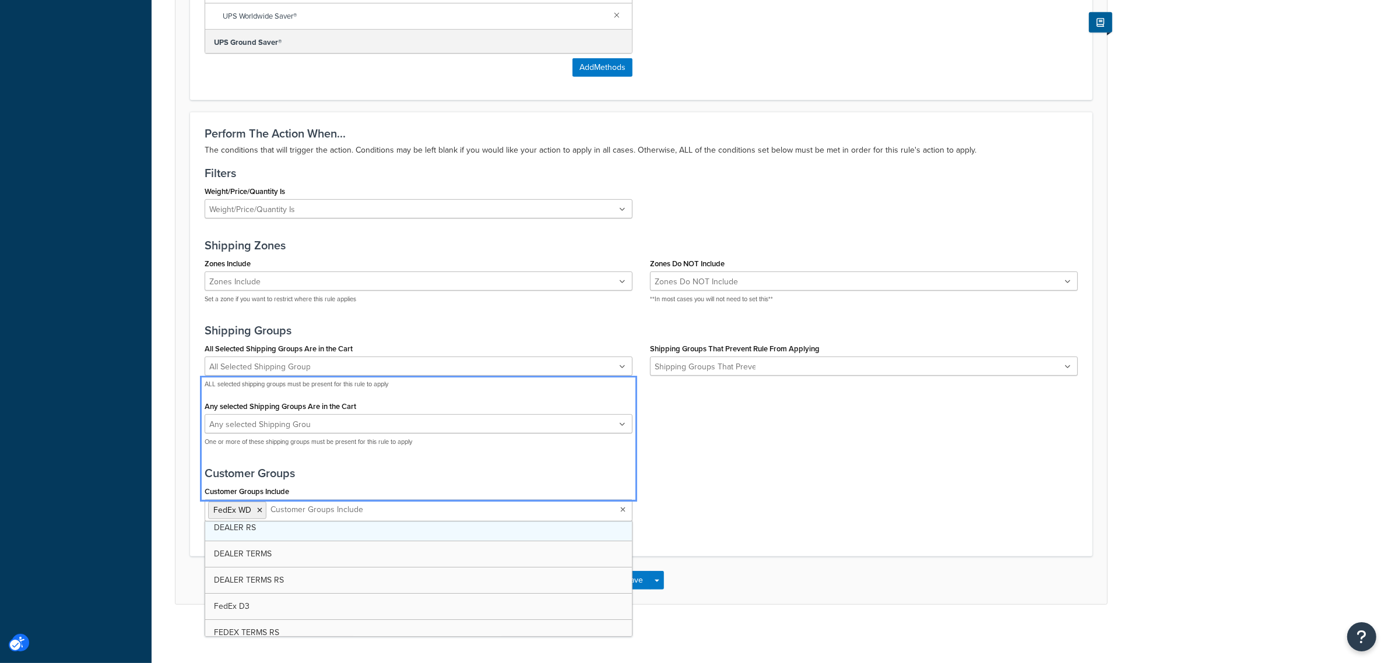
scroll to position [146, 0]
click at [735, 484] on div "Customer Groups Include FedEx D3 FedEx WD D1 D2 D3 DEALER DEALER RS DEALER TERM…" at bounding box center [641, 506] width 891 height 47
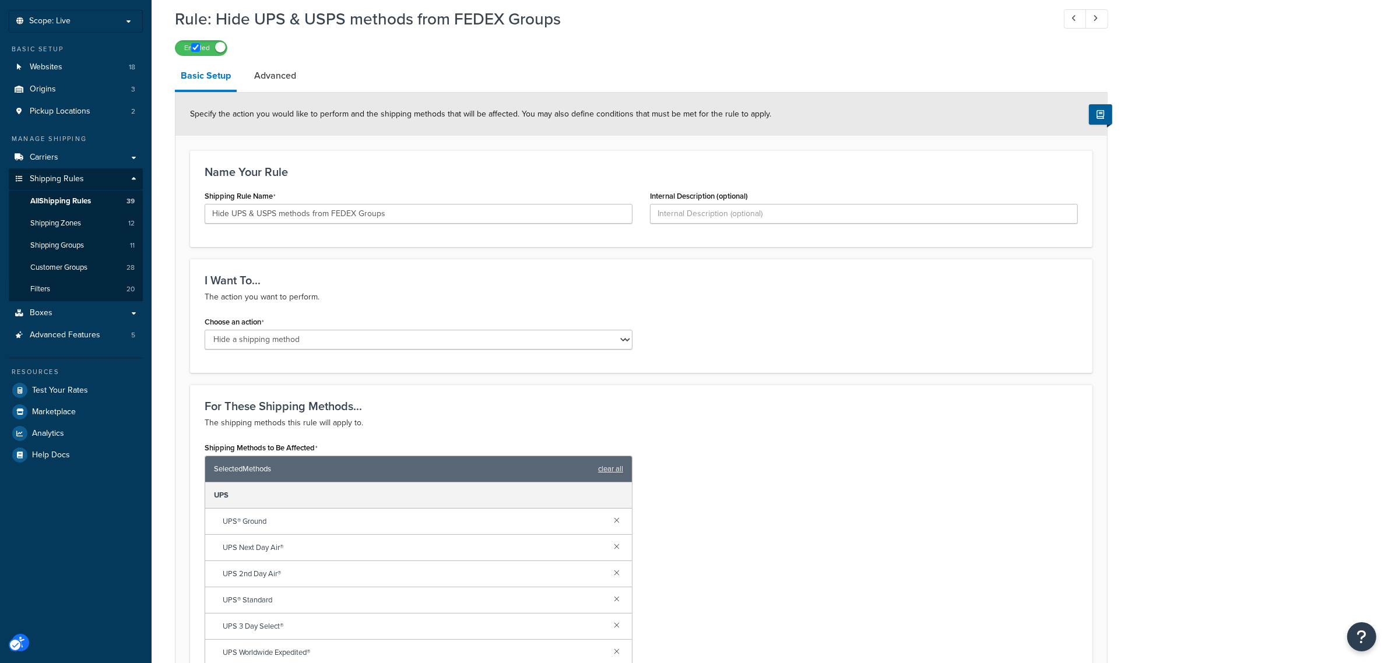
scroll to position [0, 0]
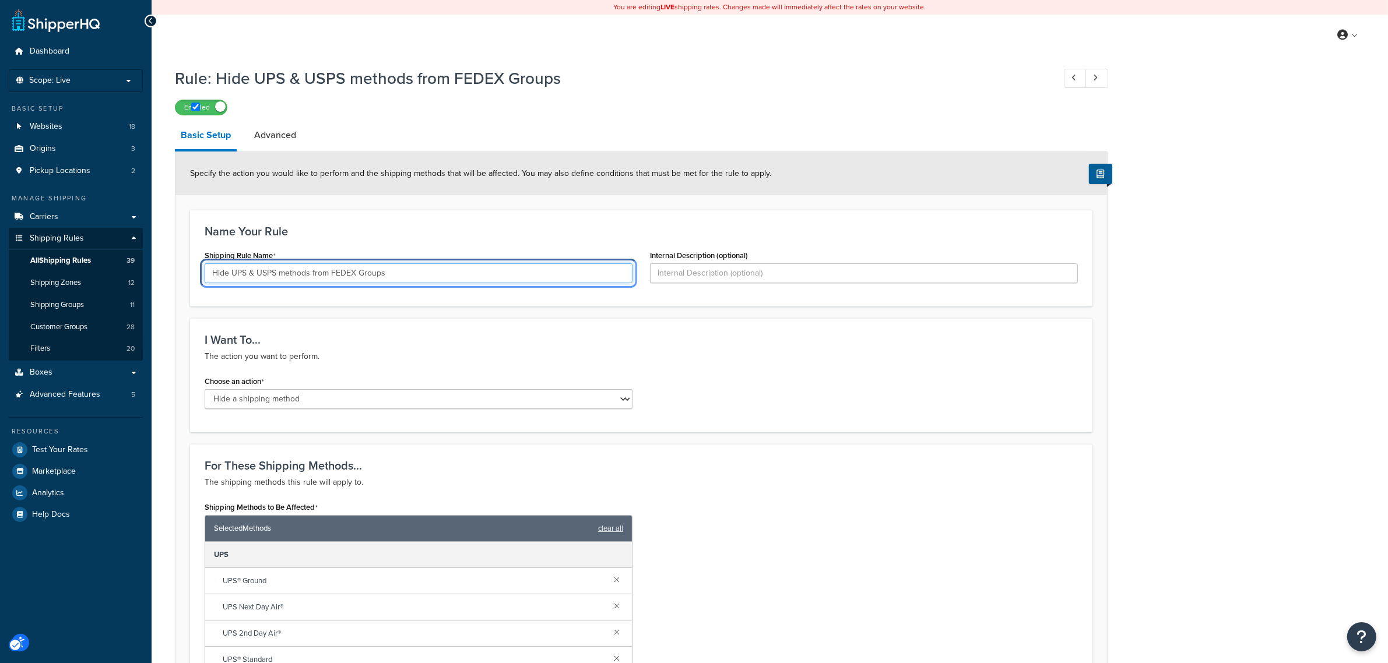
click at [364, 265] on input "Hide UPS & USPS methods from FEDEX Groups" at bounding box center [419, 273] width 428 height 20
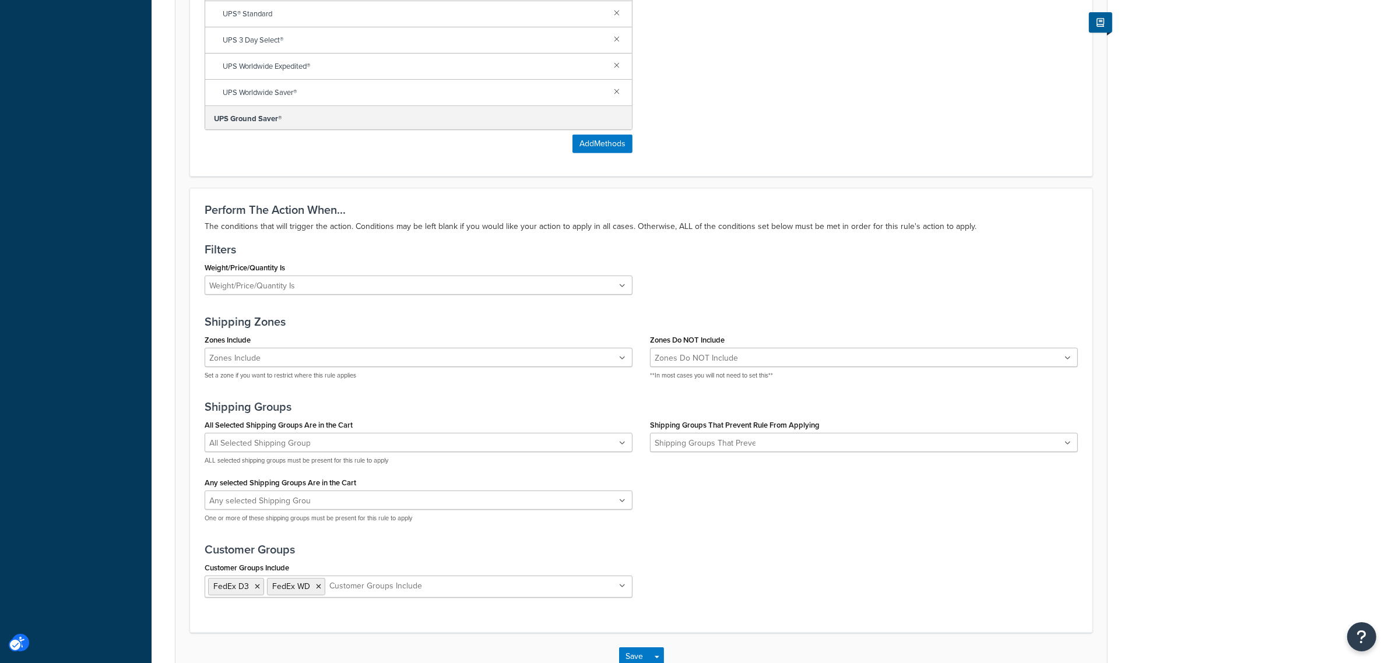
scroll to position [726, 0]
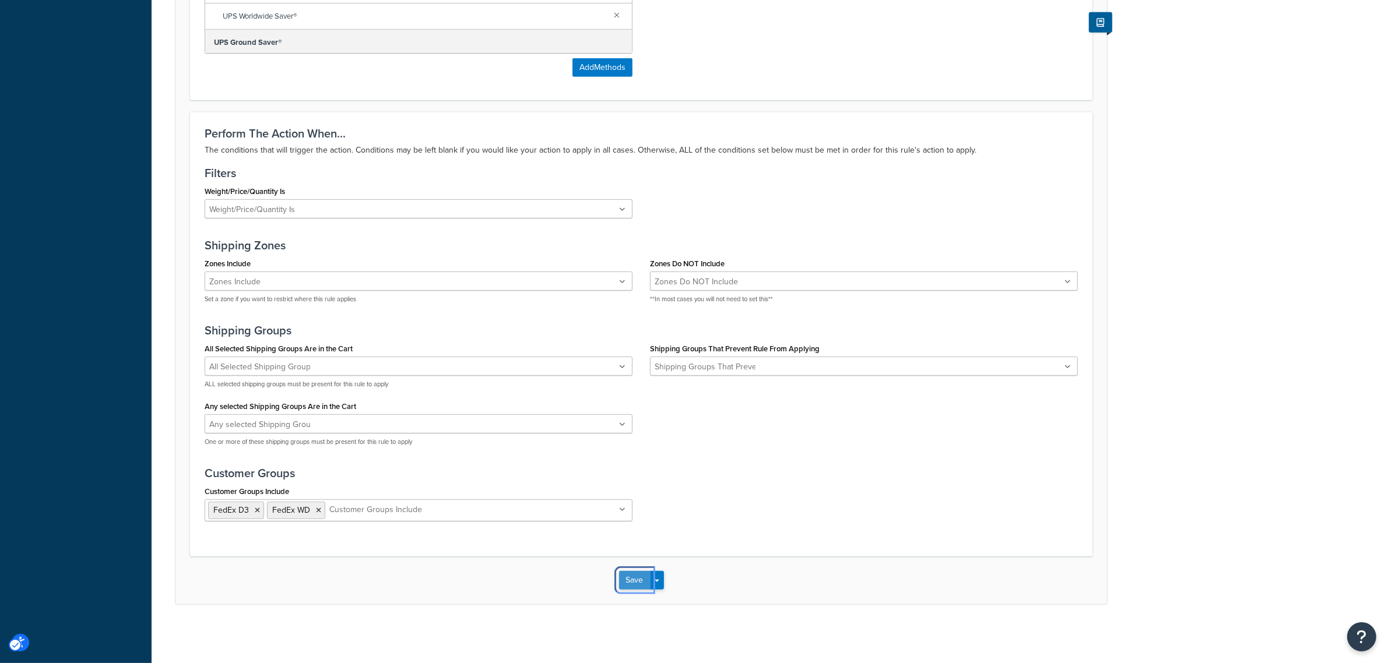
click at [636, 577] on button "Save" at bounding box center [634, 580] width 31 height 19
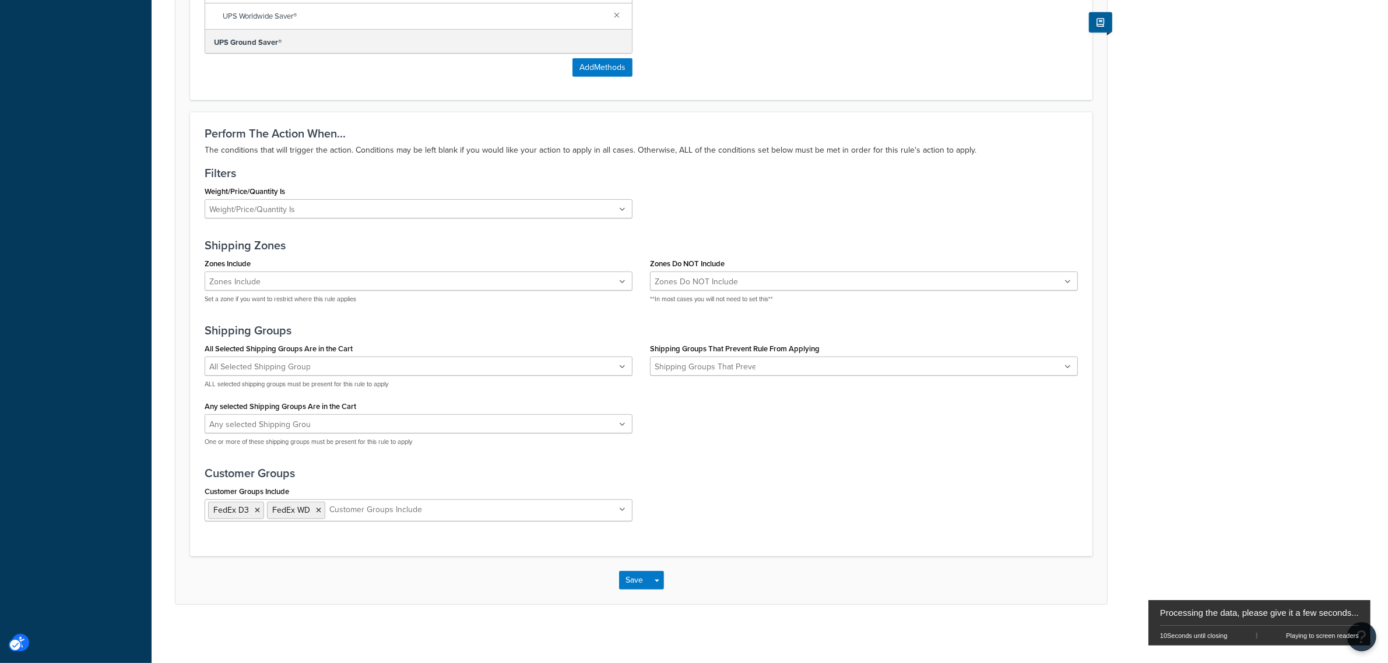
scroll to position [0, 0]
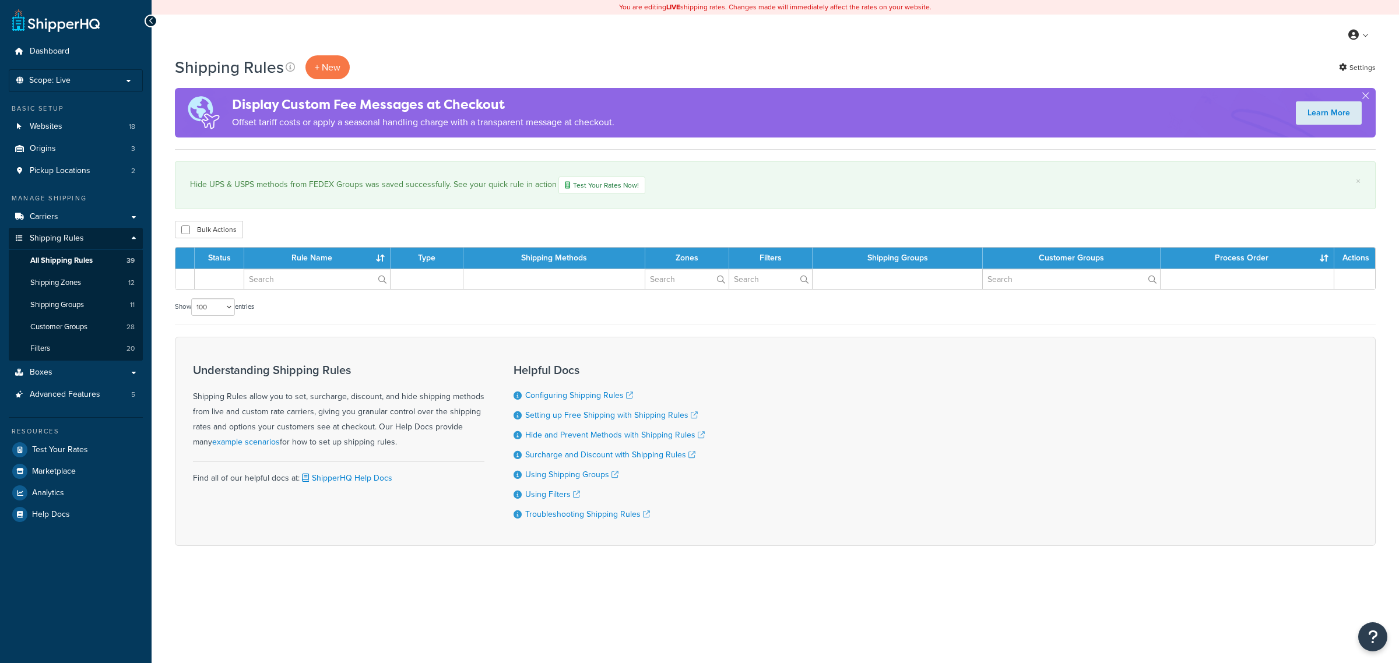
select select "100"
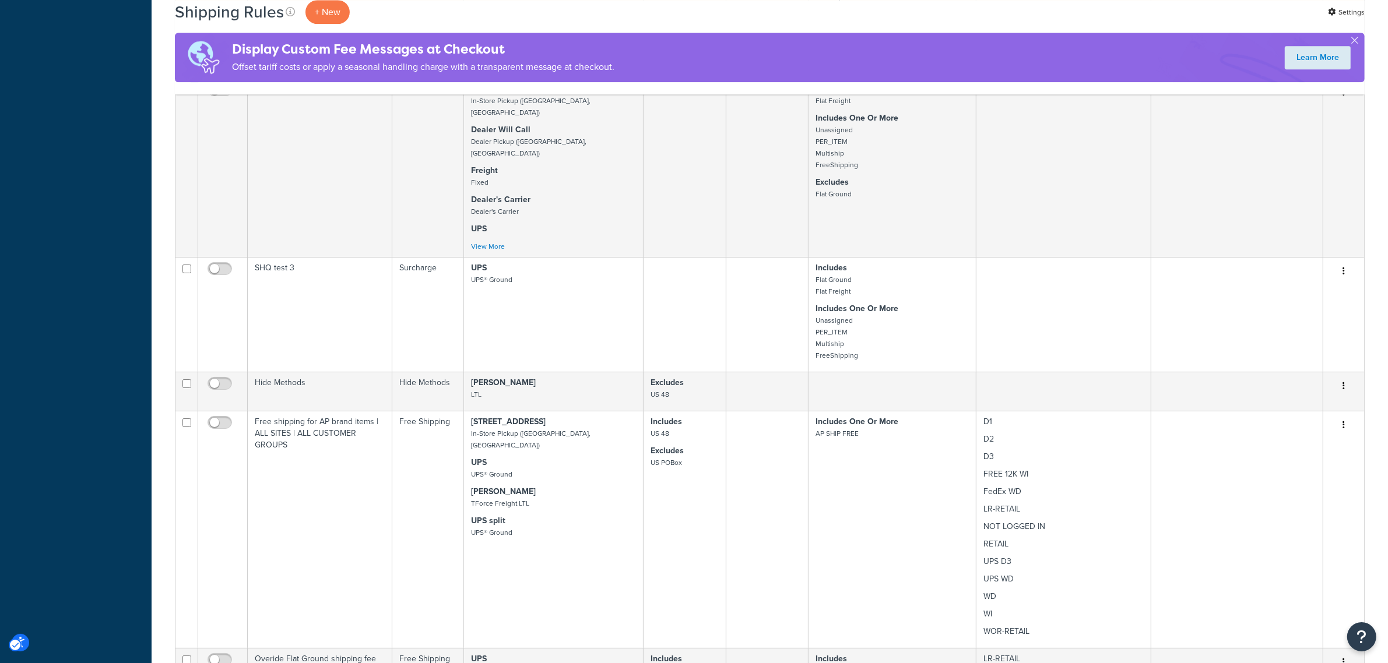
scroll to position [3906, 0]
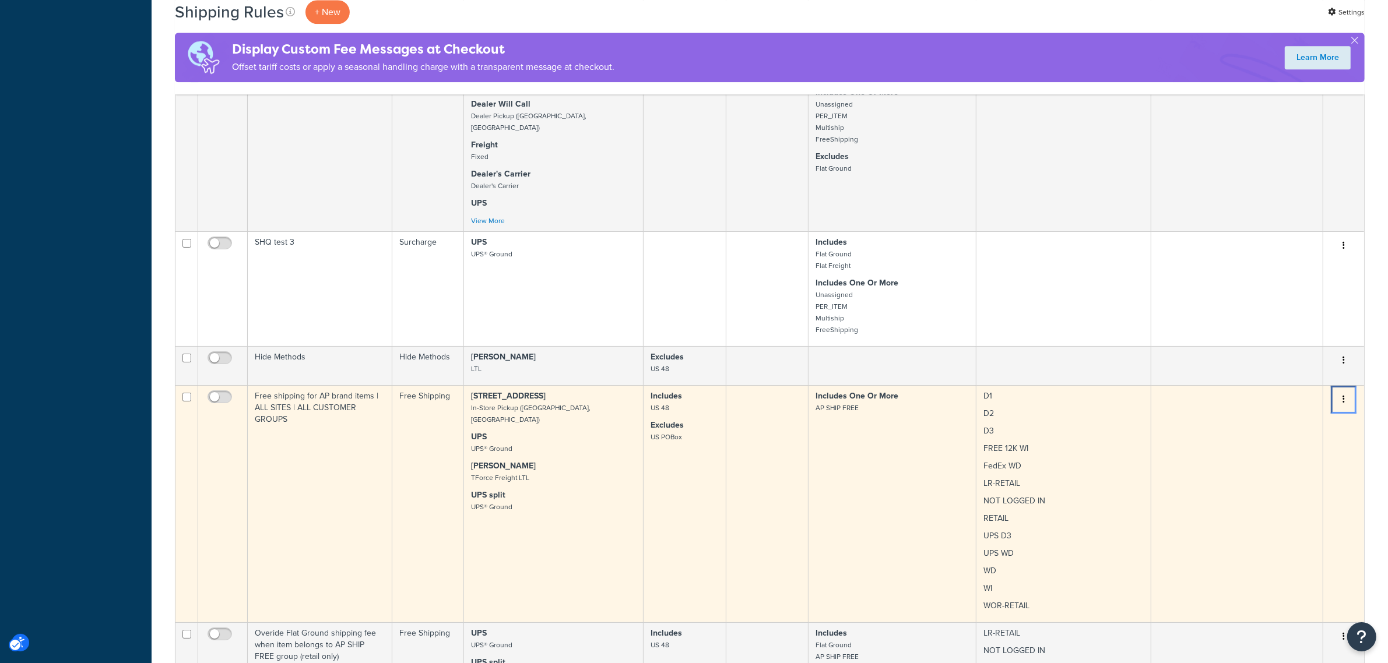
click at [1345, 391] on button "Menu" at bounding box center [1343, 400] width 16 height 19
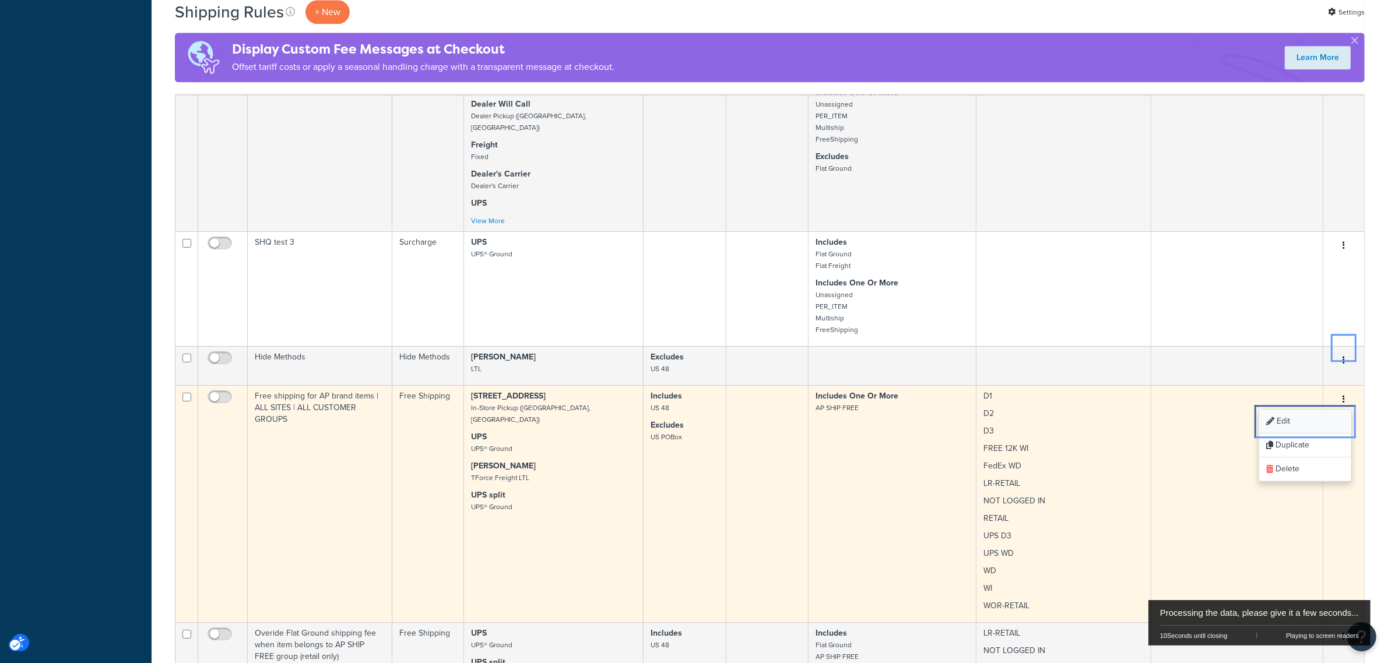
click at [1297, 410] on link "Edit Edit" at bounding box center [1305, 422] width 92 height 24
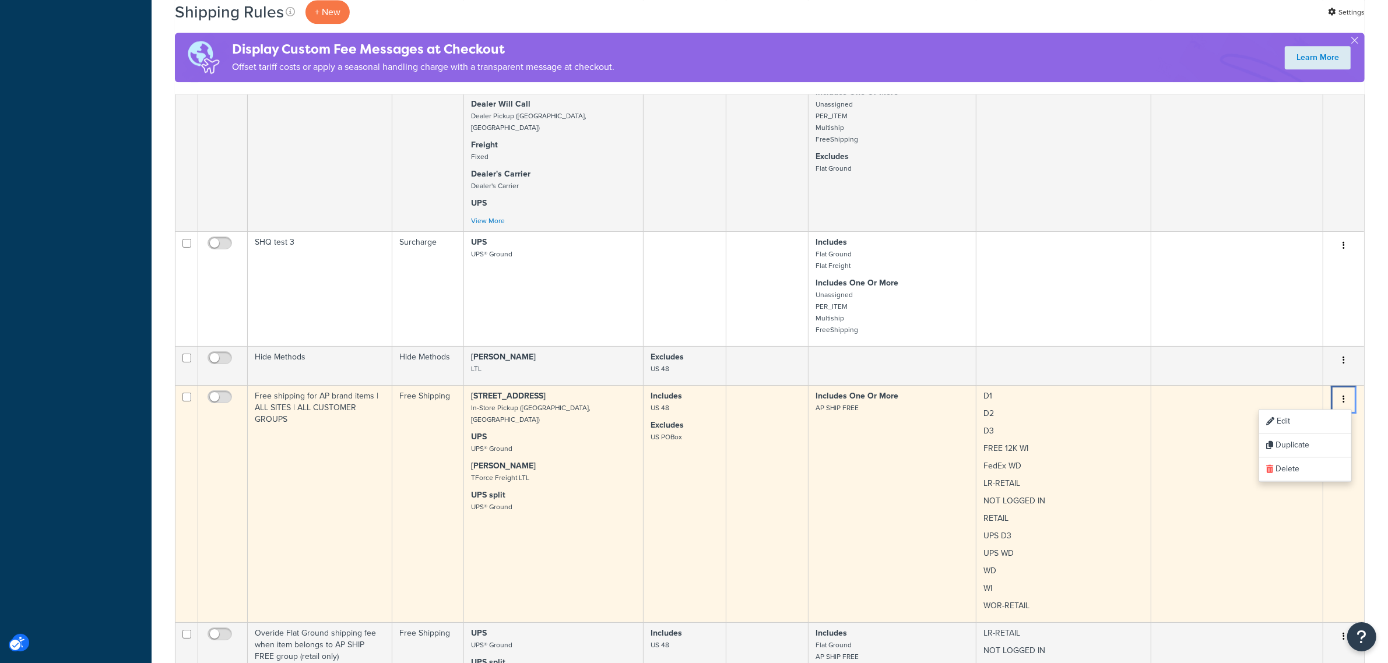
scroll to position [3921, 0]
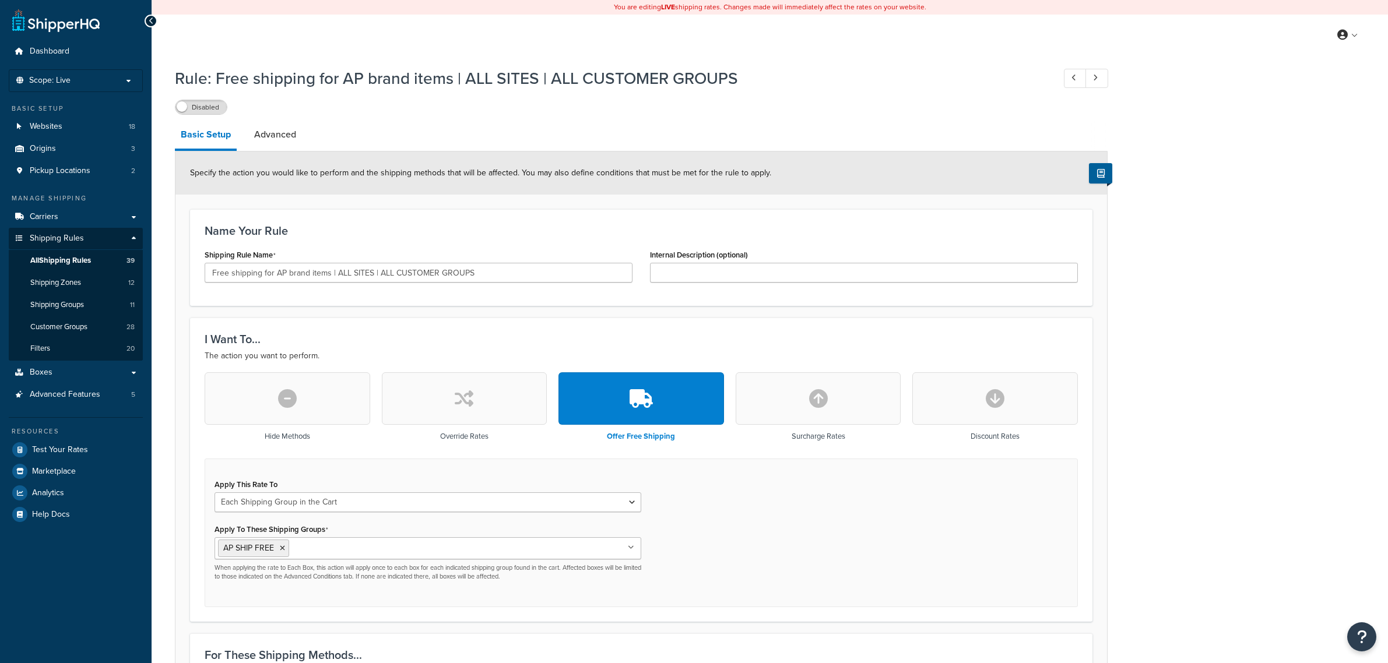
select select "SHIPPING_GROUP"
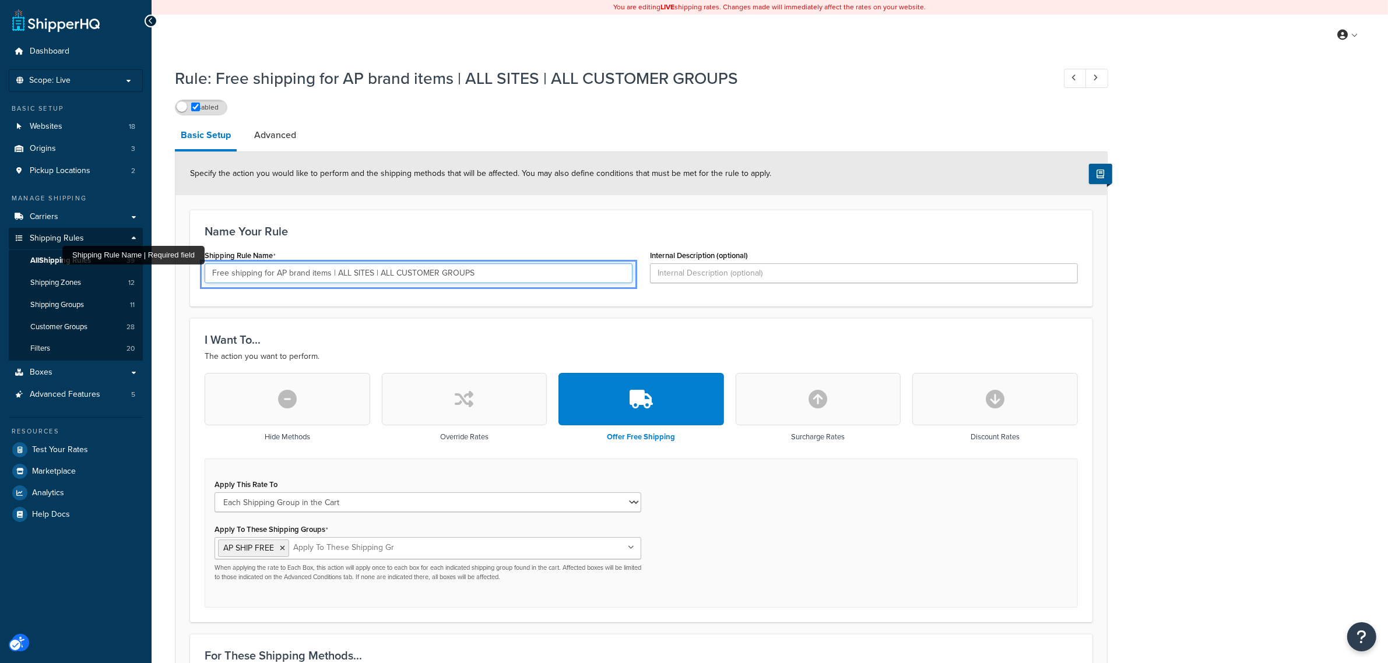
click at [462, 277] on input "Free shipping for AP brand items | ALL SITES | ALL CUSTOMER GROUPS" at bounding box center [419, 273] width 428 height 20
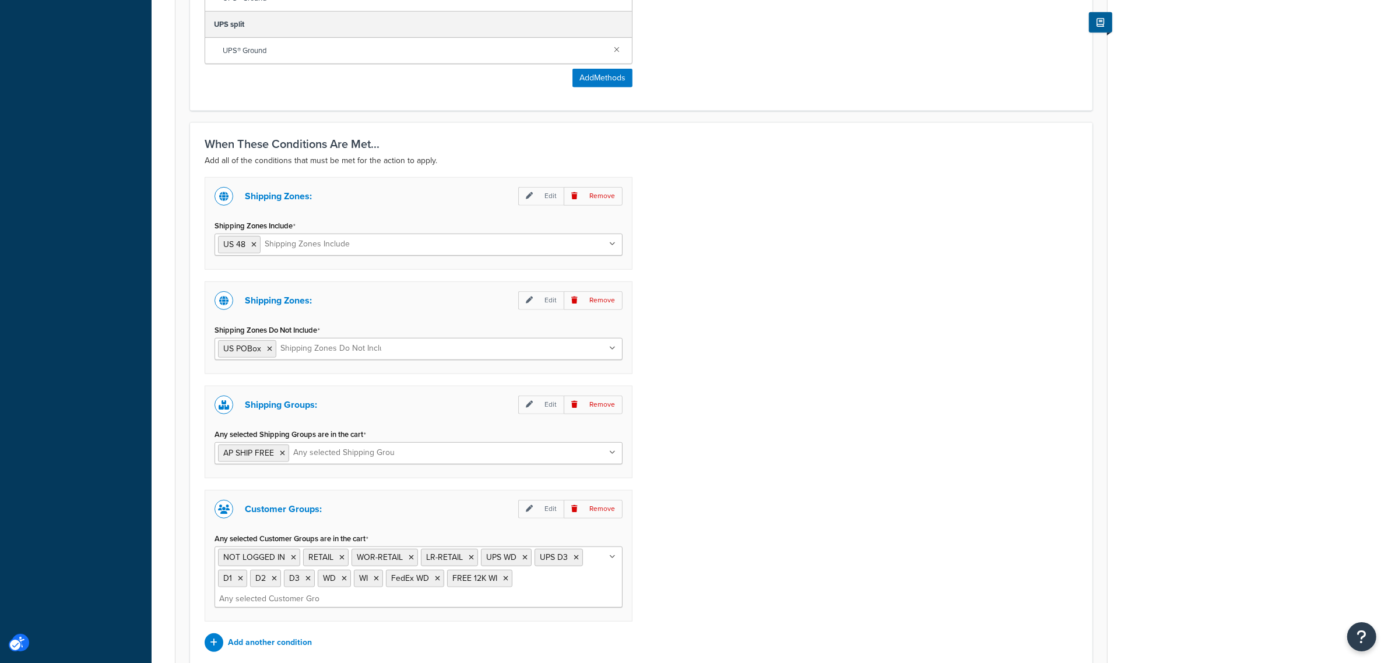
scroll to position [995, 0]
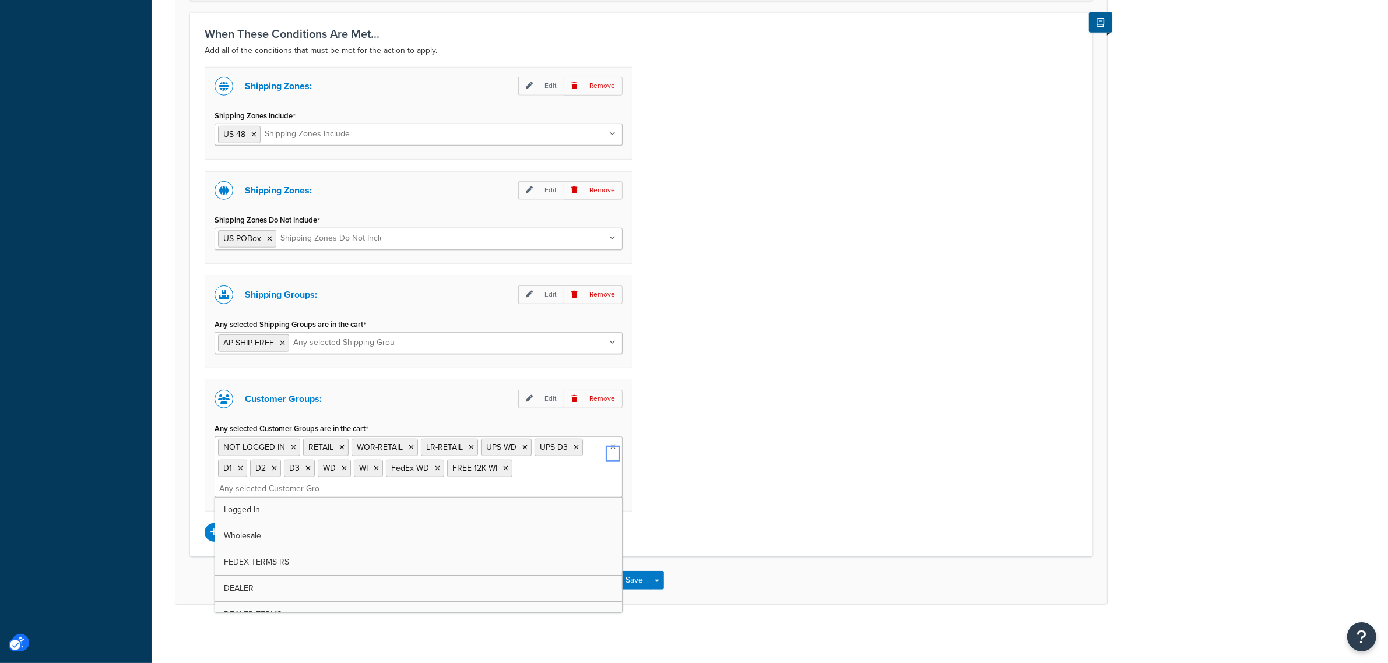
click at [611, 444] on icon "Unlabelled" at bounding box center [612, 447] width 5 height 7
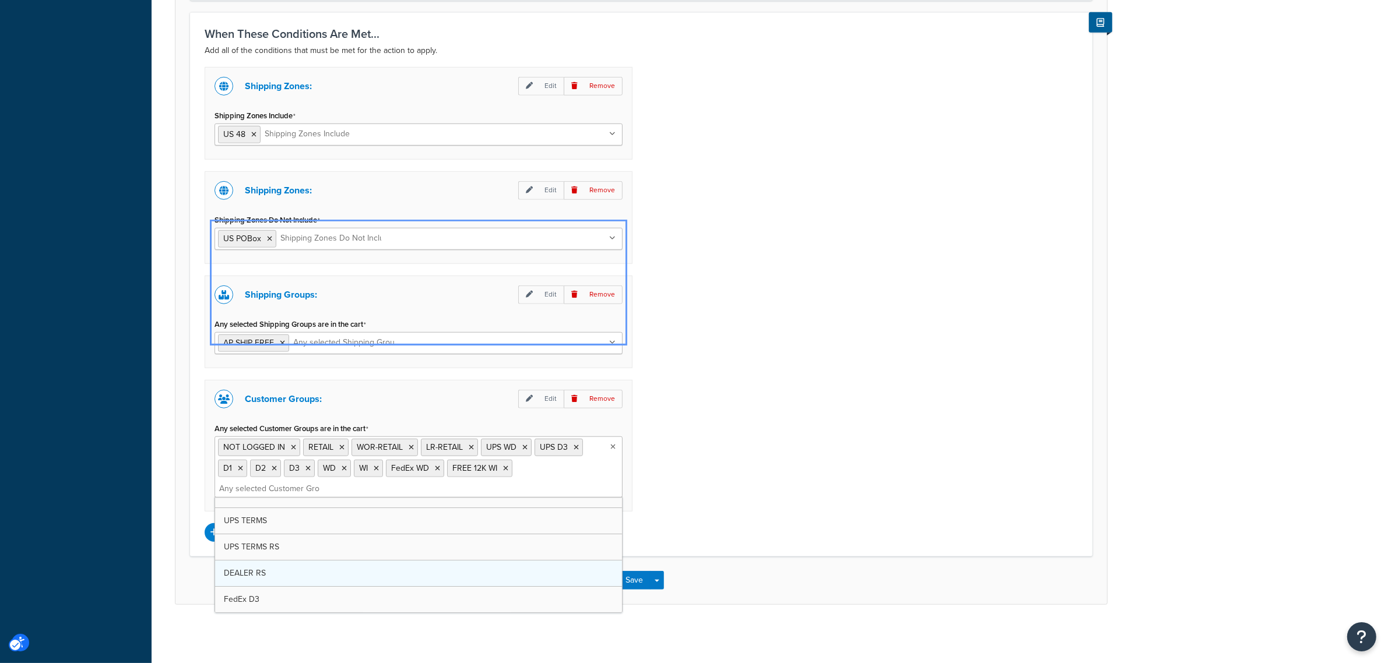
scroll to position [254, 0]
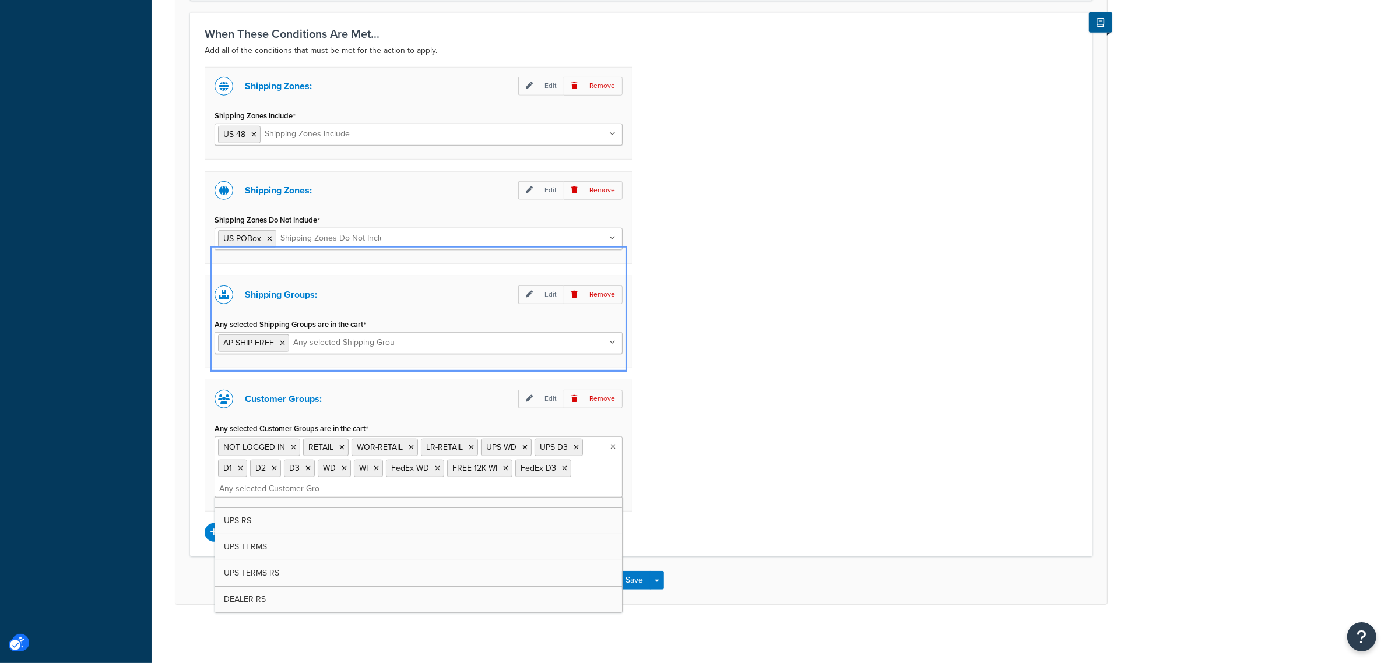
click at [745, 481] on div "Shipping Zones: Edit Remove Shipping Zones Include US 48 US APO [GEOGRAPHIC_DAT…" at bounding box center [641, 304] width 891 height 475
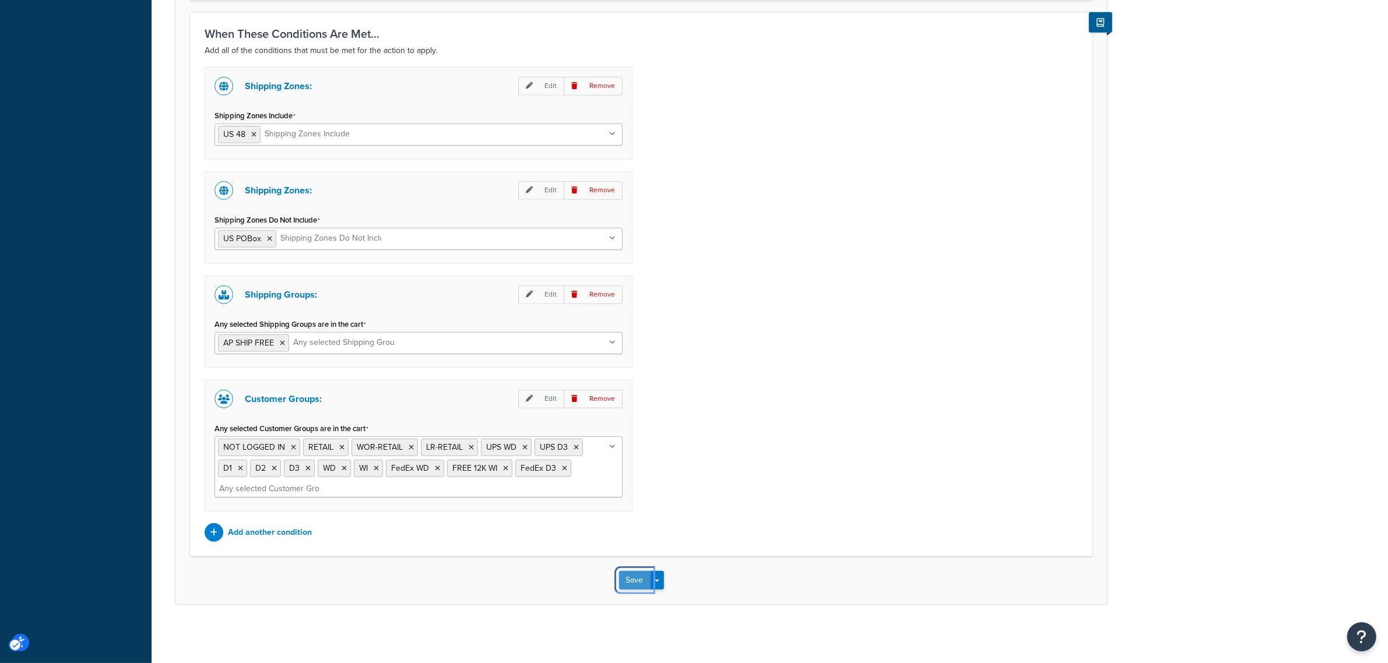
click at [628, 573] on button "Save" at bounding box center [634, 580] width 31 height 19
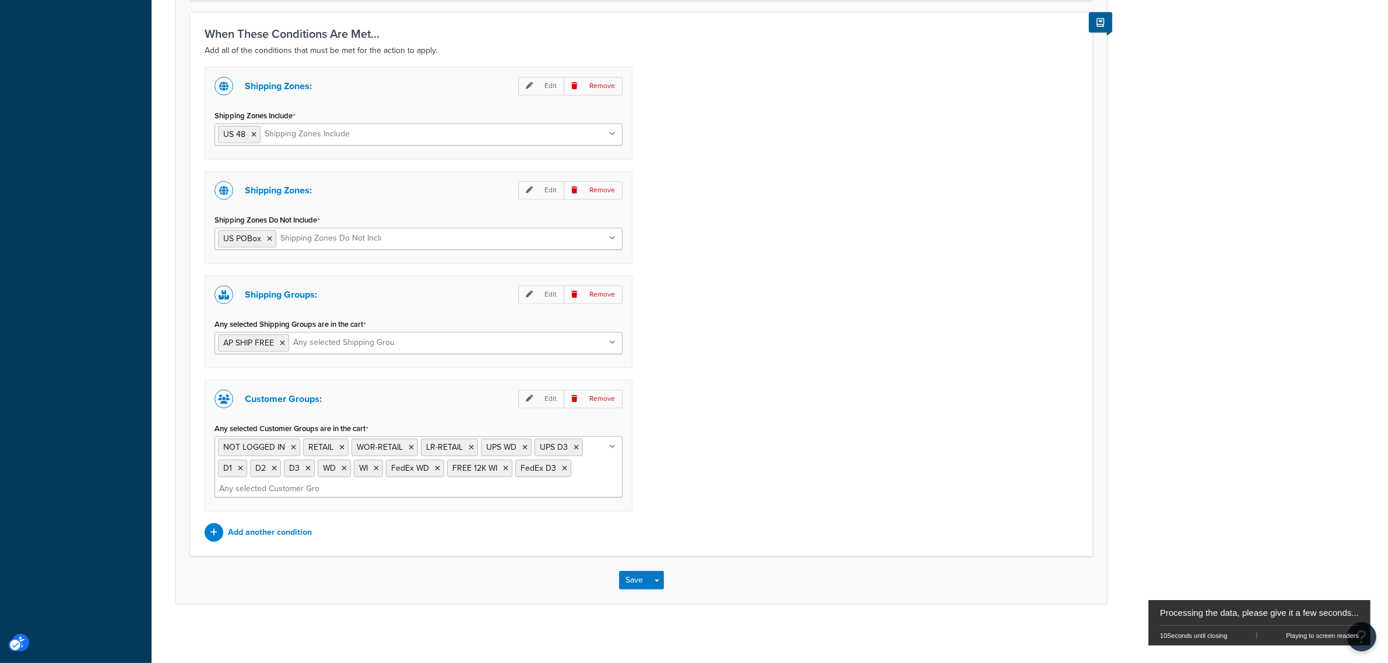
scroll to position [0, 0]
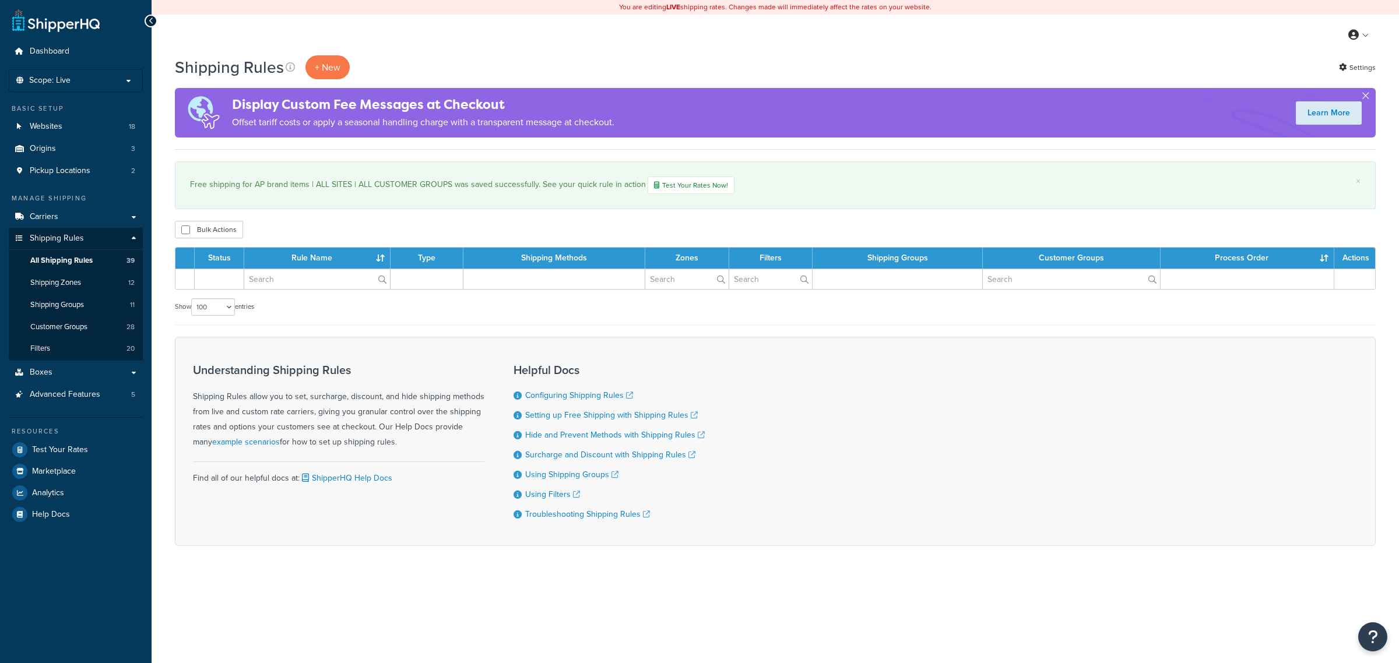
select select "100"
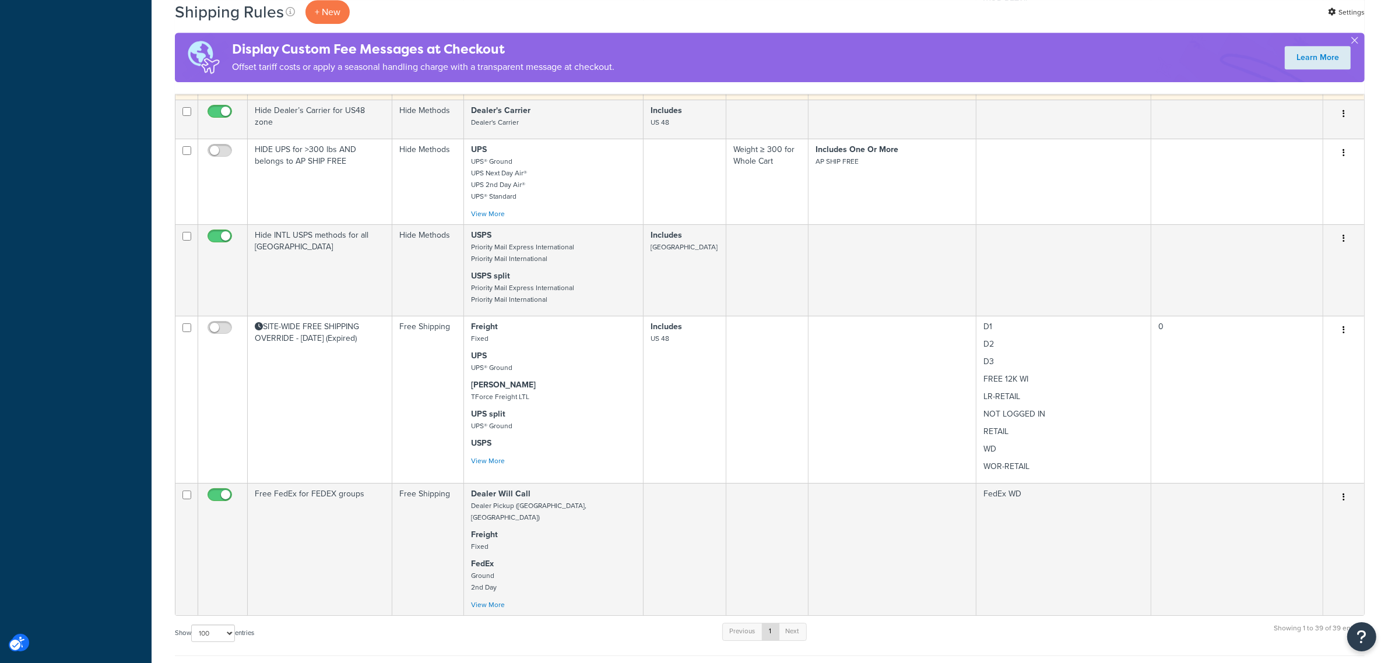
scroll to position [4659, 0]
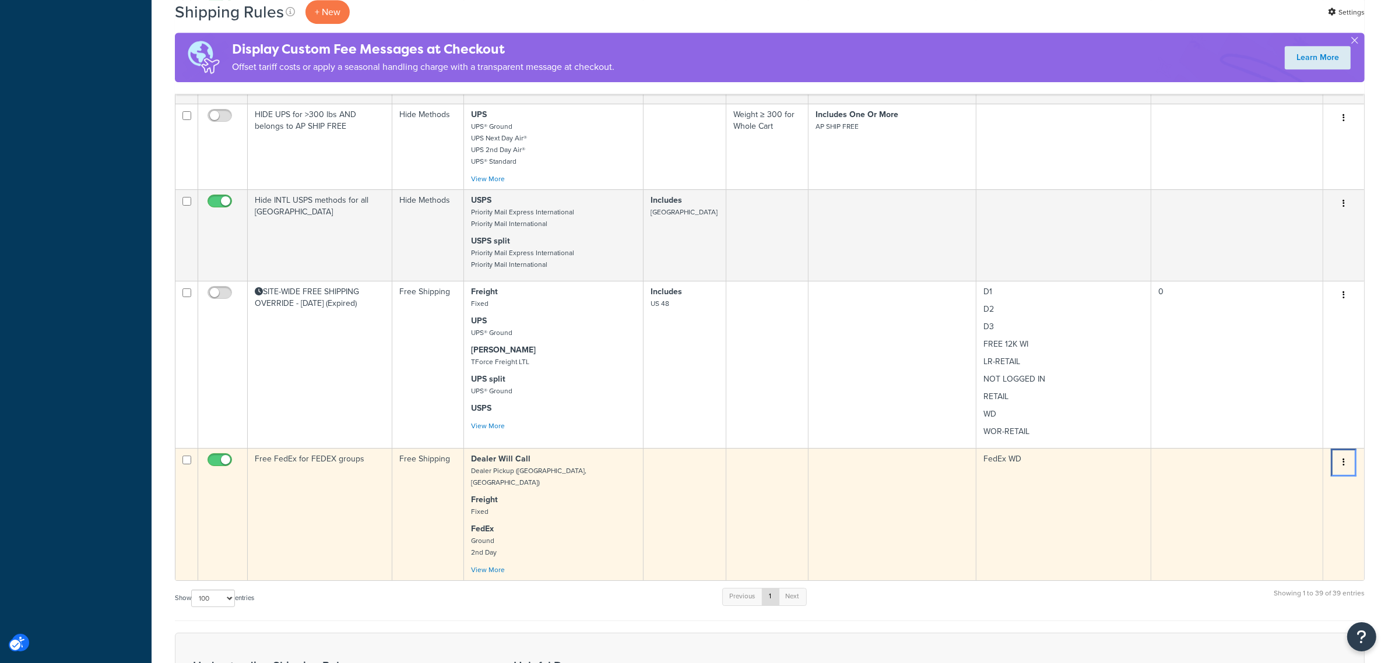
click at [1344, 458] on icon "Menu" at bounding box center [1343, 462] width 2 height 8
click at [0, 0] on link "Edit Edit" at bounding box center [0, 0] width 0 height 0
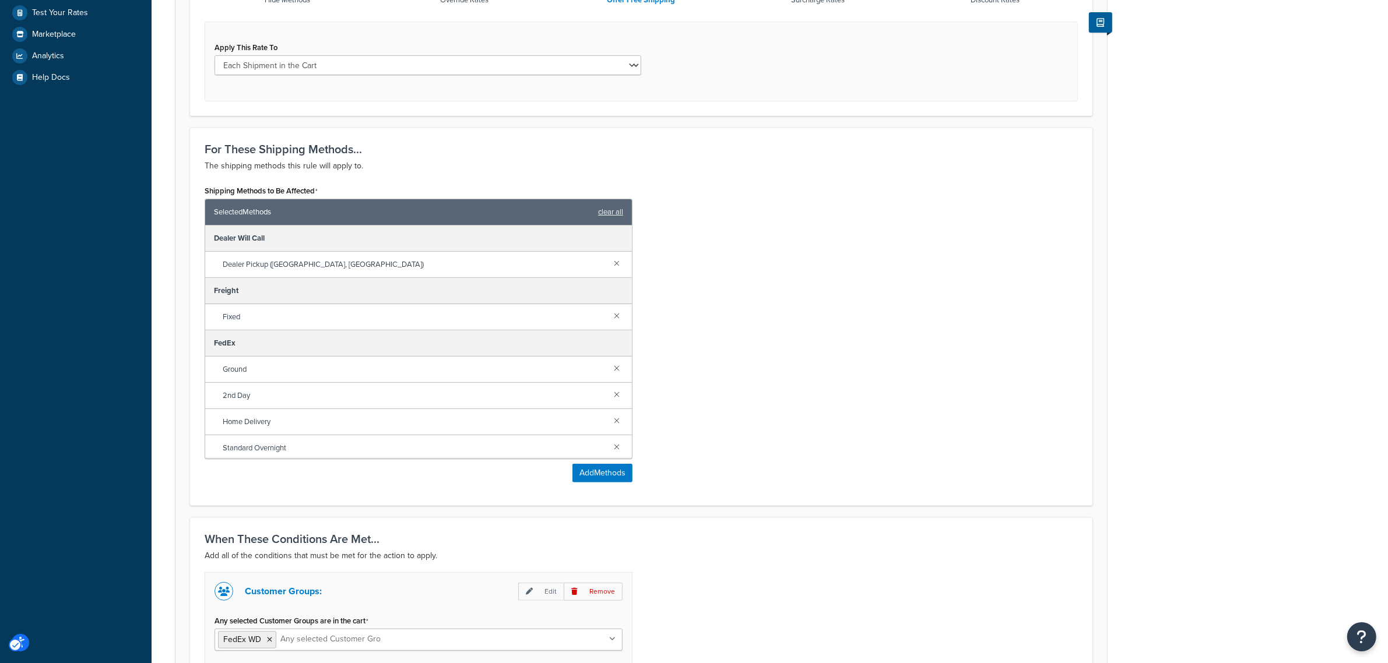
scroll to position [593, 0]
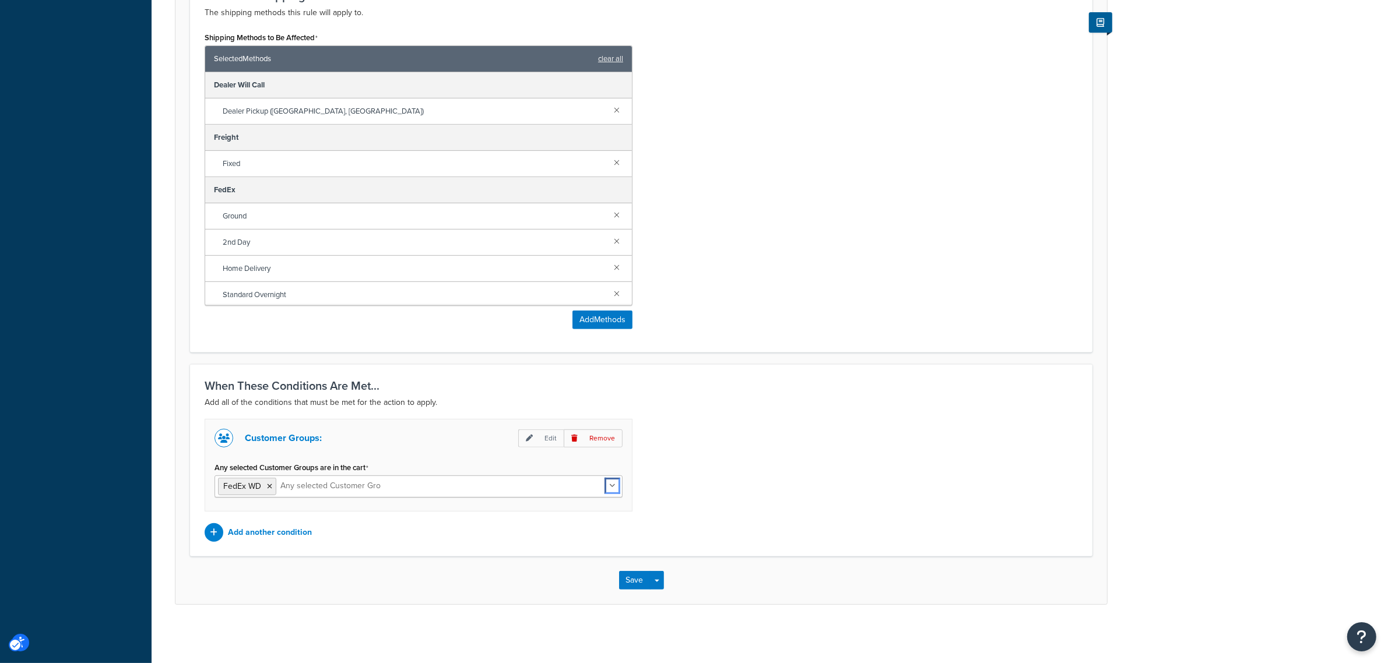
click at [613, 484] on icon "Unlabelled" at bounding box center [612, 486] width 6 height 7
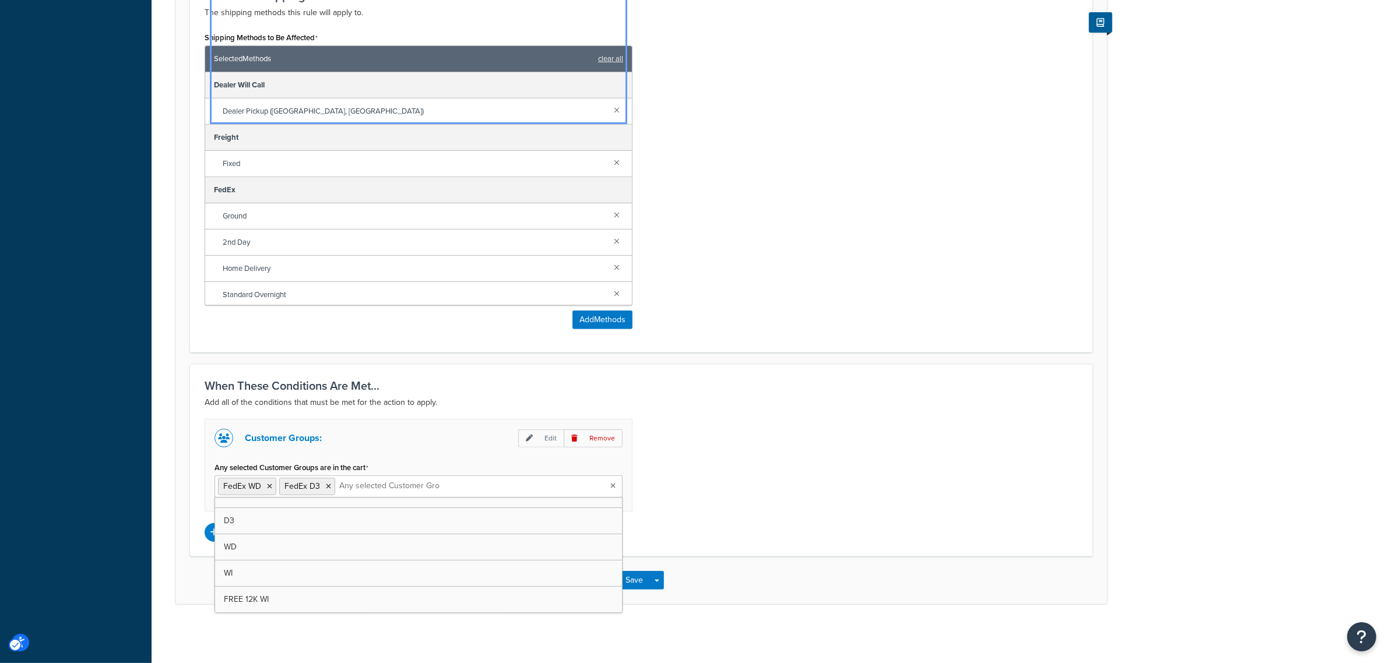
scroll to position [569, 0]
click at [703, 499] on div "Customer Groups: Edit Remove Any selected Customer Groups are in the cart FedEx…" at bounding box center [641, 480] width 891 height 123
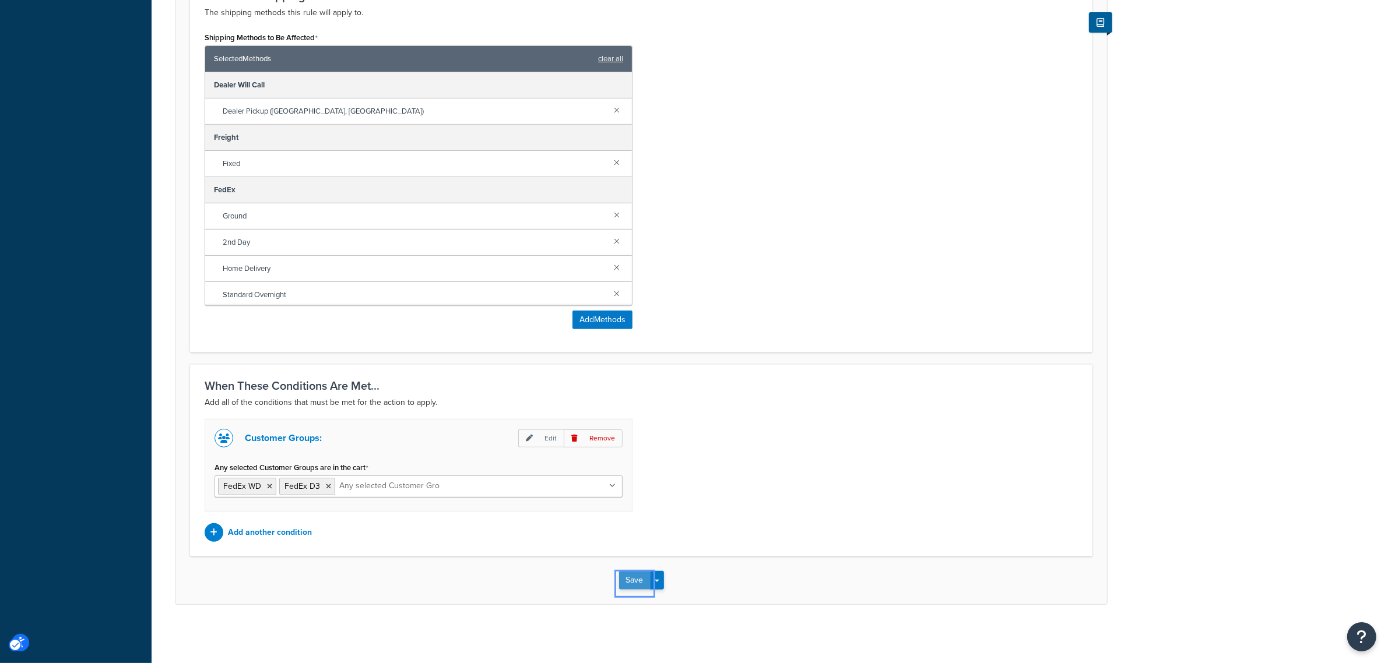
click at [628, 576] on button "Save" at bounding box center [634, 580] width 31 height 19
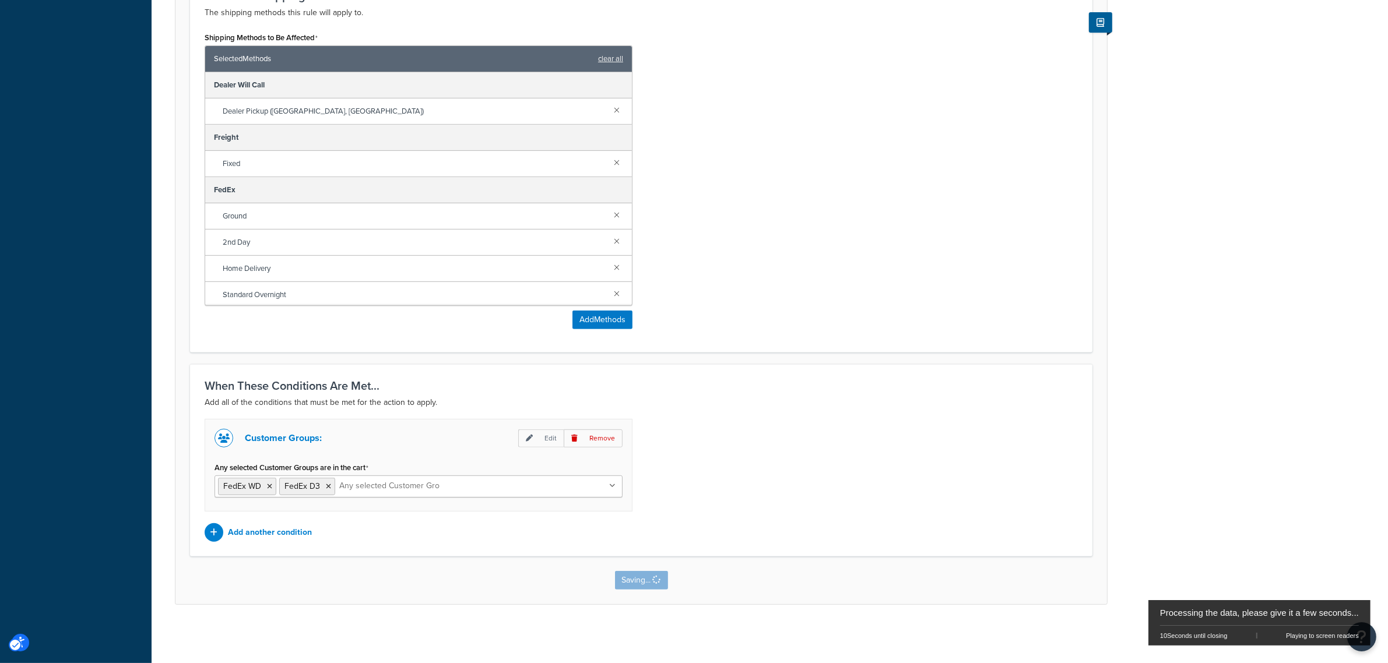
scroll to position [0, 0]
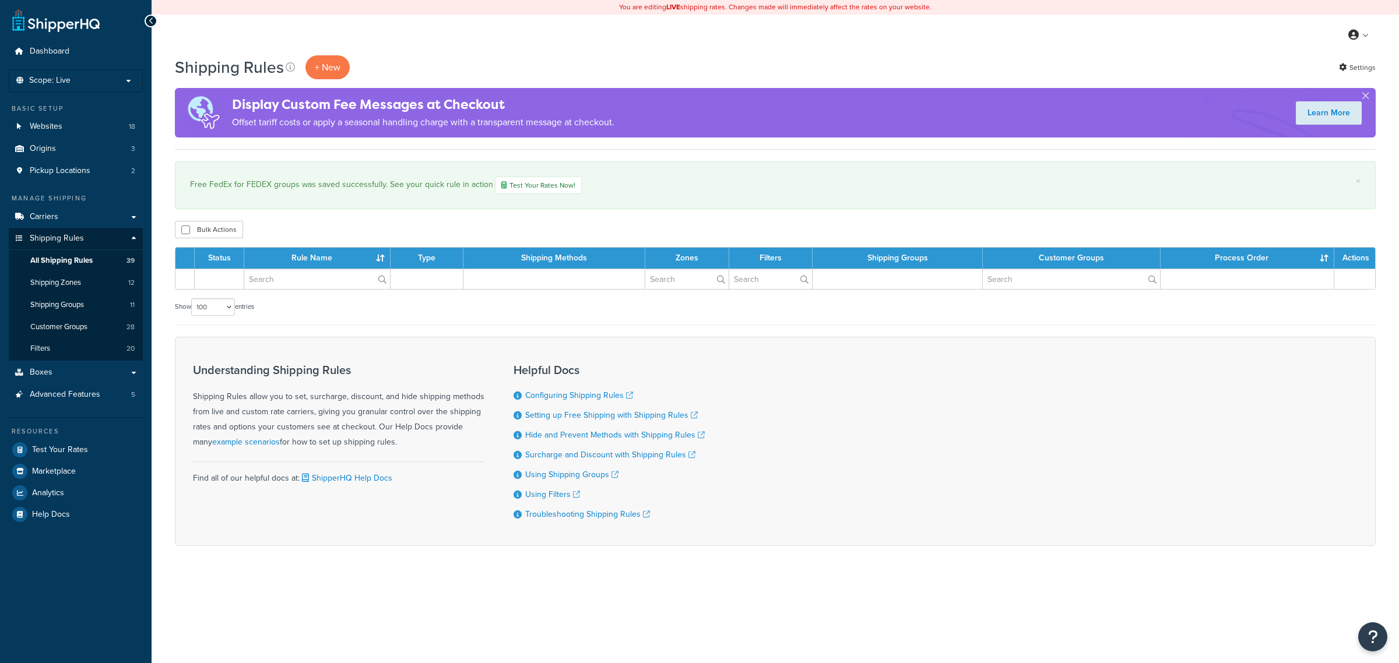
select select "100"
